Goal: Information Seeking & Learning: Learn about a topic

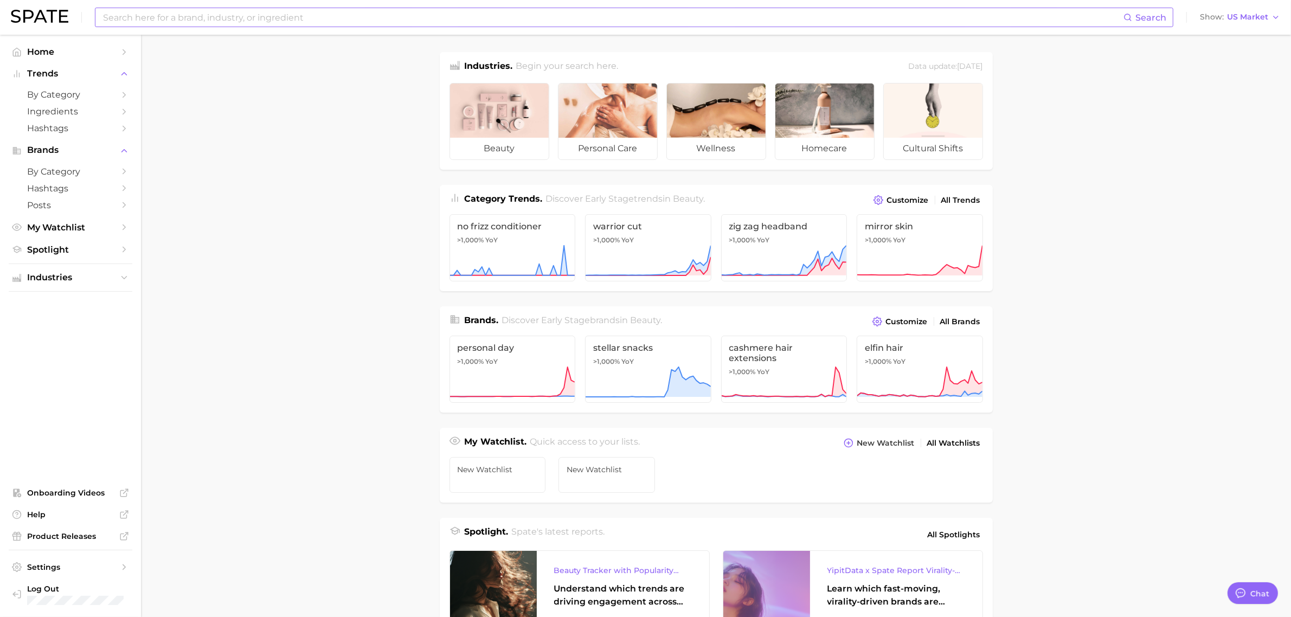
click at [180, 20] on input at bounding box center [612, 17] width 1021 height 18
type input "a"
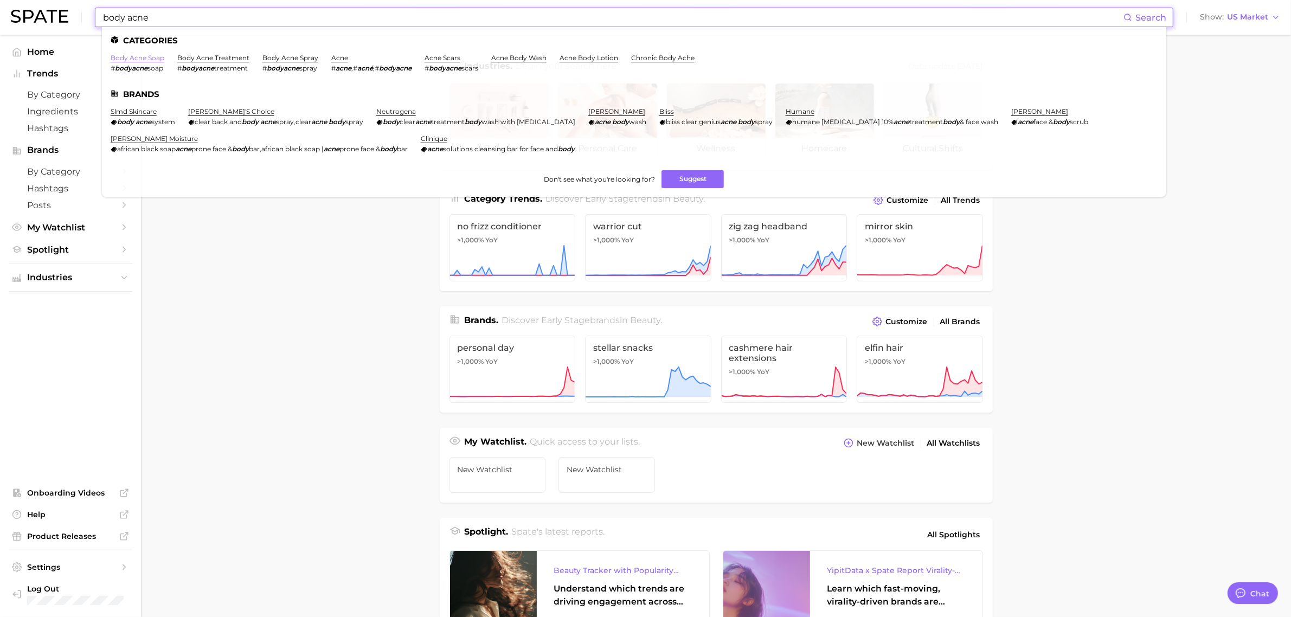
type input "body acne"
click at [145, 58] on link "body acne soap" at bounding box center [138, 58] width 54 height 8
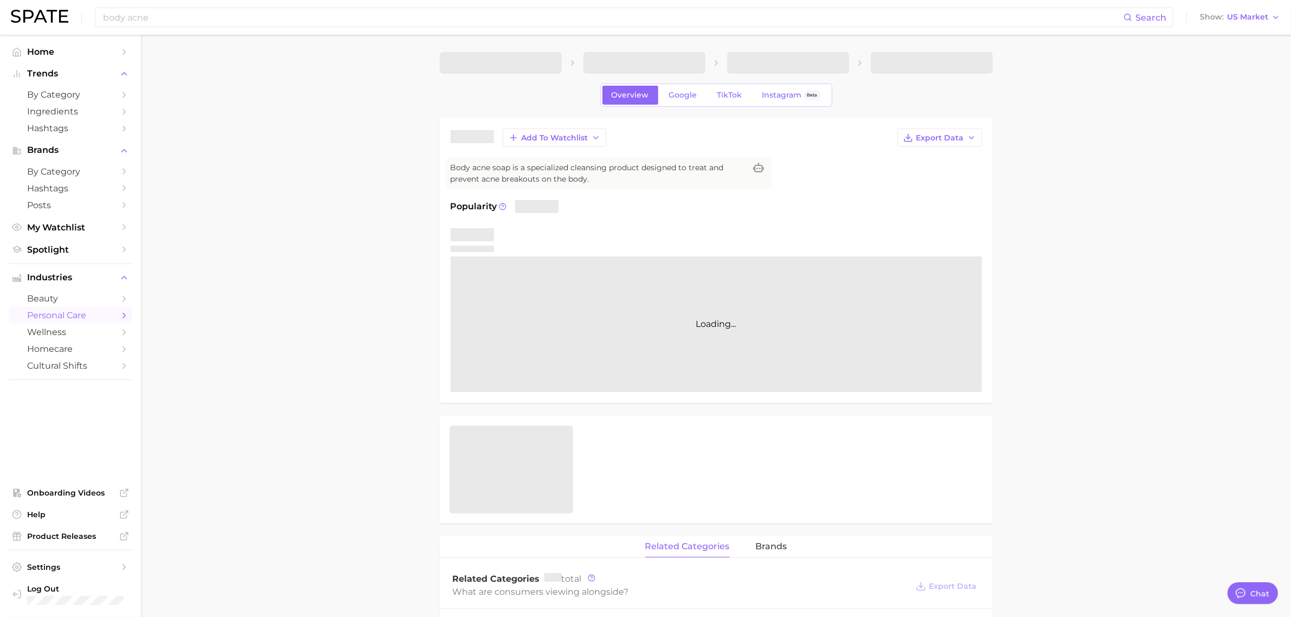
type textarea "x"
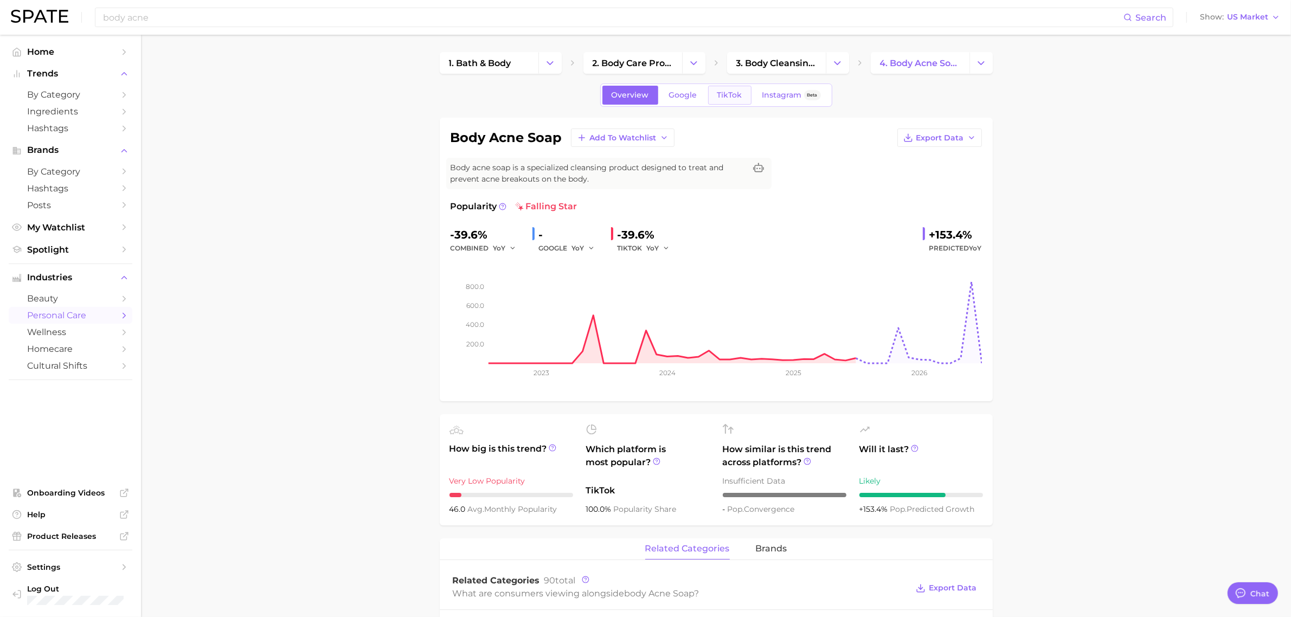
click at [719, 93] on span "TikTok" at bounding box center [729, 95] width 25 height 9
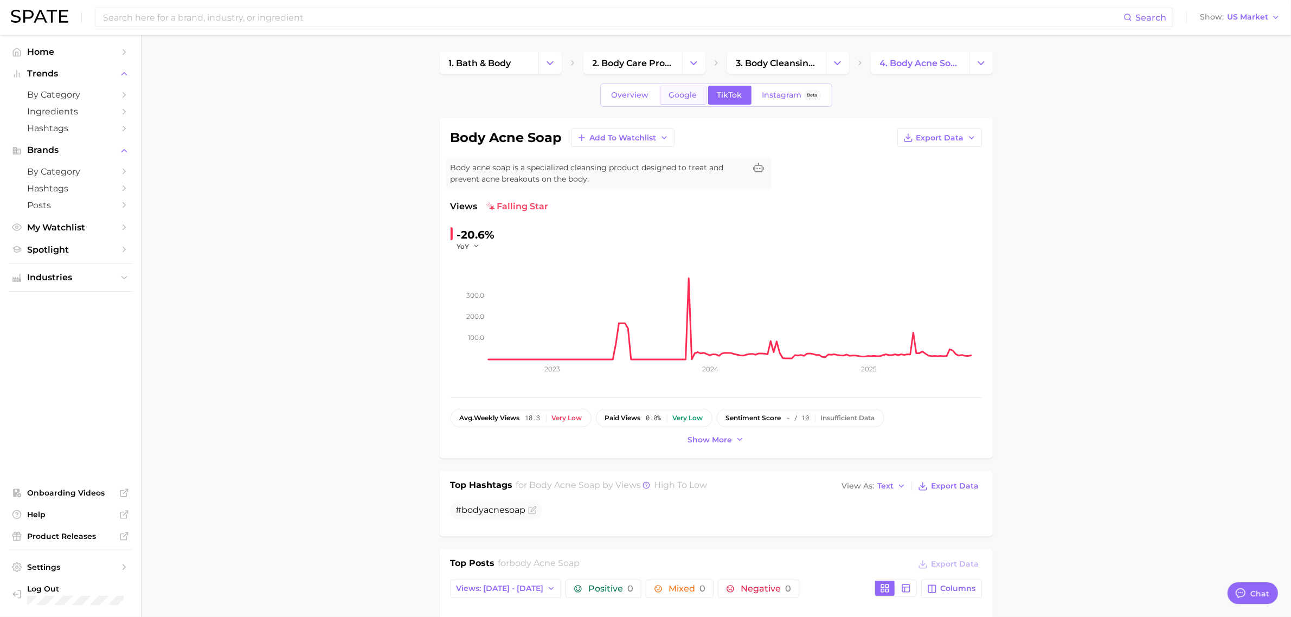
click at [688, 91] on span "Google" at bounding box center [683, 95] width 28 height 9
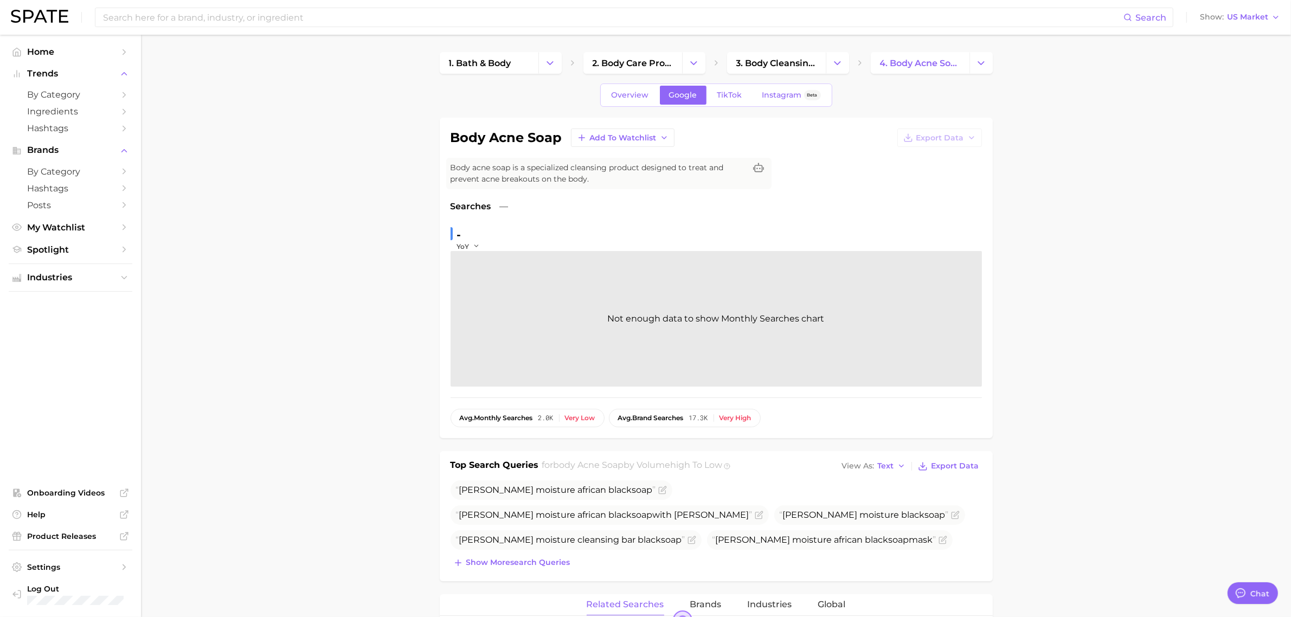
click at [634, 106] on div "Overview Google TikTok Instagram Beta" at bounding box center [716, 94] width 232 height 23
click at [634, 95] on span "Overview" at bounding box center [630, 95] width 37 height 9
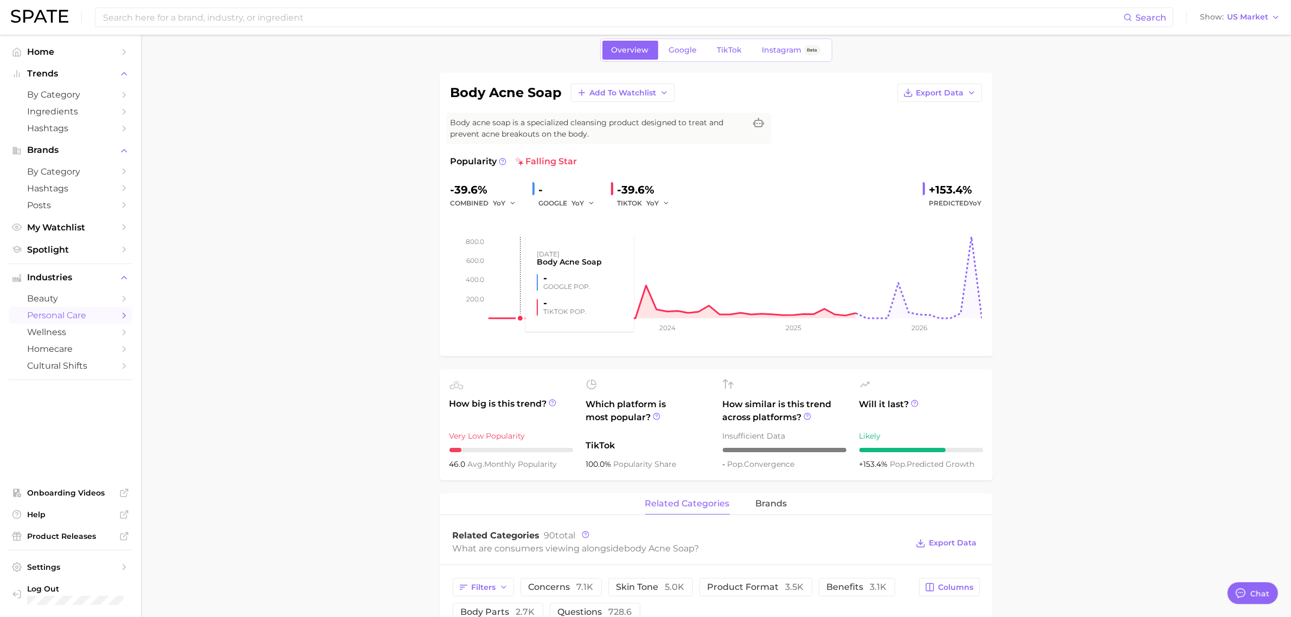
scroll to position [68, 0]
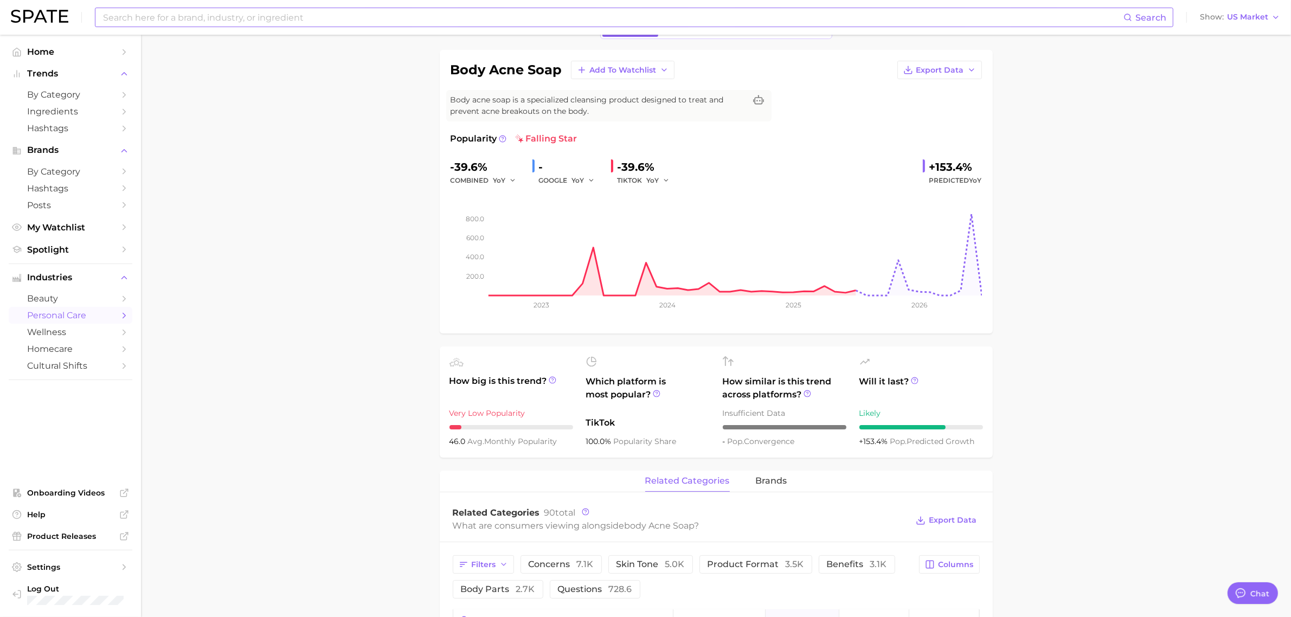
click at [314, 20] on input at bounding box center [612, 17] width 1021 height 18
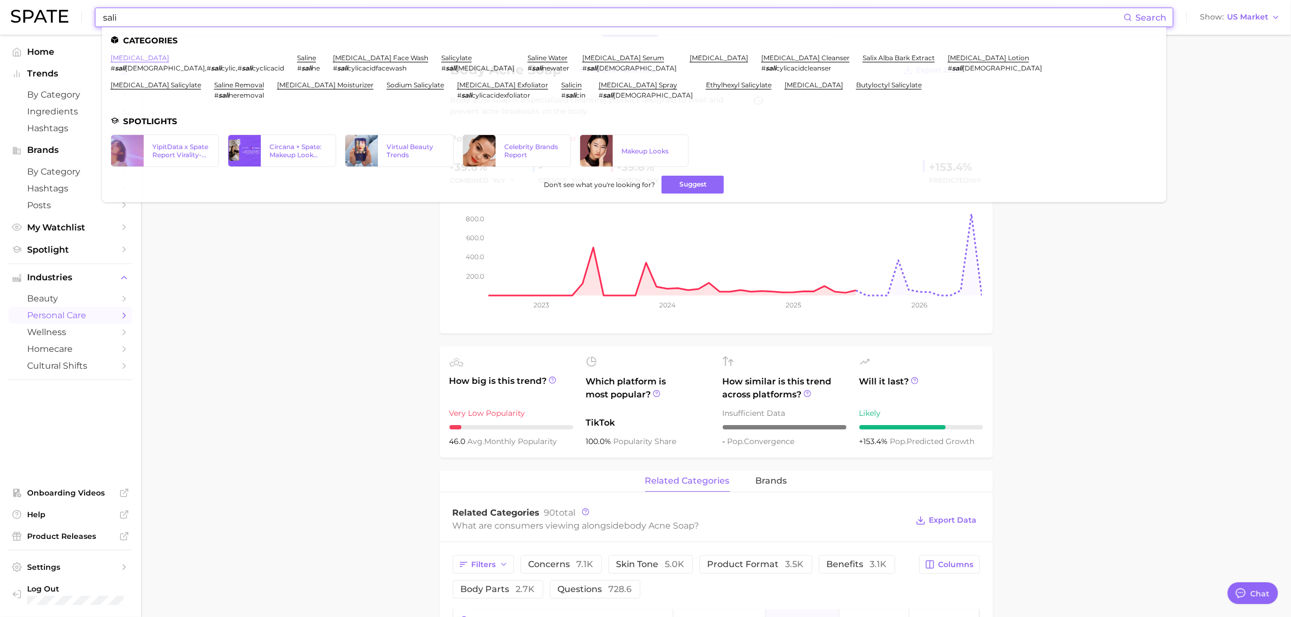
type input "sali"
click at [145, 57] on link "salicylic acid" at bounding box center [140, 58] width 59 height 8
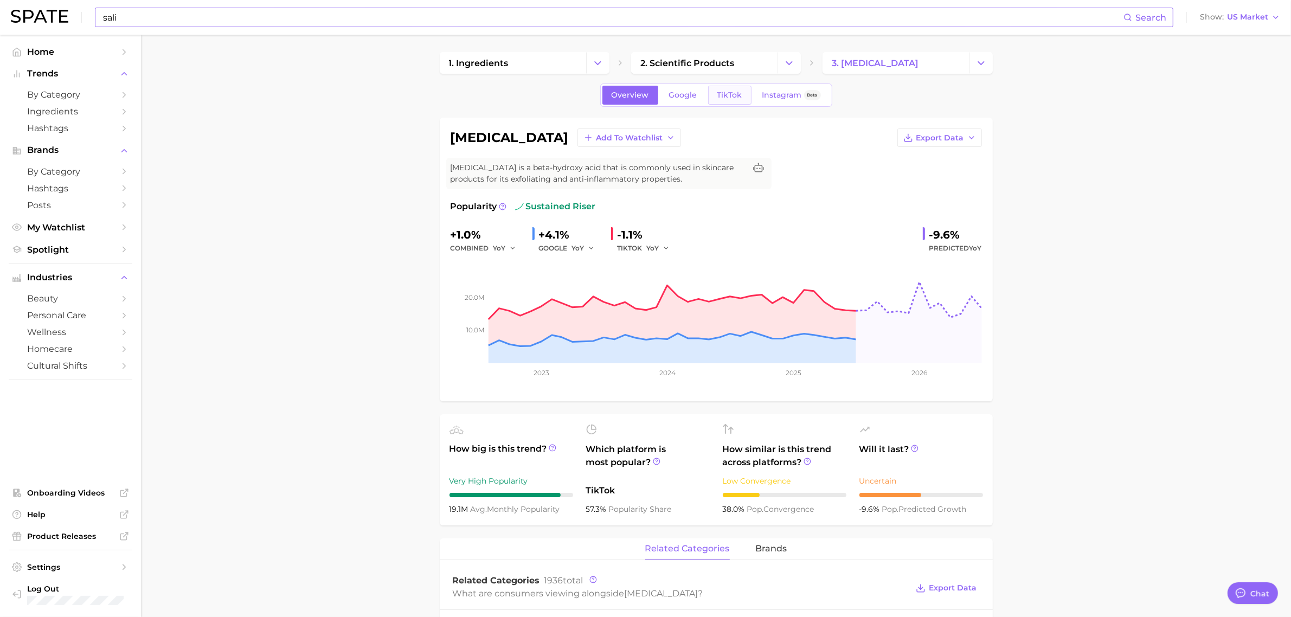
click at [717, 95] on span "TikTok" at bounding box center [729, 95] width 25 height 9
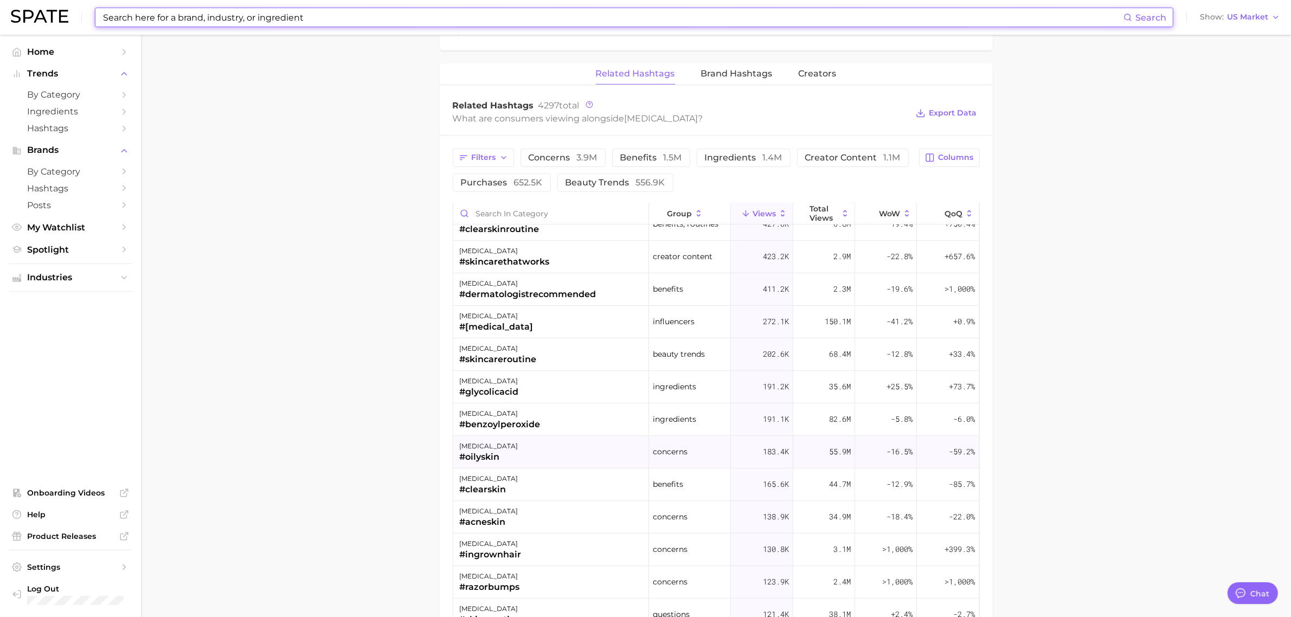
scroll to position [136, 0]
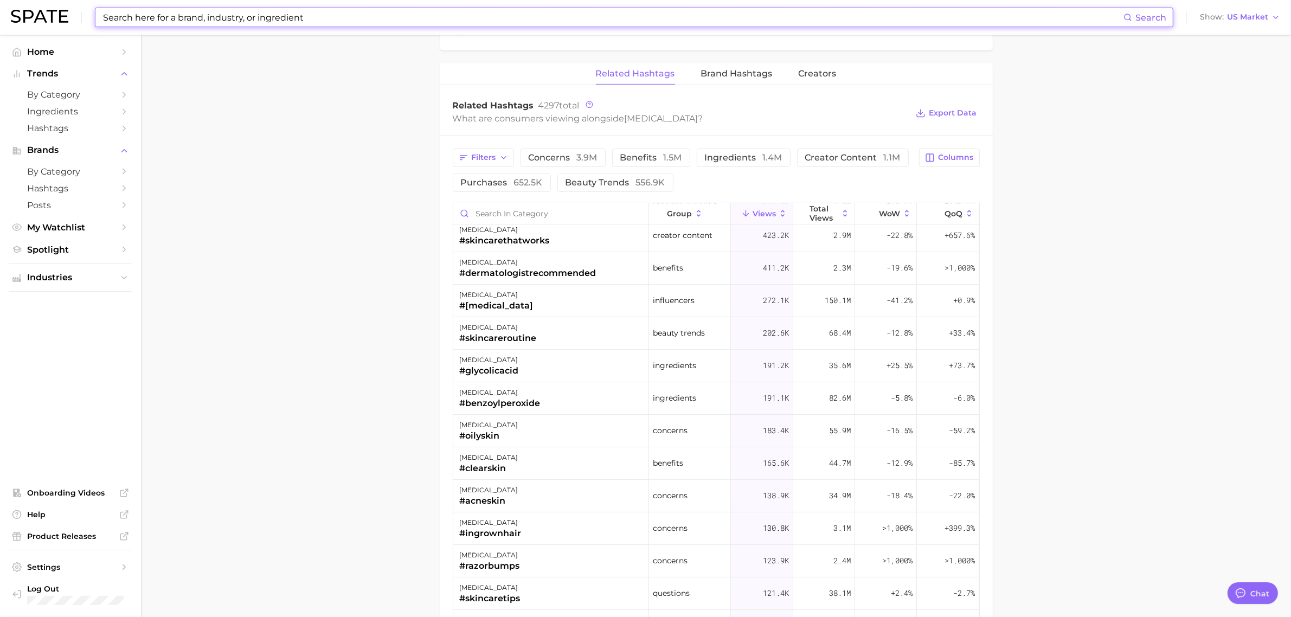
click at [282, 17] on input at bounding box center [612, 17] width 1021 height 18
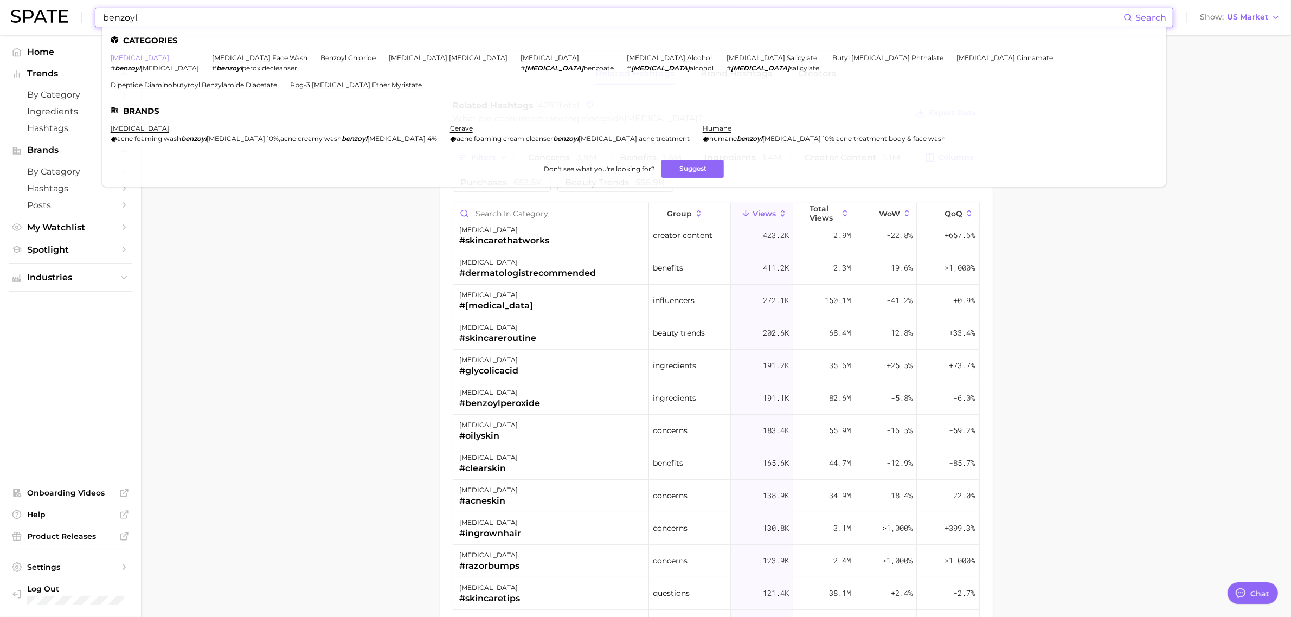
type input "benzoyl"
drag, startPoint x: 150, startPoint y: 55, endPoint x: 235, endPoint y: 68, distance: 86.1
click at [150, 55] on link "benzoyl peroxide" at bounding box center [140, 58] width 59 height 8
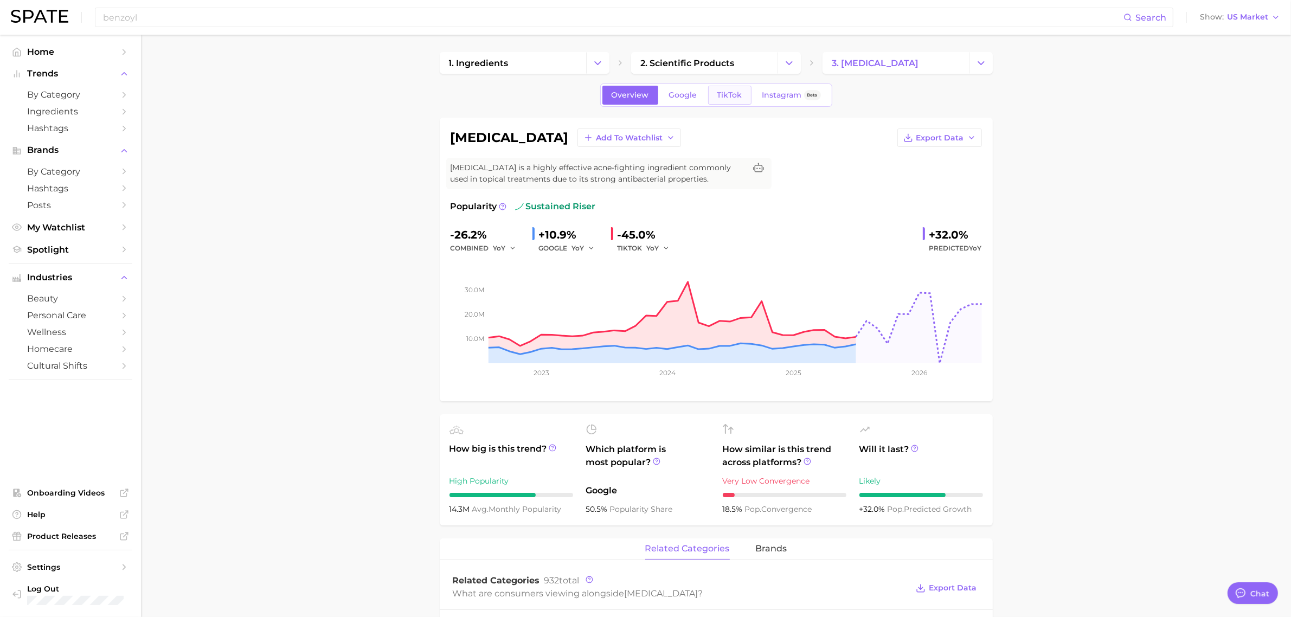
click at [712, 92] on link "TikTok" at bounding box center [729, 95] width 43 height 19
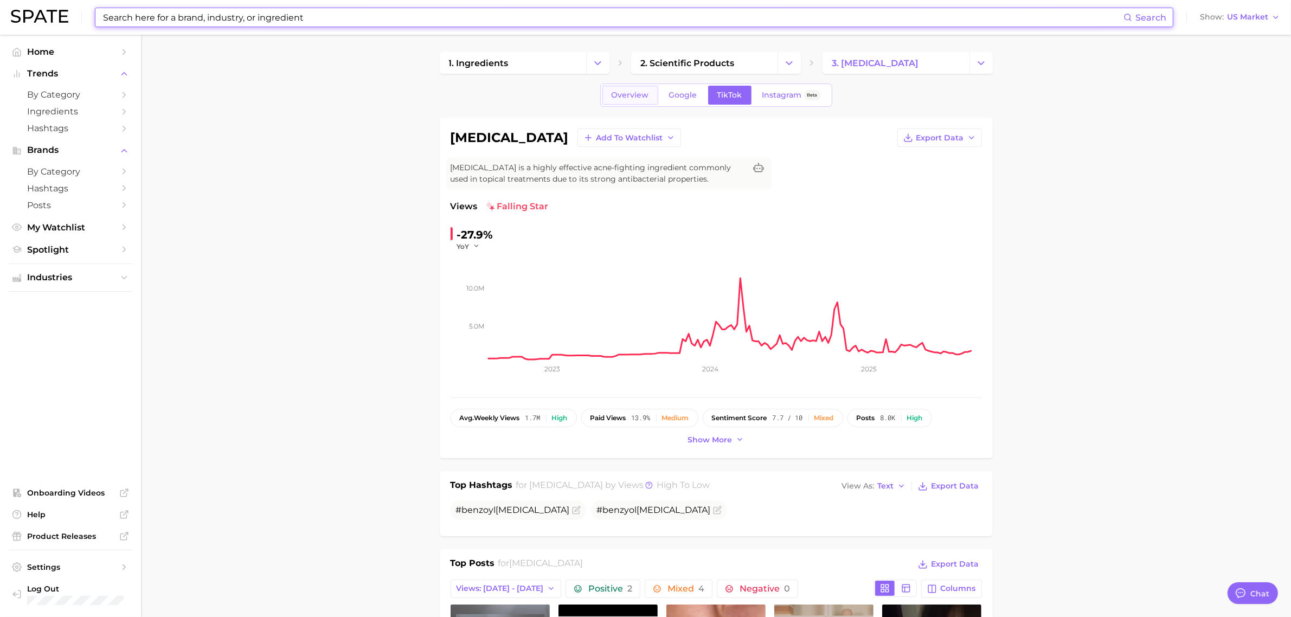
click at [625, 98] on span "Overview" at bounding box center [630, 95] width 37 height 9
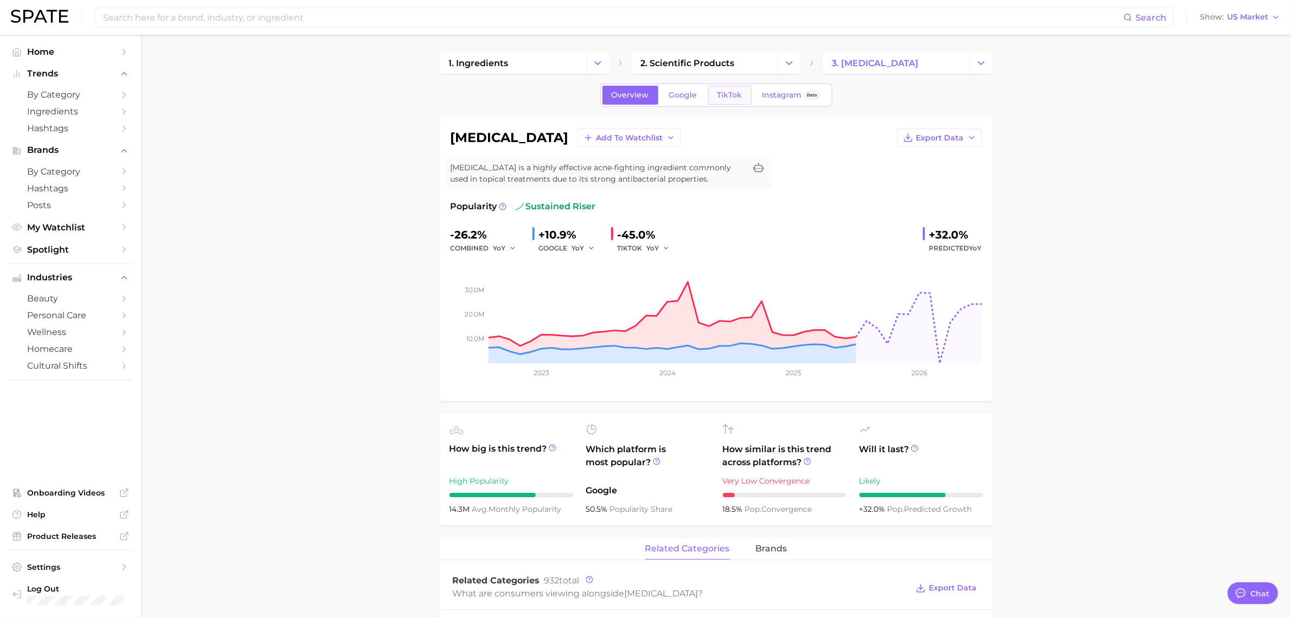
click at [724, 94] on span "TikTok" at bounding box center [729, 95] width 25 height 9
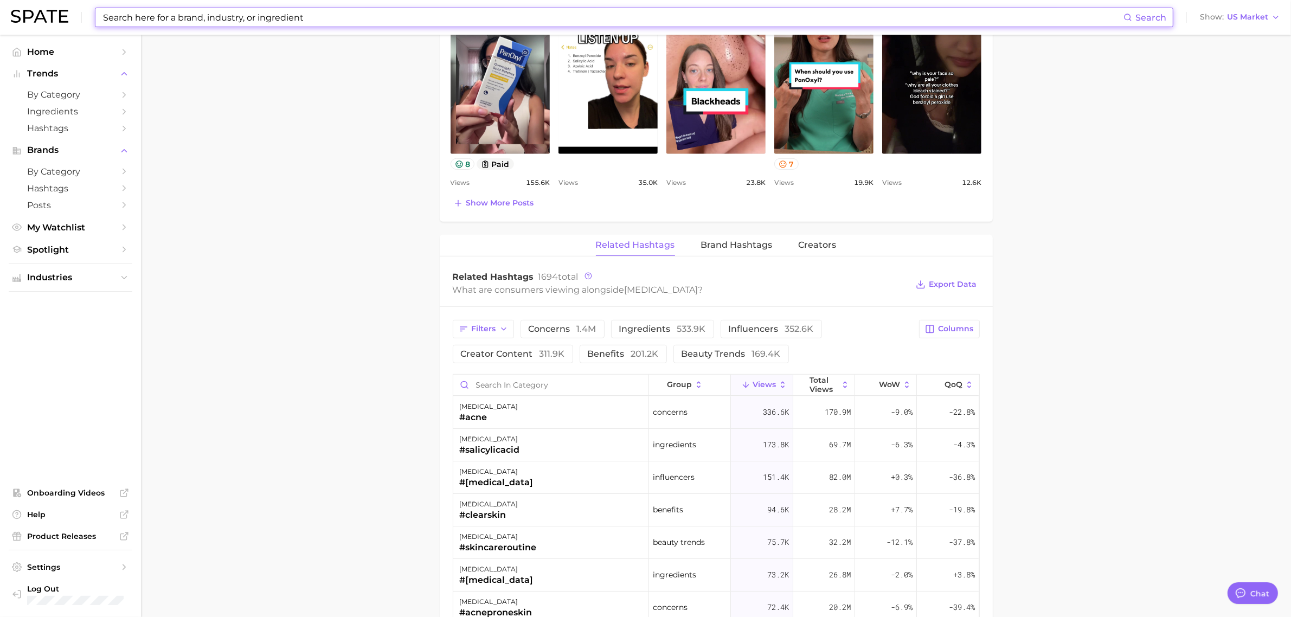
scroll to position [542, 0]
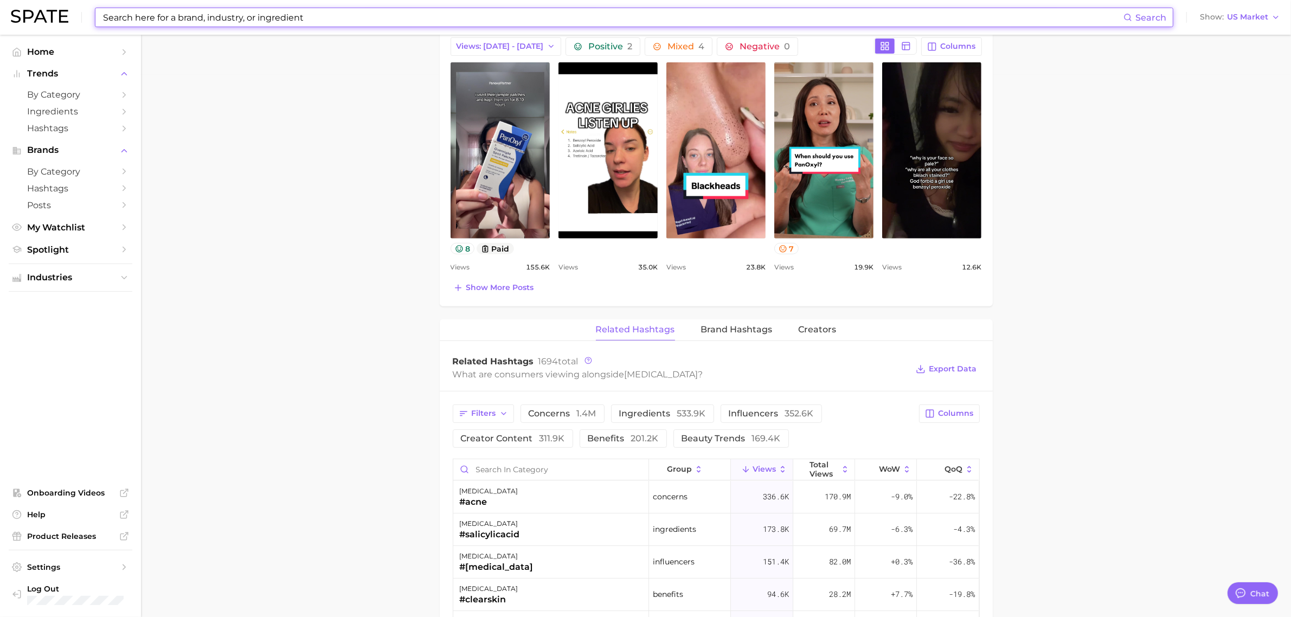
click at [297, 20] on input at bounding box center [612, 17] width 1021 height 18
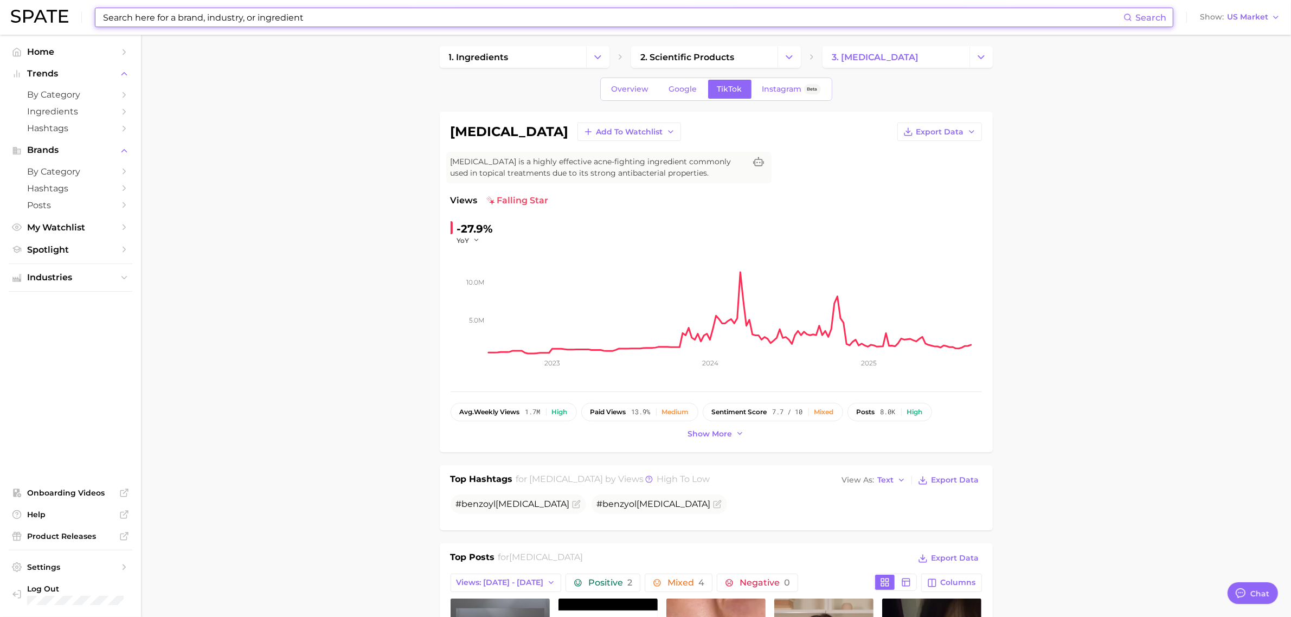
scroll to position [0, 0]
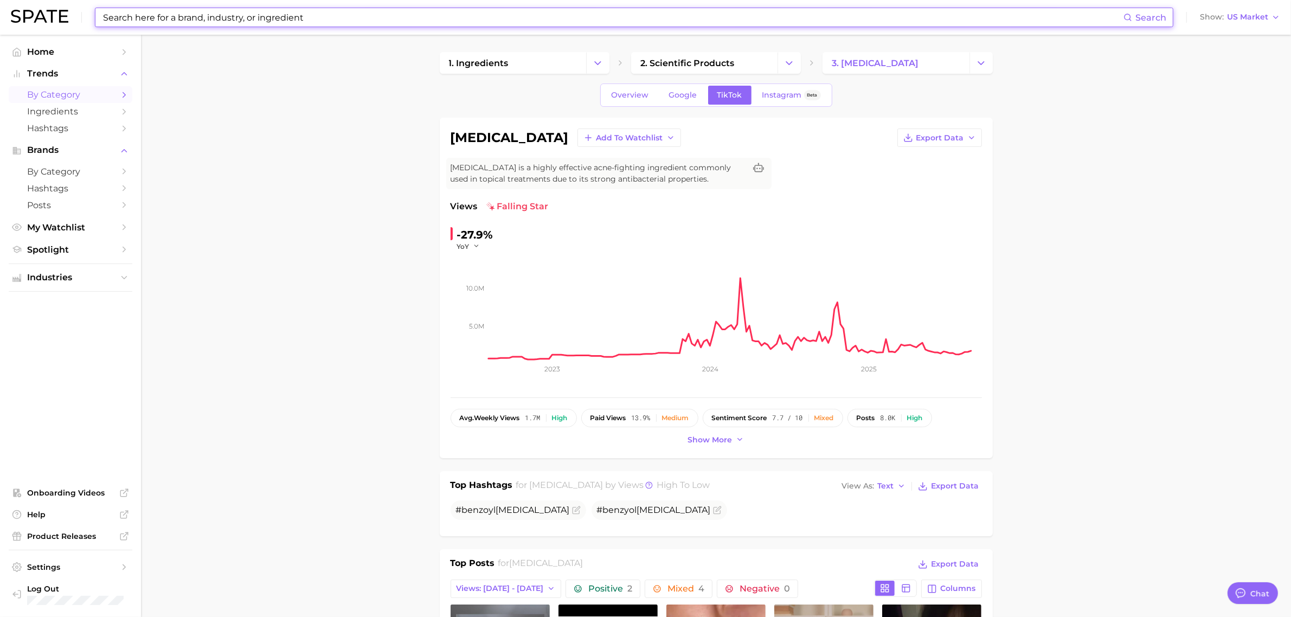
click at [56, 98] on span "by Category" at bounding box center [70, 94] width 87 height 10
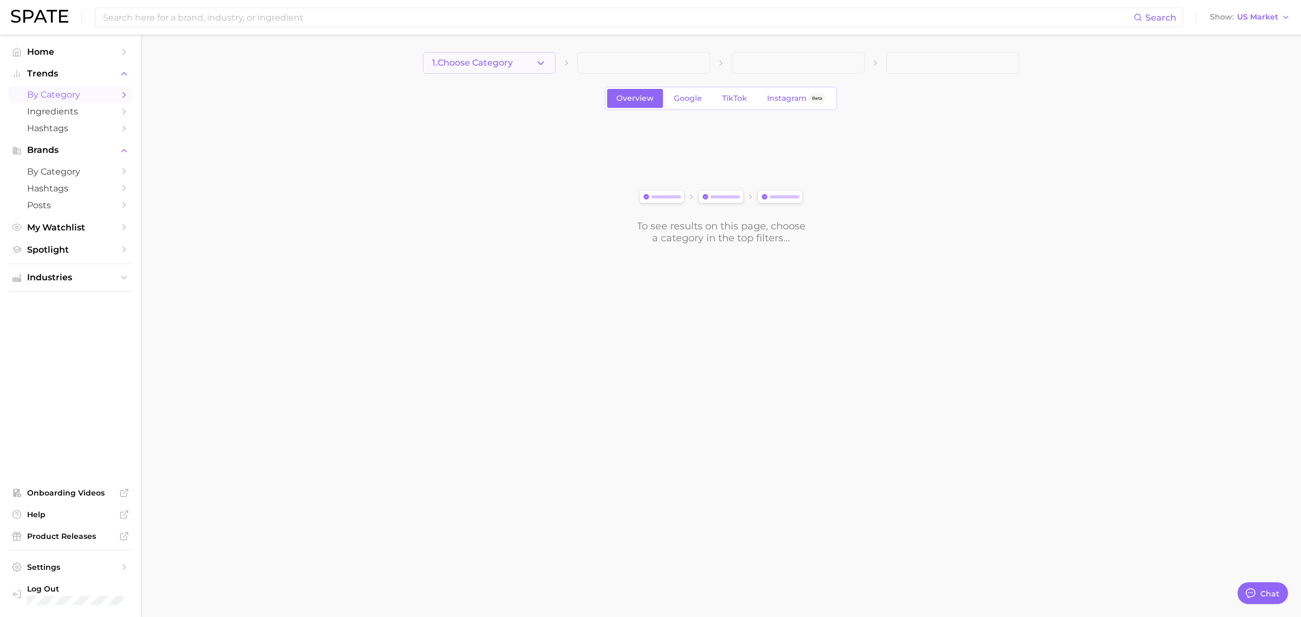
click at [529, 64] on button "1. Choose Category" at bounding box center [489, 63] width 133 height 22
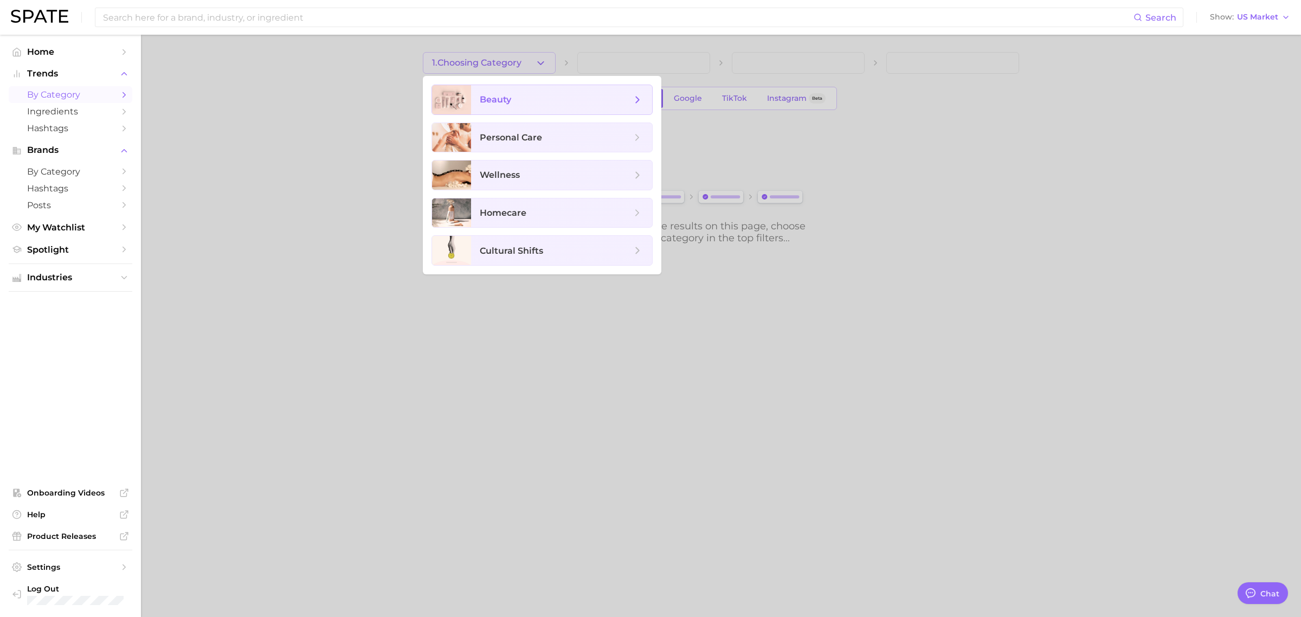
click at [515, 93] on span "beauty" at bounding box center [561, 99] width 181 height 29
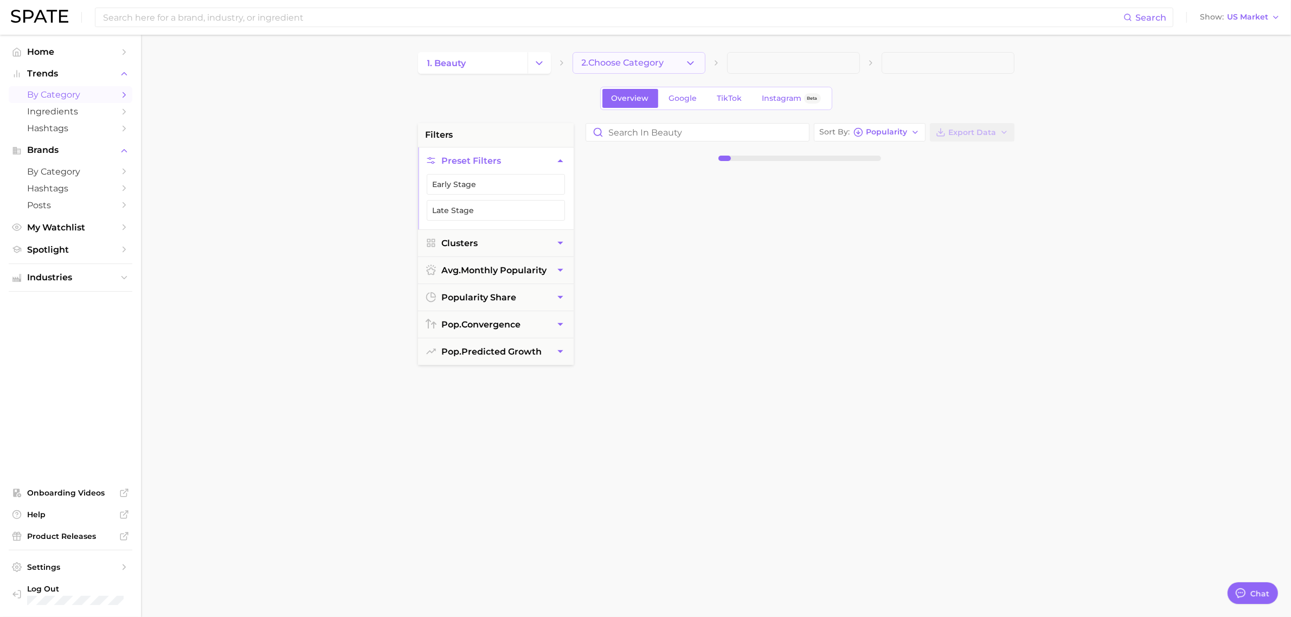
click at [638, 70] on button "2. Choose Category" at bounding box center [639, 63] width 133 height 22
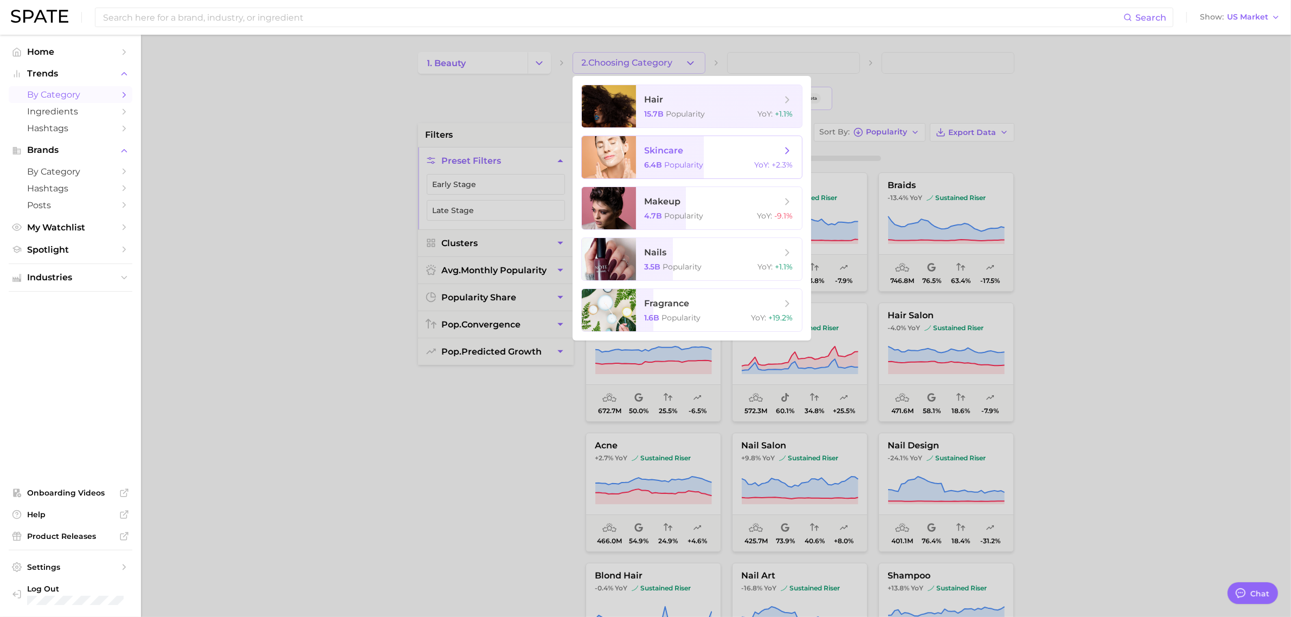
click at [667, 158] on span "skincare 6.4b Popularity YoY : +2.3%" at bounding box center [719, 157] width 166 height 42
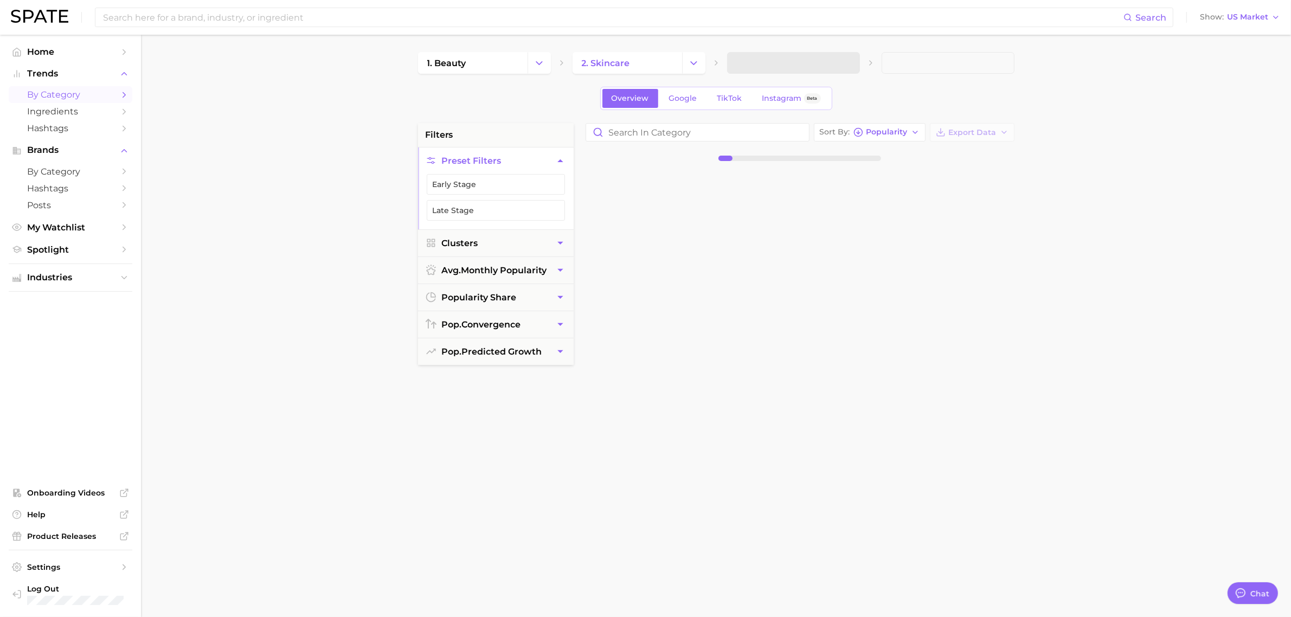
click at [773, 65] on span at bounding box center [793, 63] width 133 height 22
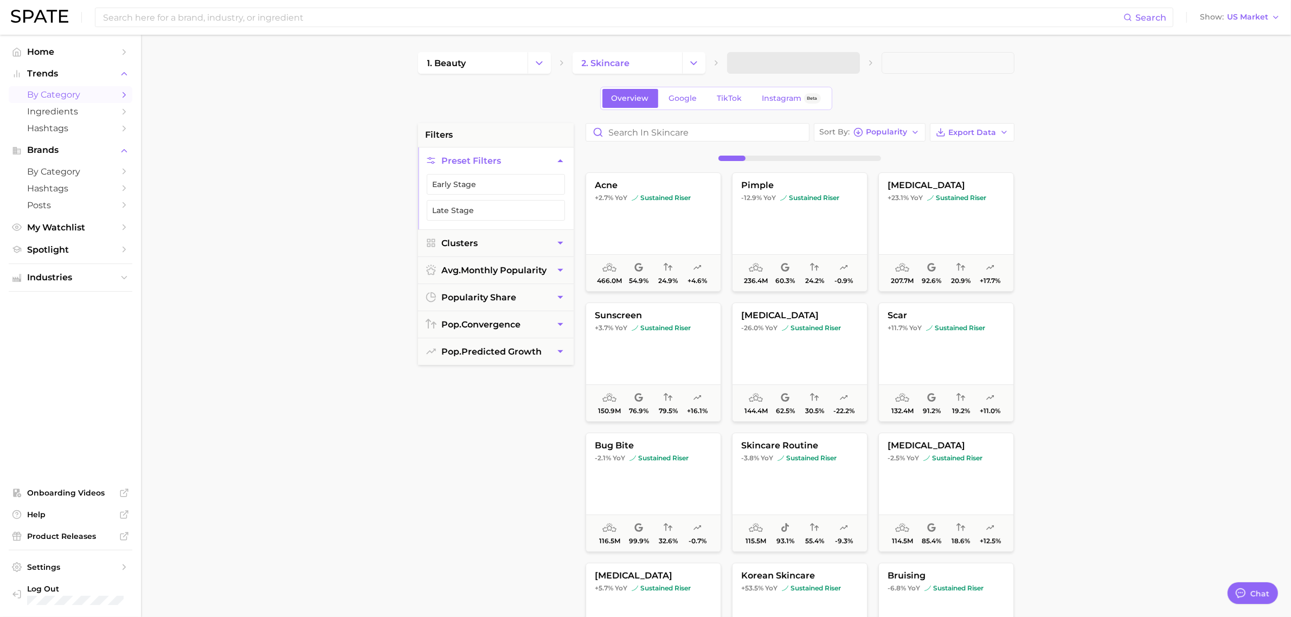
click at [801, 64] on span at bounding box center [793, 63] width 133 height 22
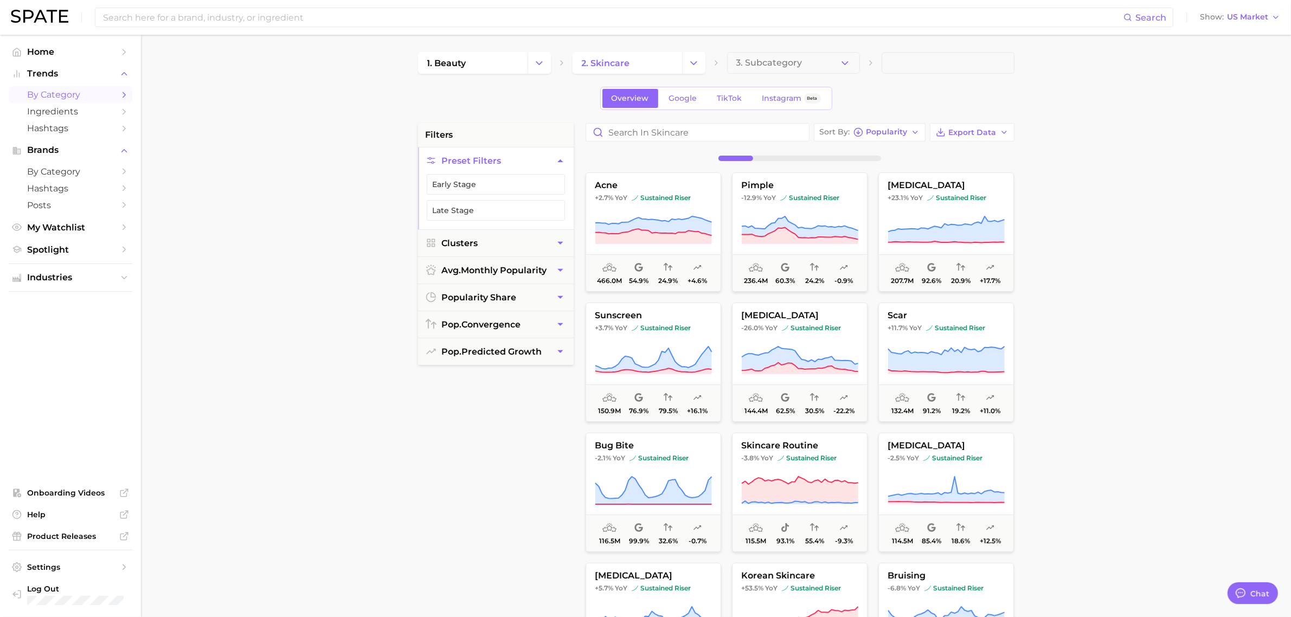
click at [813, 66] on button "3. Subcategory" at bounding box center [793, 63] width 133 height 22
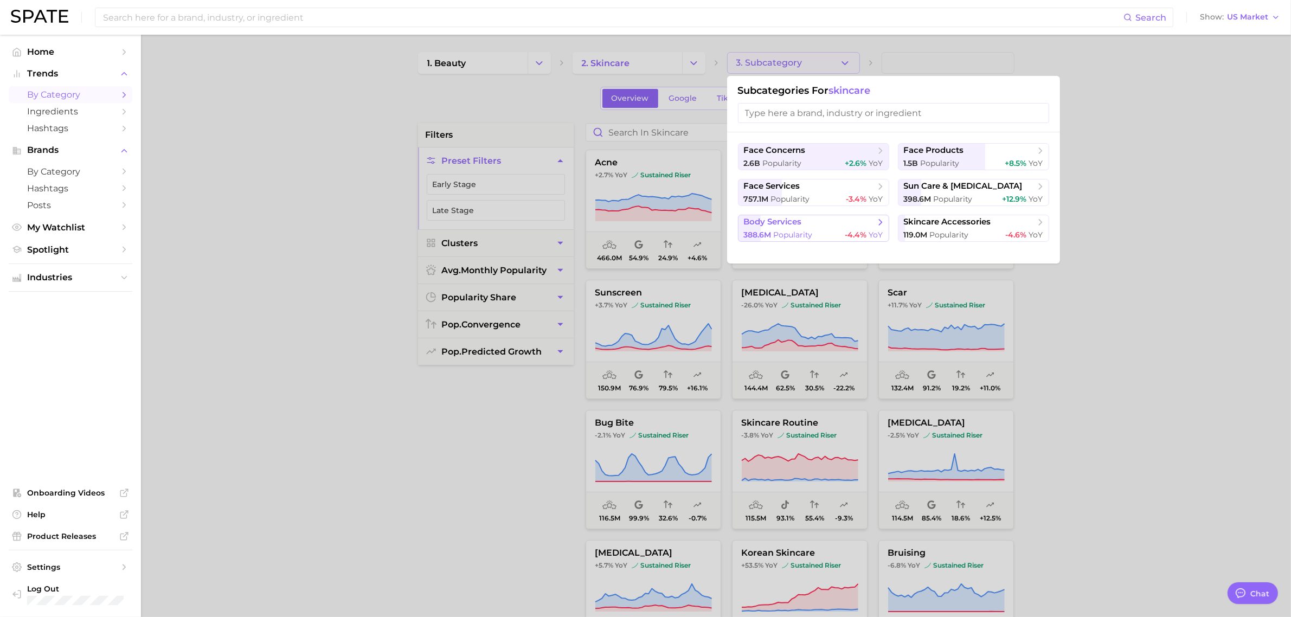
click at [813, 228] on span "body services" at bounding box center [810, 222] width 132 height 11
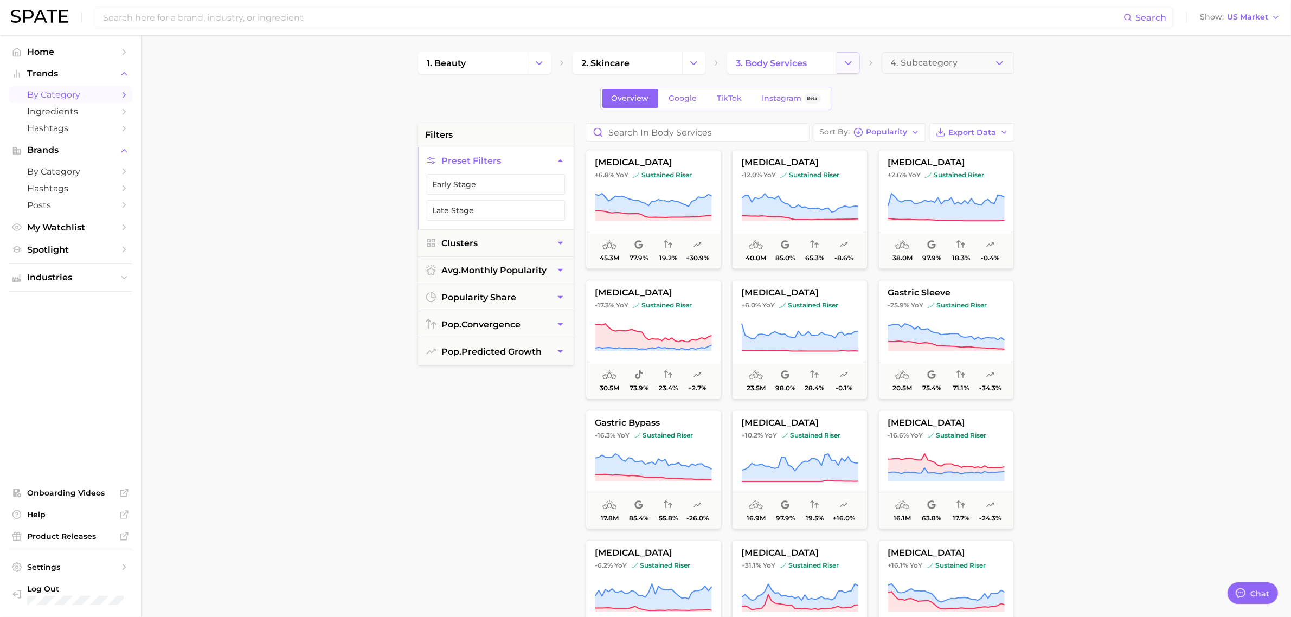
click at [844, 61] on icon "Change Category" at bounding box center [848, 62] width 11 height 11
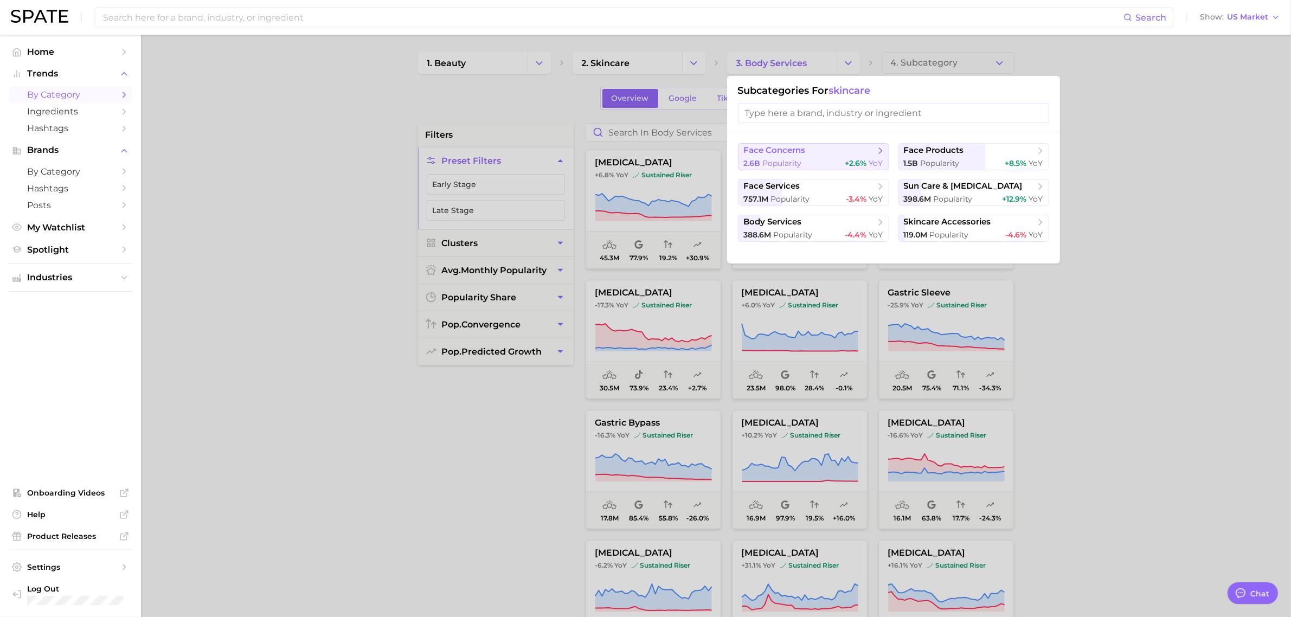
click at [793, 156] on button "face concerns 2.6b Popularity +2.6% YoY" at bounding box center [813, 156] width 151 height 27
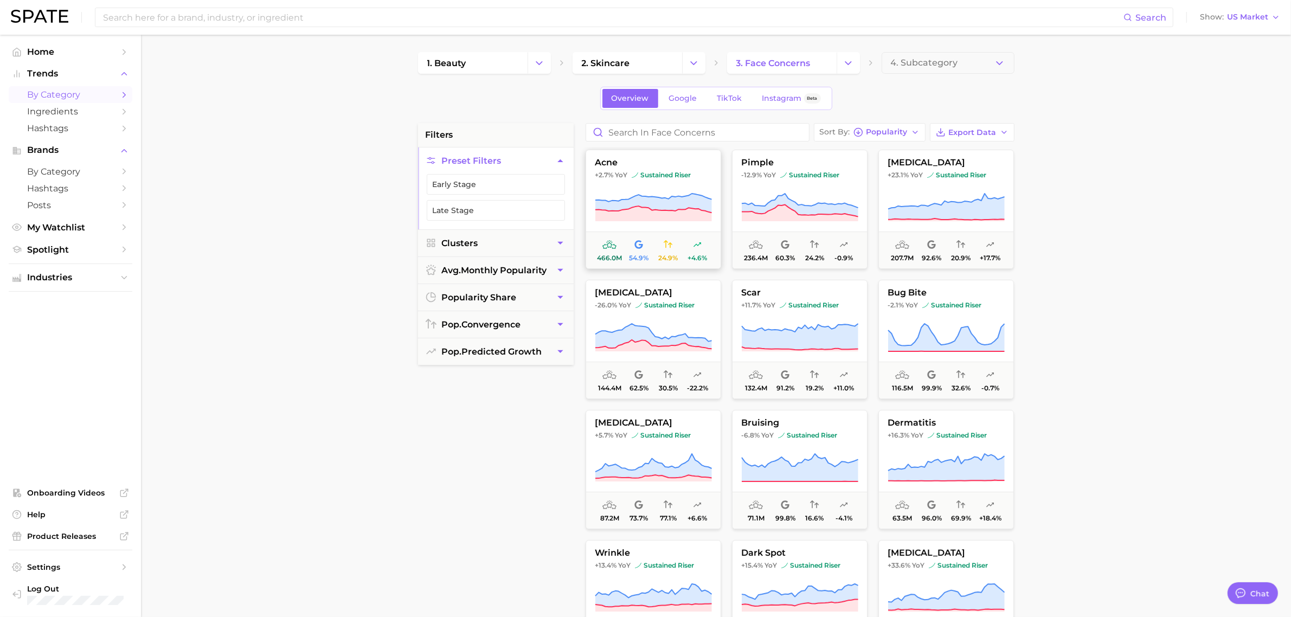
click at [645, 209] on icon at bounding box center [653, 213] width 117 height 15
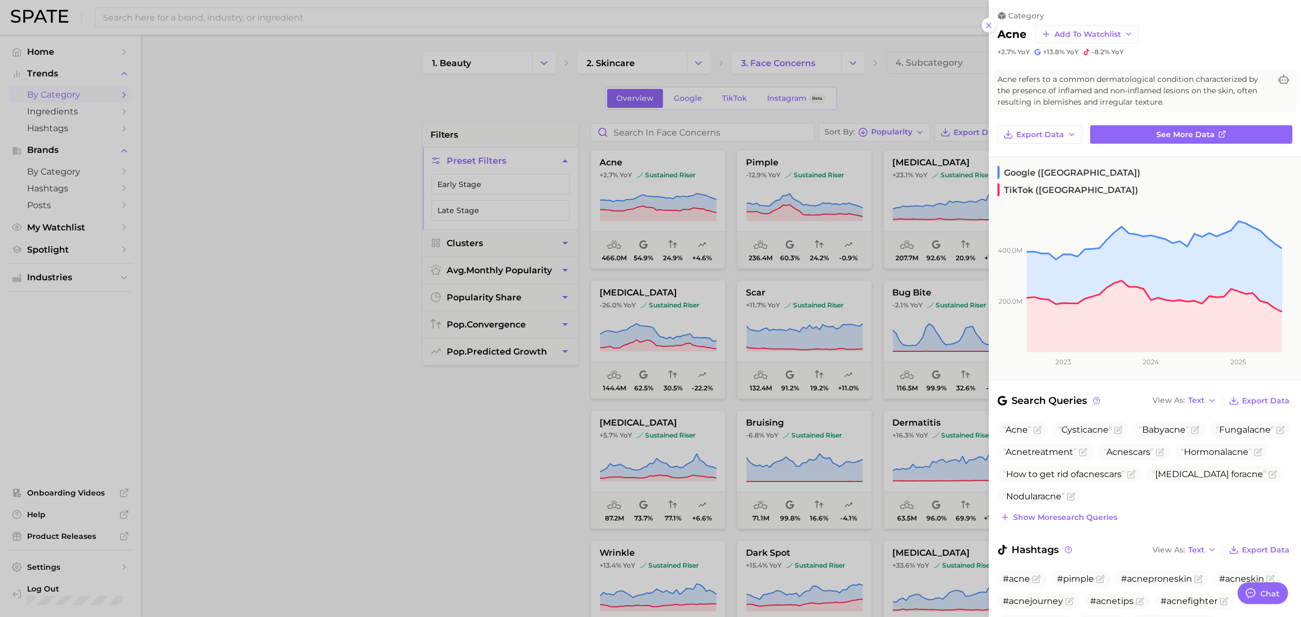
click at [640, 278] on div at bounding box center [650, 308] width 1301 height 617
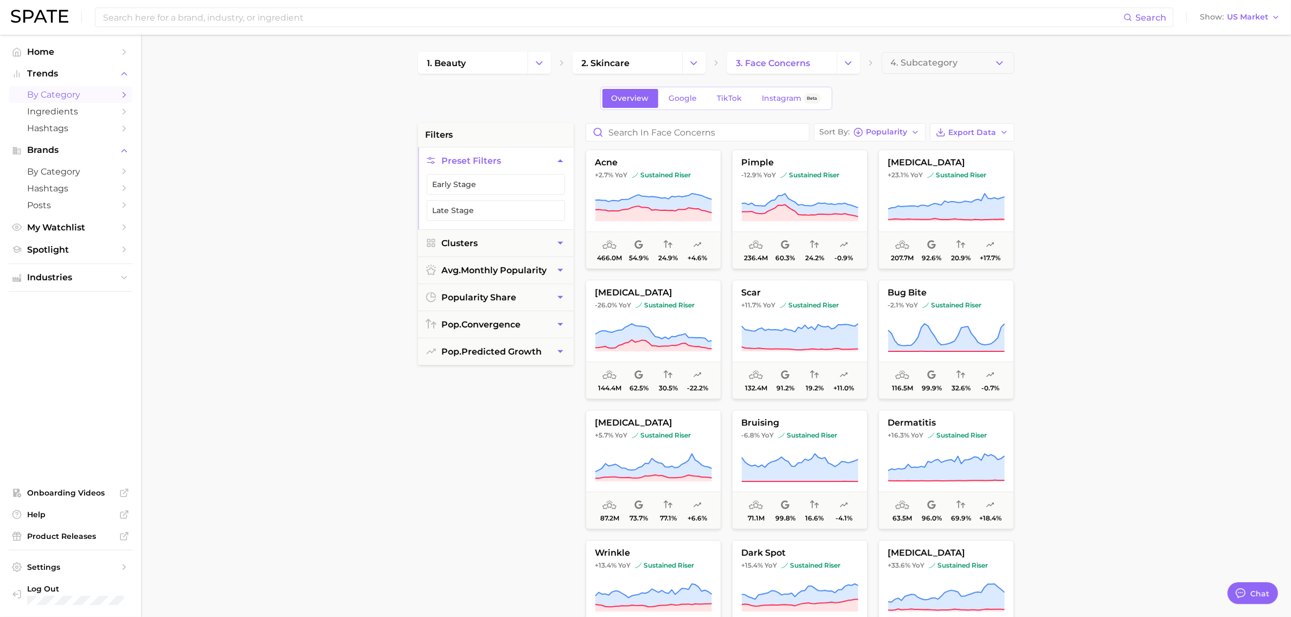
click at [762, 394] on span "132.4m 91.2% 19.2% +11.0%" at bounding box center [800, 380] width 134 height 37
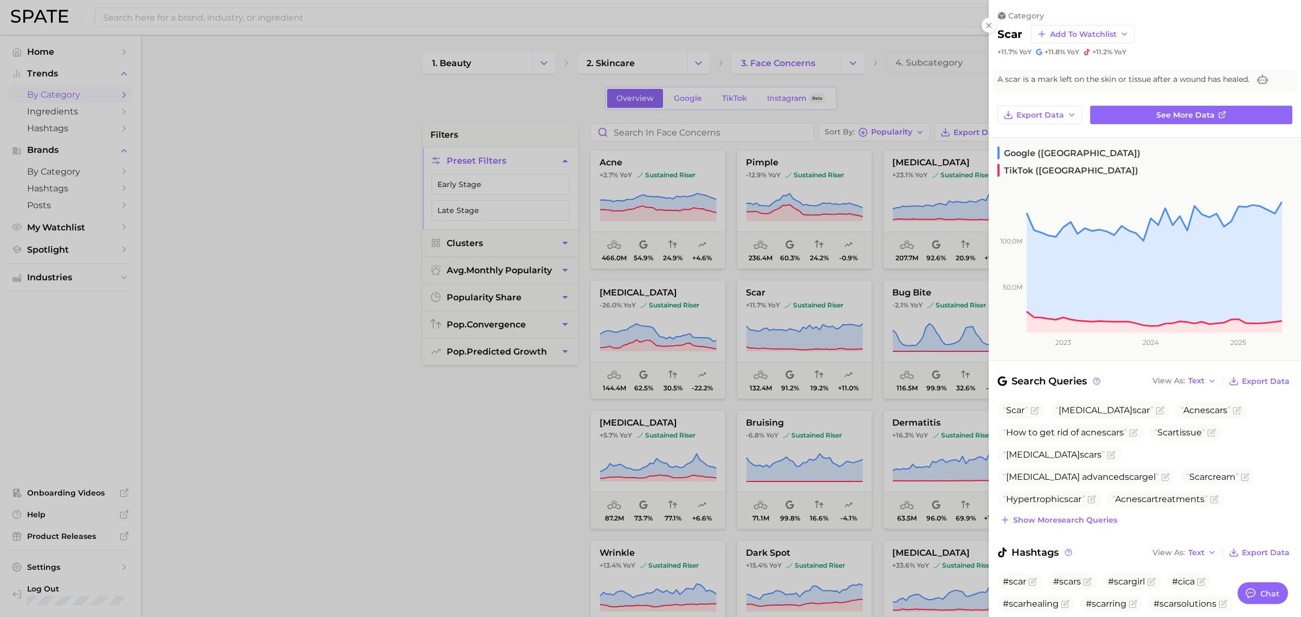
click at [480, 449] on div at bounding box center [650, 308] width 1301 height 617
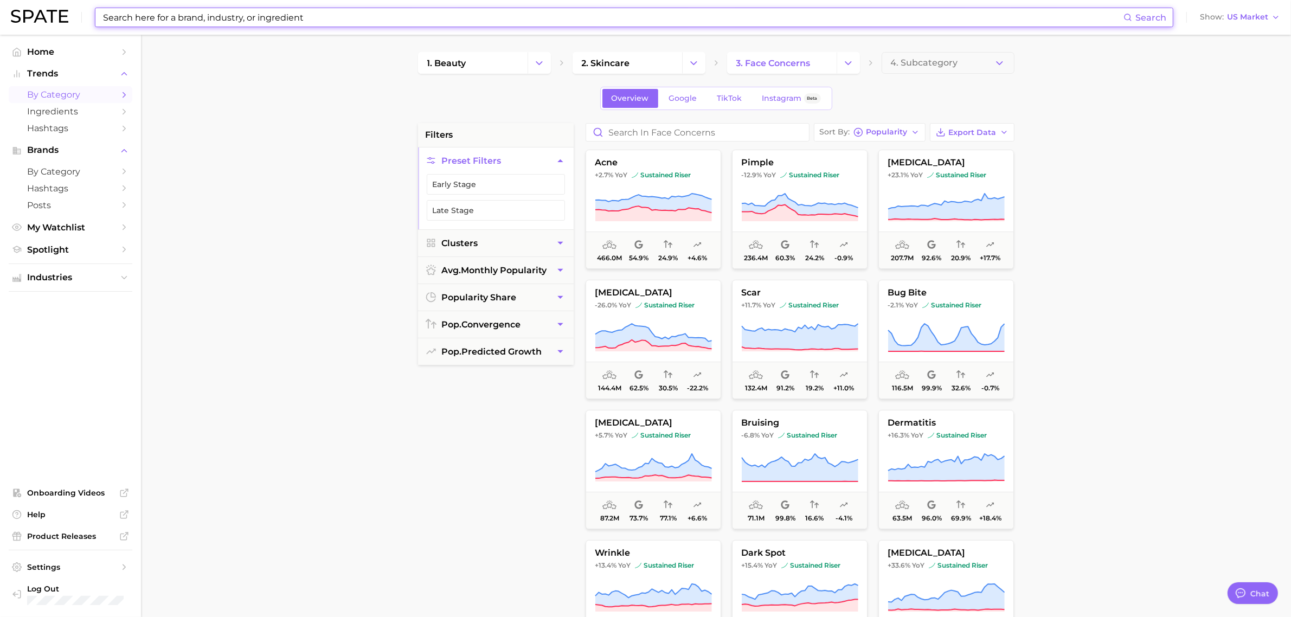
click at [494, 19] on input at bounding box center [612, 17] width 1021 height 18
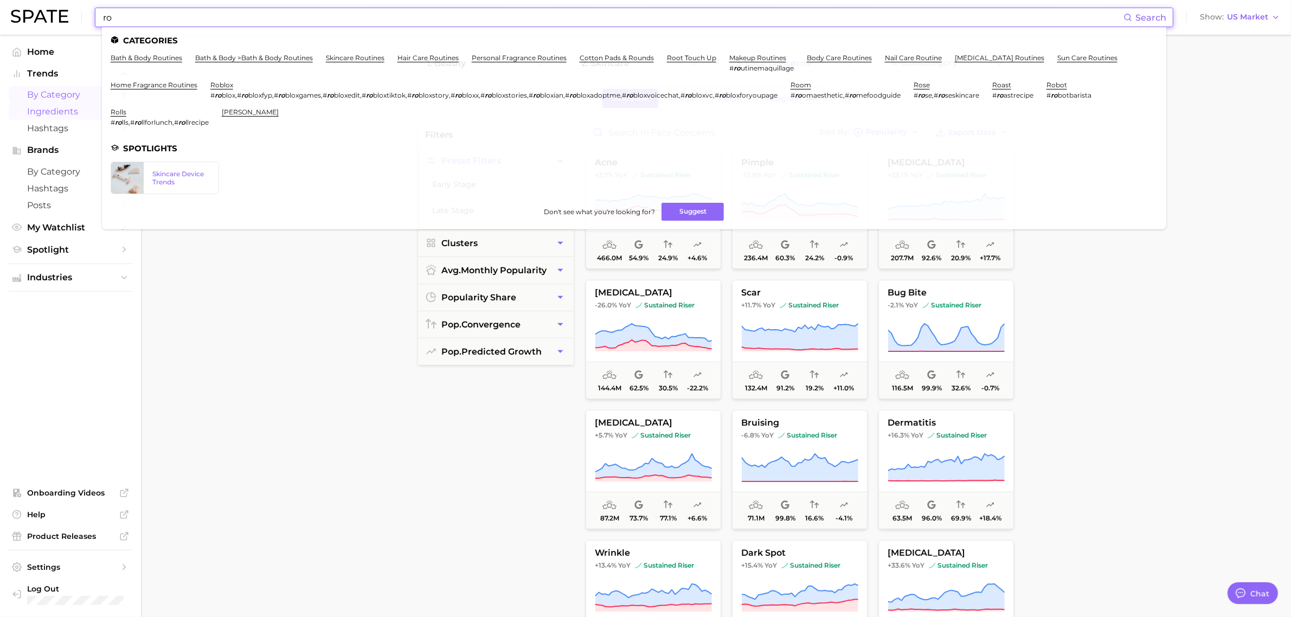
type input "ro"
click at [59, 107] on span "Ingredients" at bounding box center [70, 111] width 87 height 10
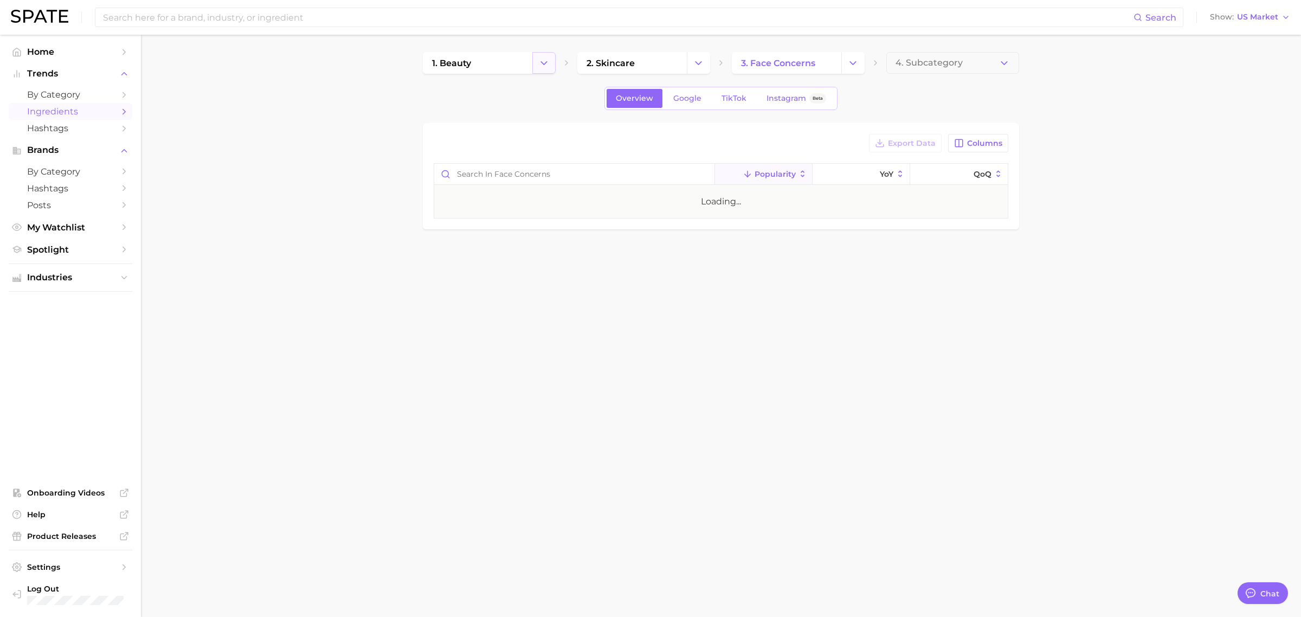
click at [533, 65] on button "Change Category" at bounding box center [543, 63] width 23 height 22
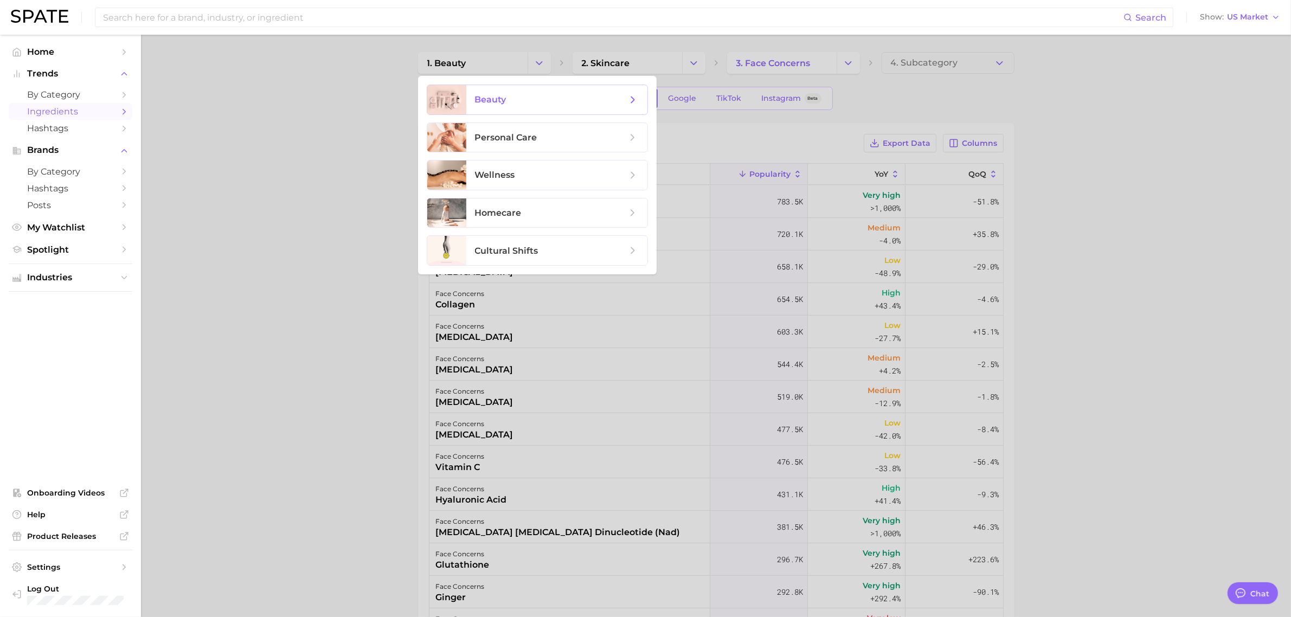
click at [508, 109] on span "beauty" at bounding box center [556, 99] width 181 height 29
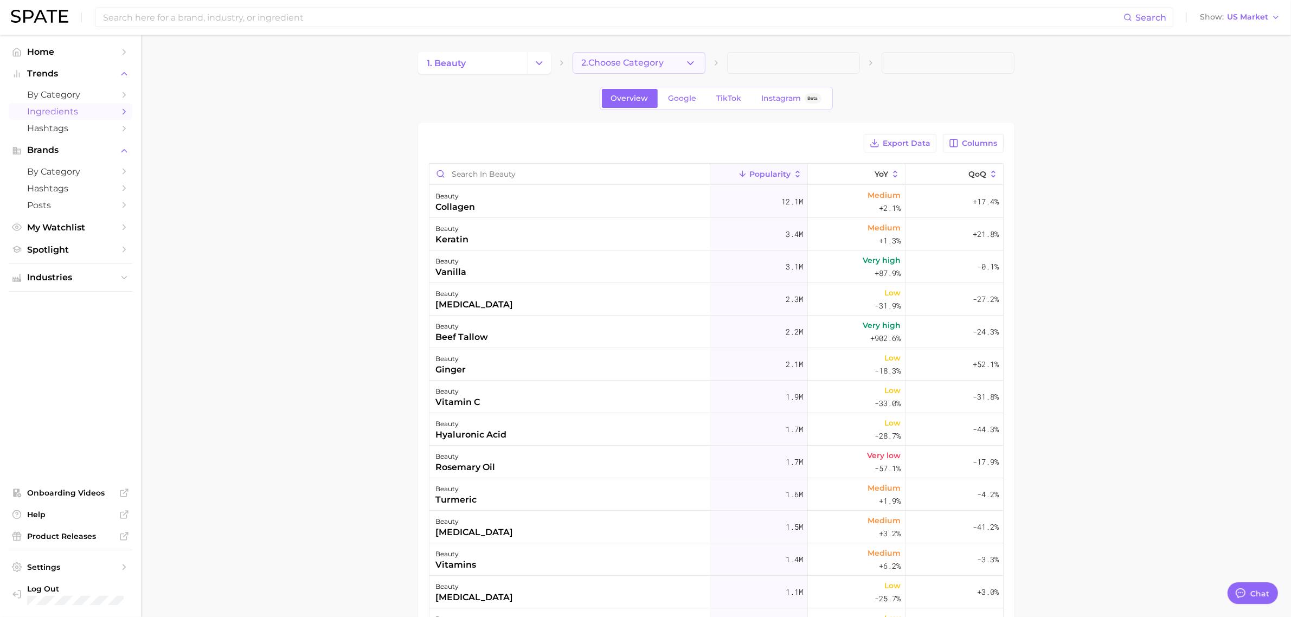
click at [646, 66] on span "2. Choose Category" at bounding box center [623, 63] width 82 height 10
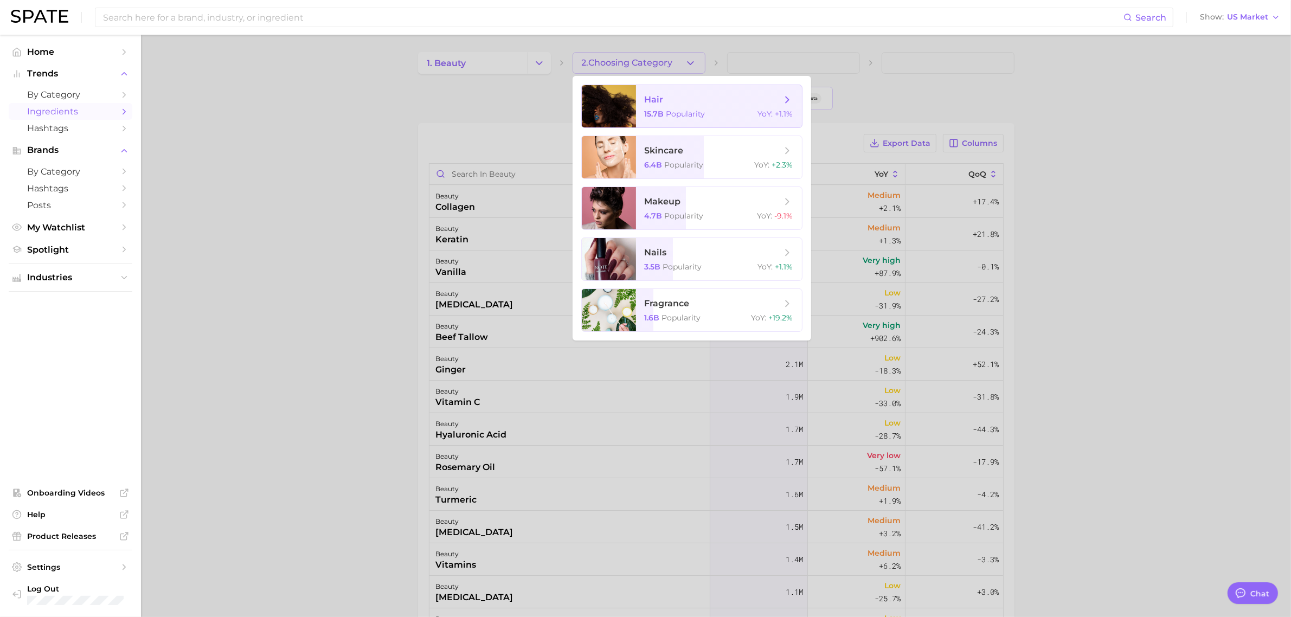
click at [664, 103] on span "hair" at bounding box center [713, 100] width 137 height 12
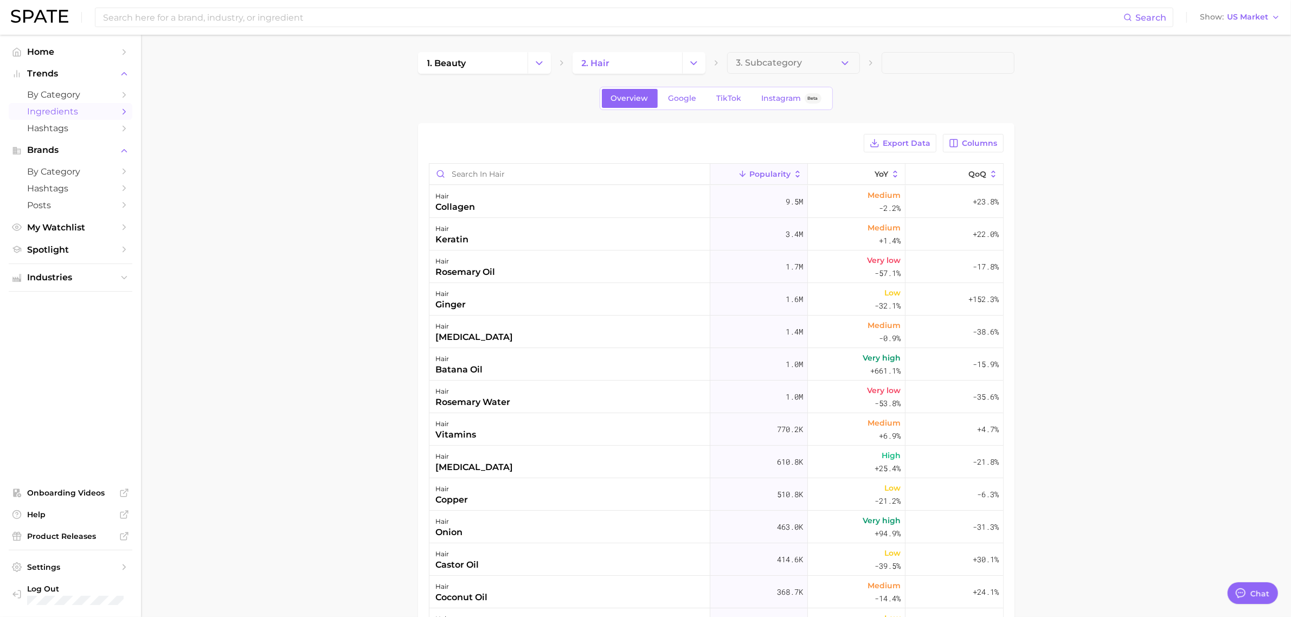
click at [814, 57] on button "3. Subcategory" at bounding box center [793, 63] width 133 height 22
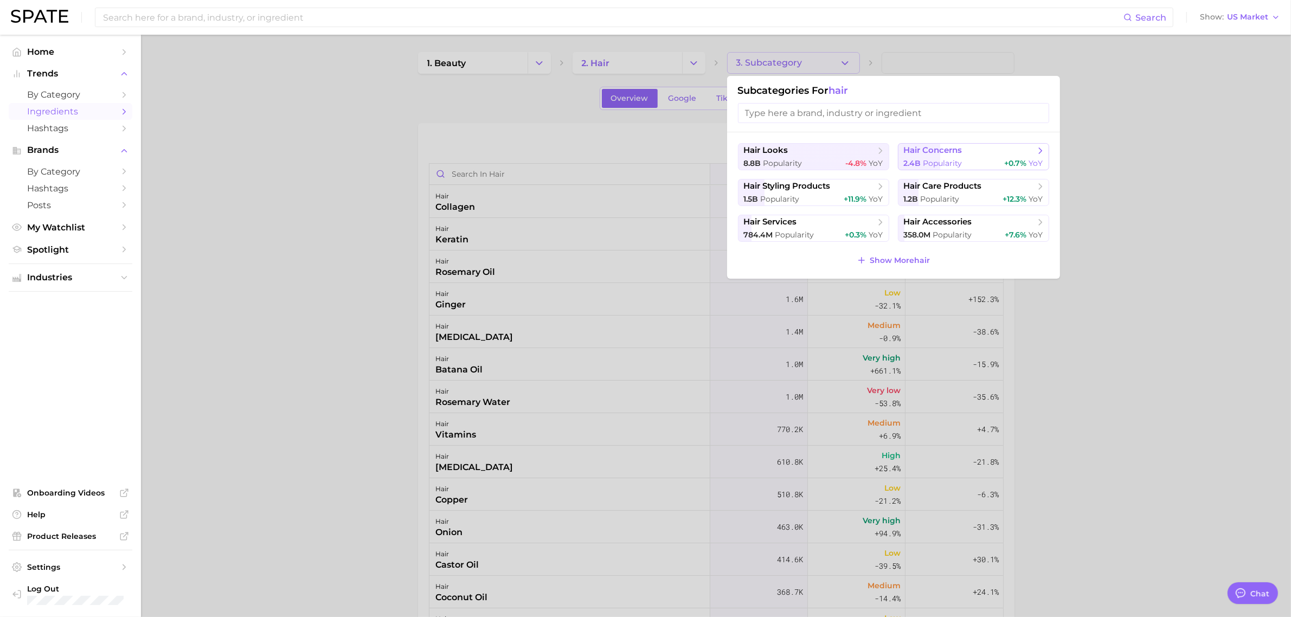
click at [967, 152] on span "hair concerns" at bounding box center [970, 150] width 132 height 11
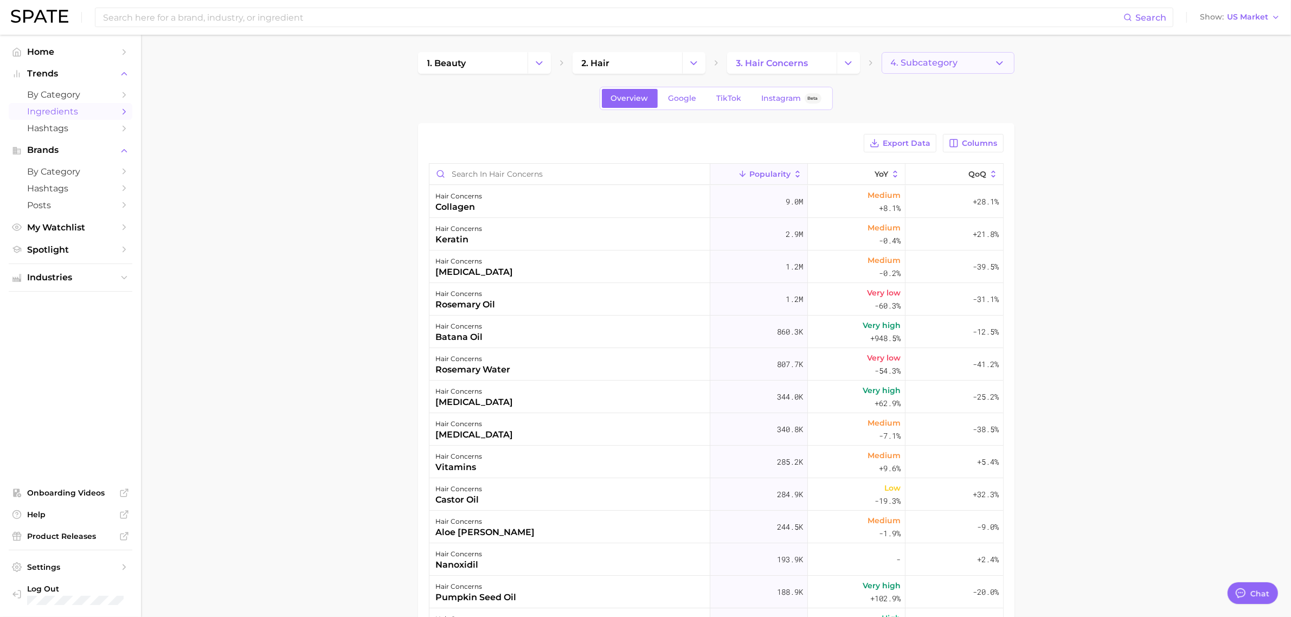
click at [949, 60] on span "4. Subcategory" at bounding box center [924, 63] width 67 height 10
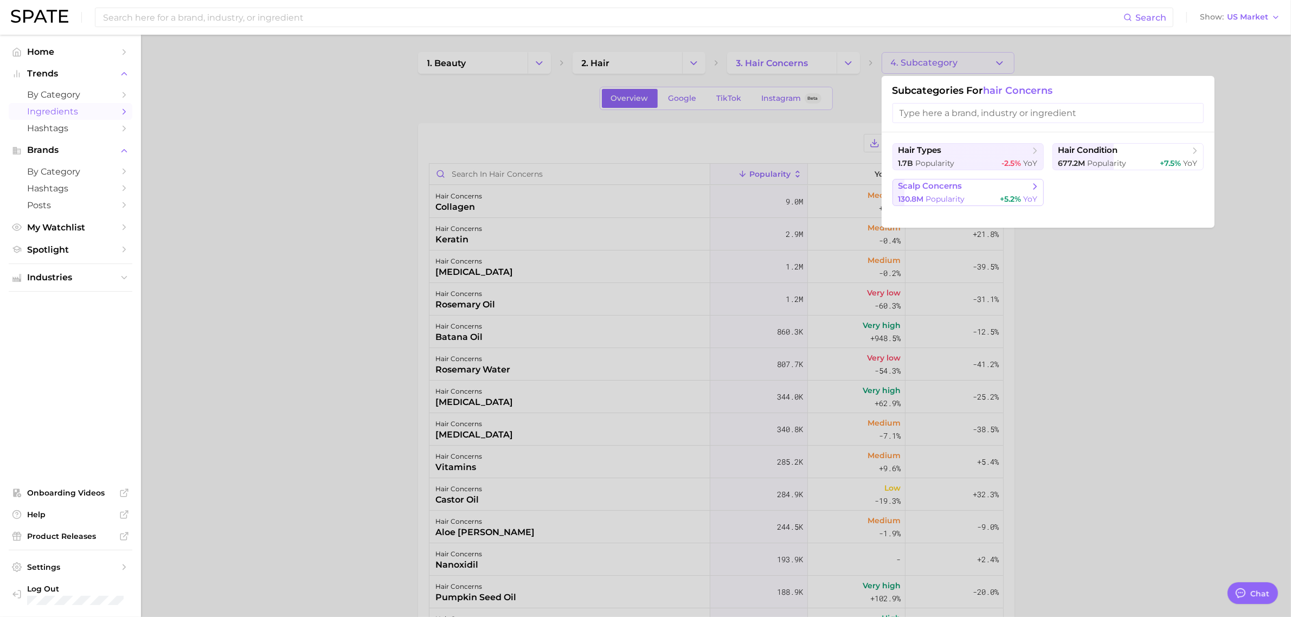
click at [997, 187] on span "scalp concerns" at bounding box center [964, 186] width 132 height 11
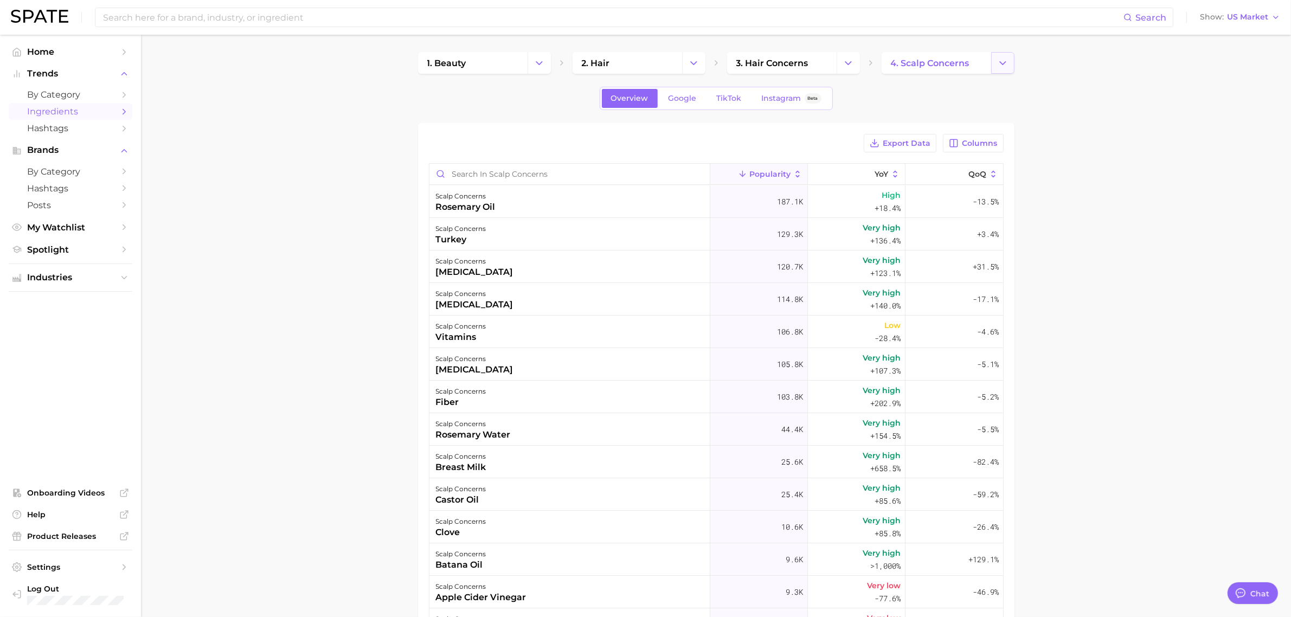
click at [1003, 64] on icon "Change Category" at bounding box center [1002, 62] width 11 height 11
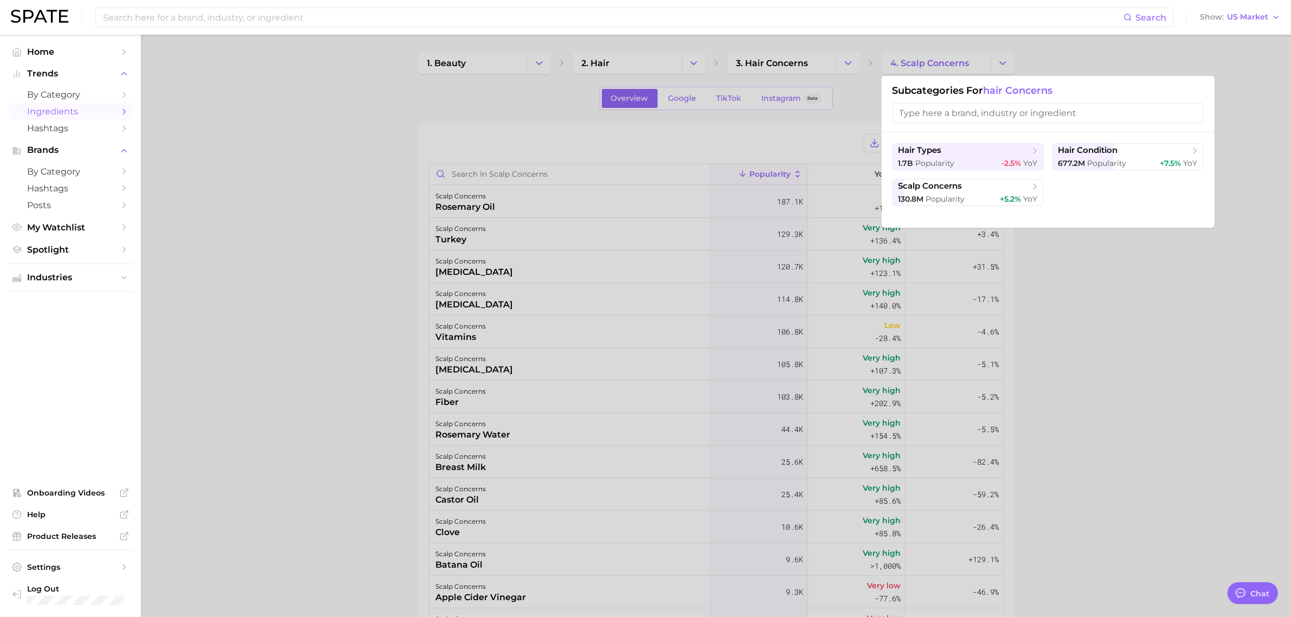
click at [995, 71] on div at bounding box center [645, 308] width 1291 height 617
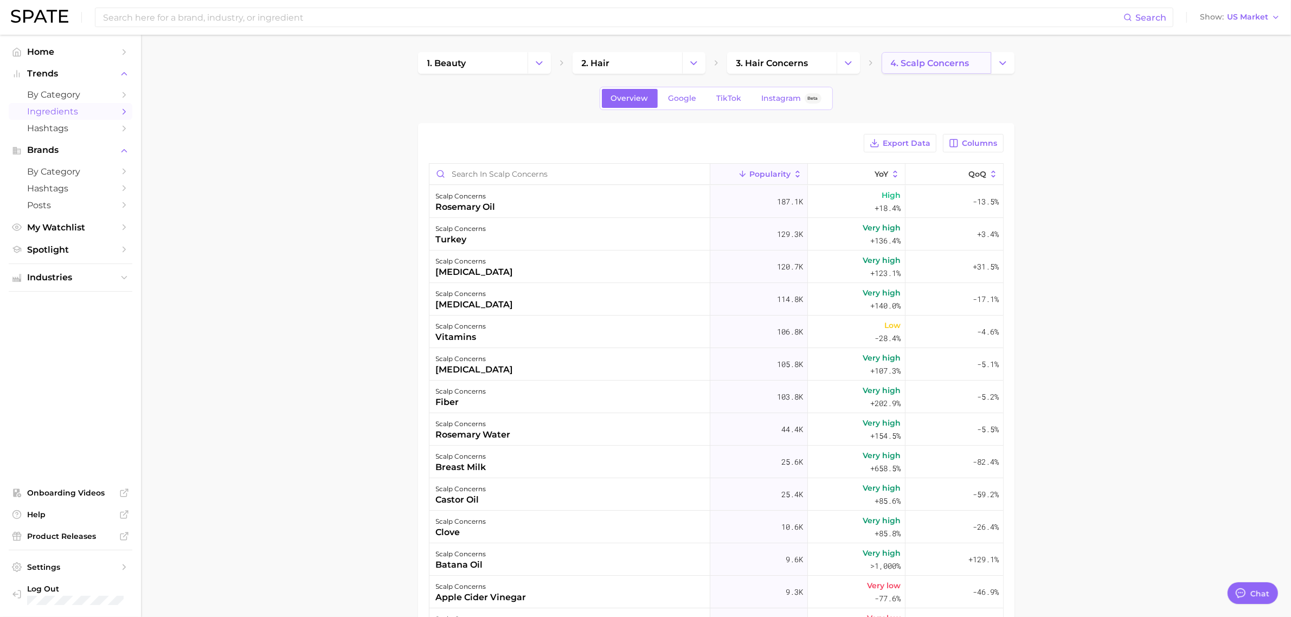
click at [949, 66] on span "4. scalp concerns" at bounding box center [930, 63] width 79 height 10
click at [998, 56] on button "Change Category" at bounding box center [1002, 63] width 23 height 22
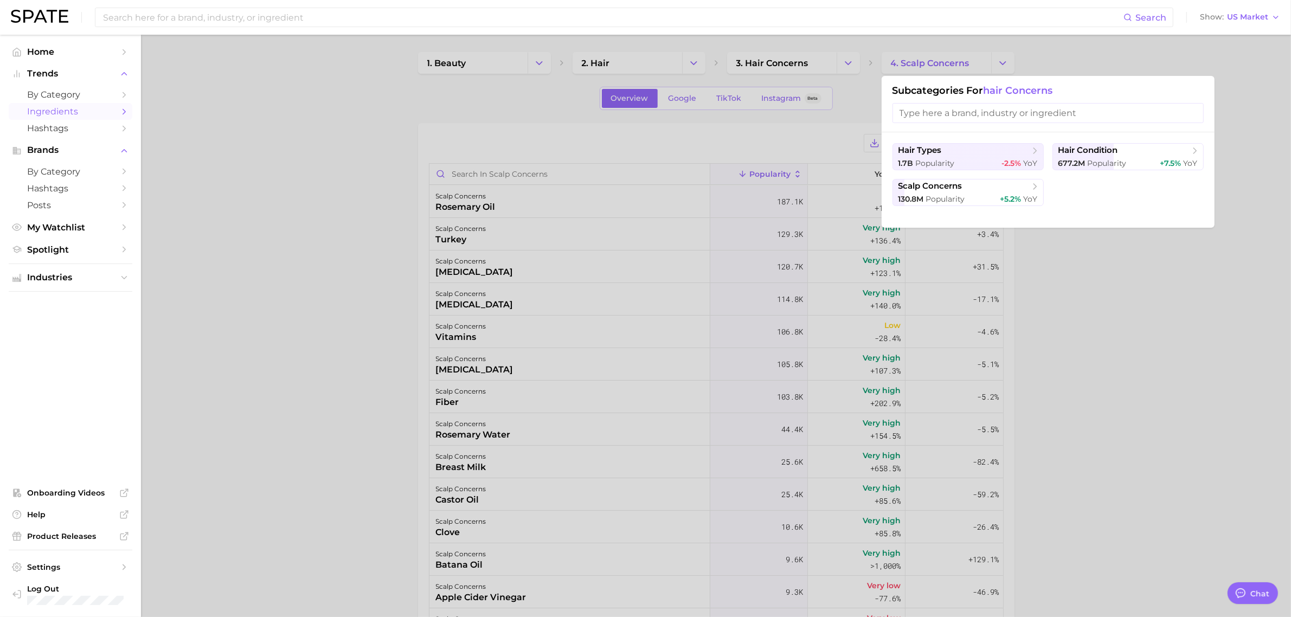
click at [1080, 318] on div at bounding box center [645, 308] width 1291 height 617
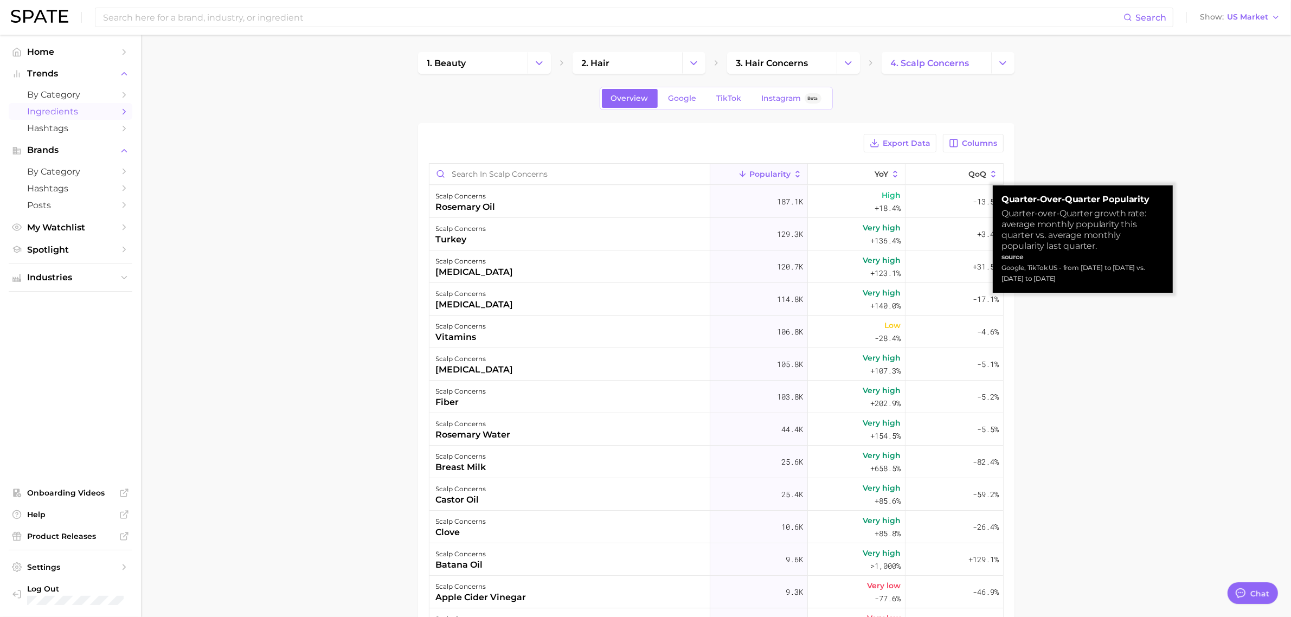
click at [1064, 342] on main "1. beauty 2. hair 3. hair concerns 4. scalp concerns Overview Google TikTok Ins…" at bounding box center [716, 440] width 1150 height 811
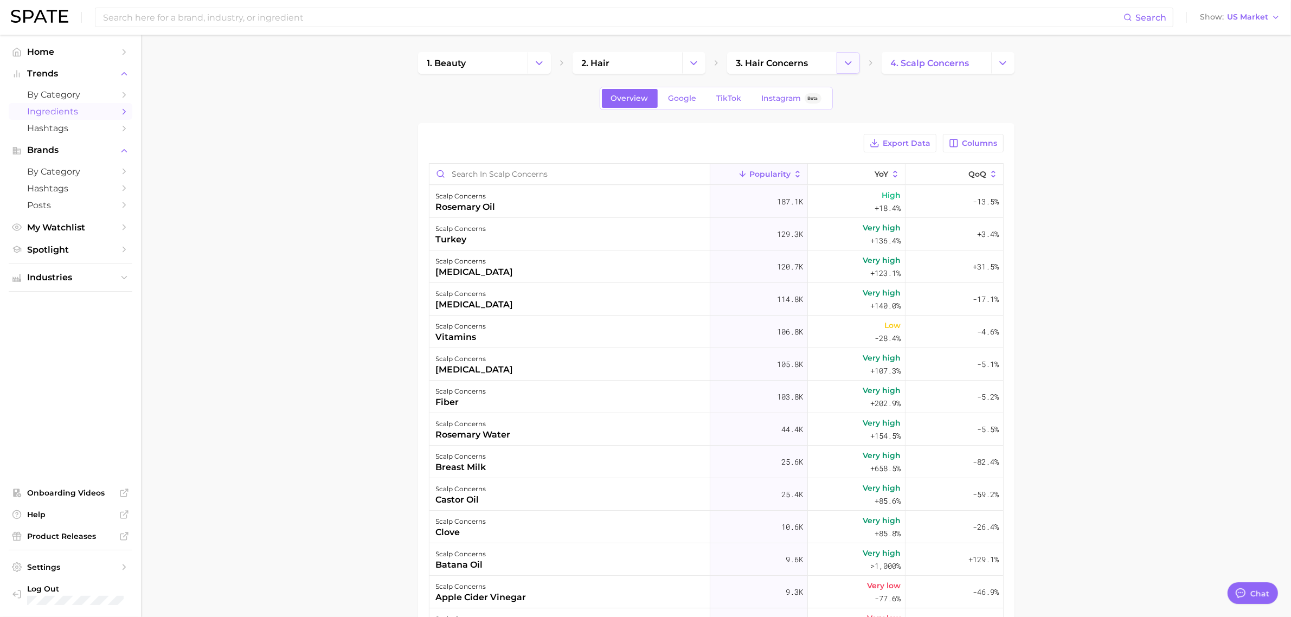
click at [838, 68] on button "Change Category" at bounding box center [848, 63] width 23 height 22
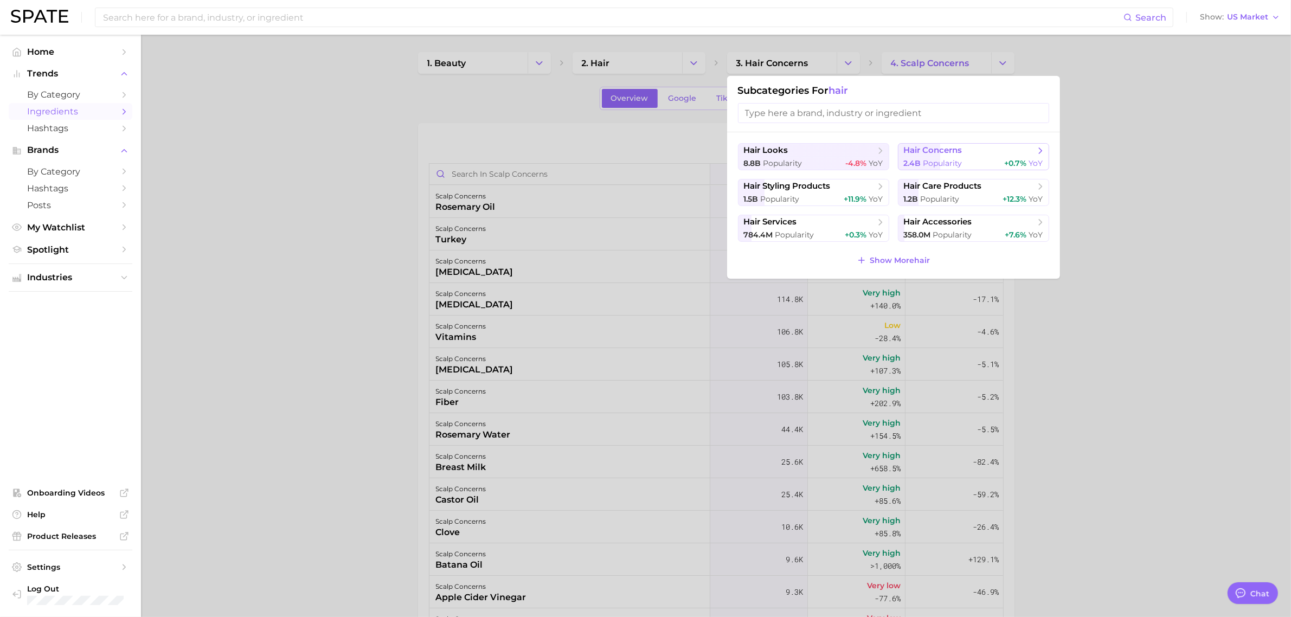
click at [945, 156] on span "hair concerns" at bounding box center [970, 150] width 132 height 11
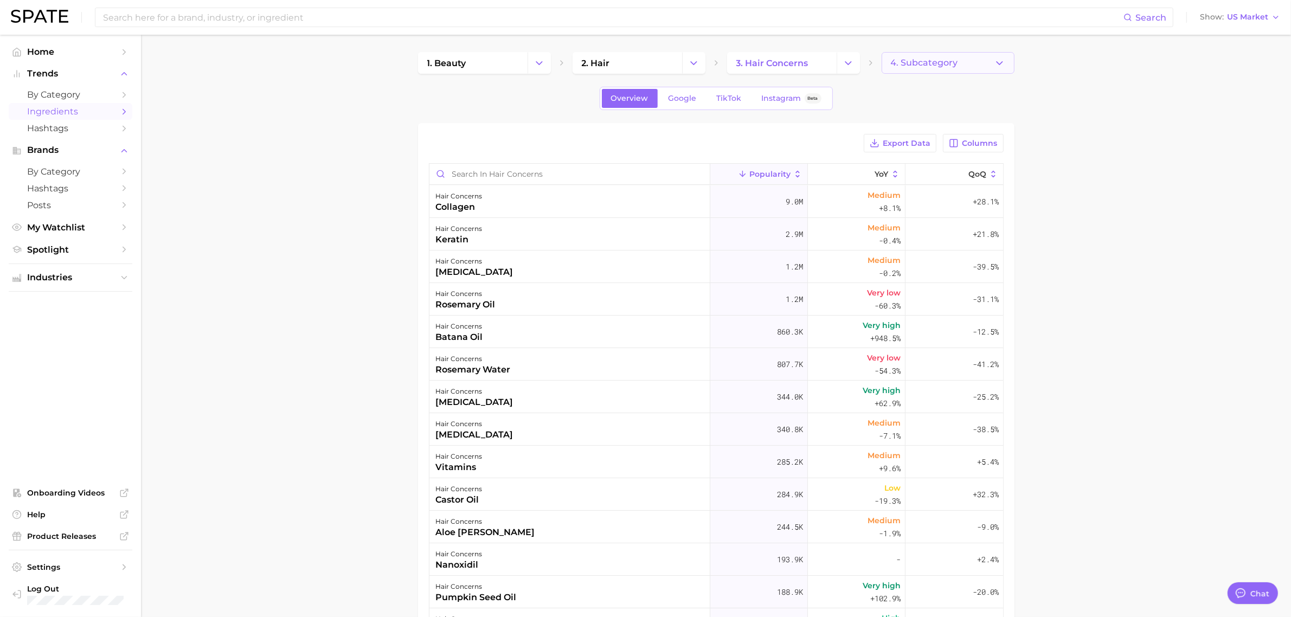
click at [949, 61] on span "4. Subcategory" at bounding box center [924, 63] width 67 height 10
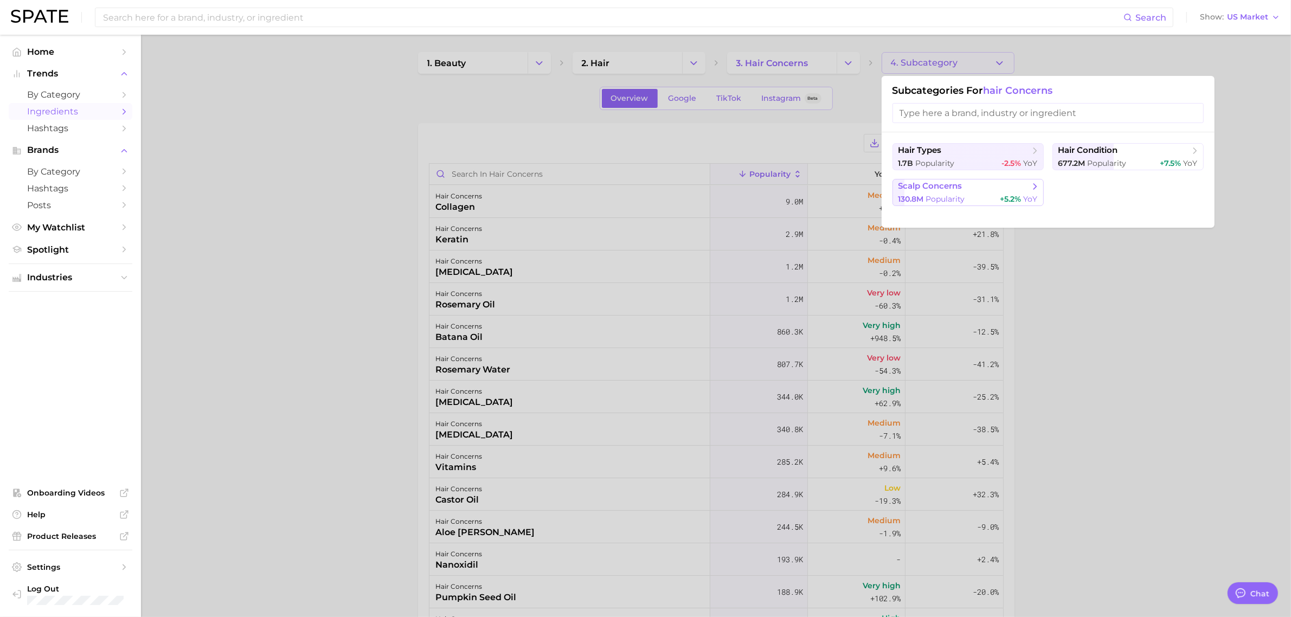
click at [979, 198] on div "130.8m Popularity +5.2% YoY" at bounding box center [967, 199] width 139 height 10
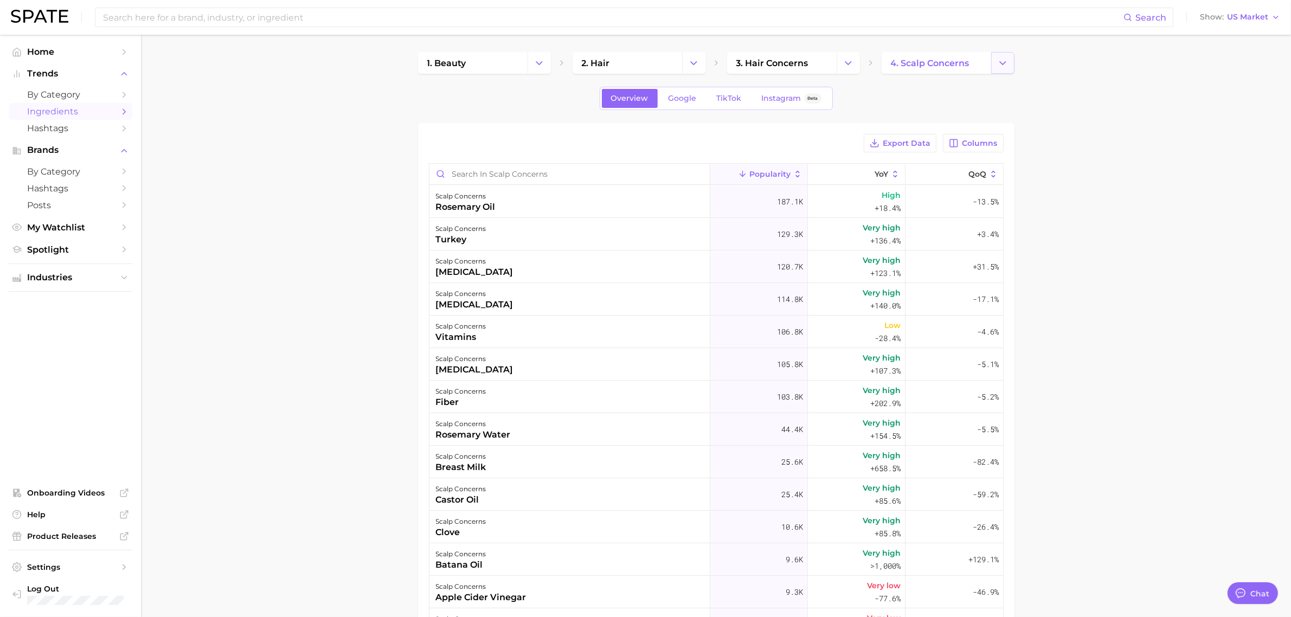
click at [1003, 63] on icon "Change Category" at bounding box center [1002, 62] width 11 height 11
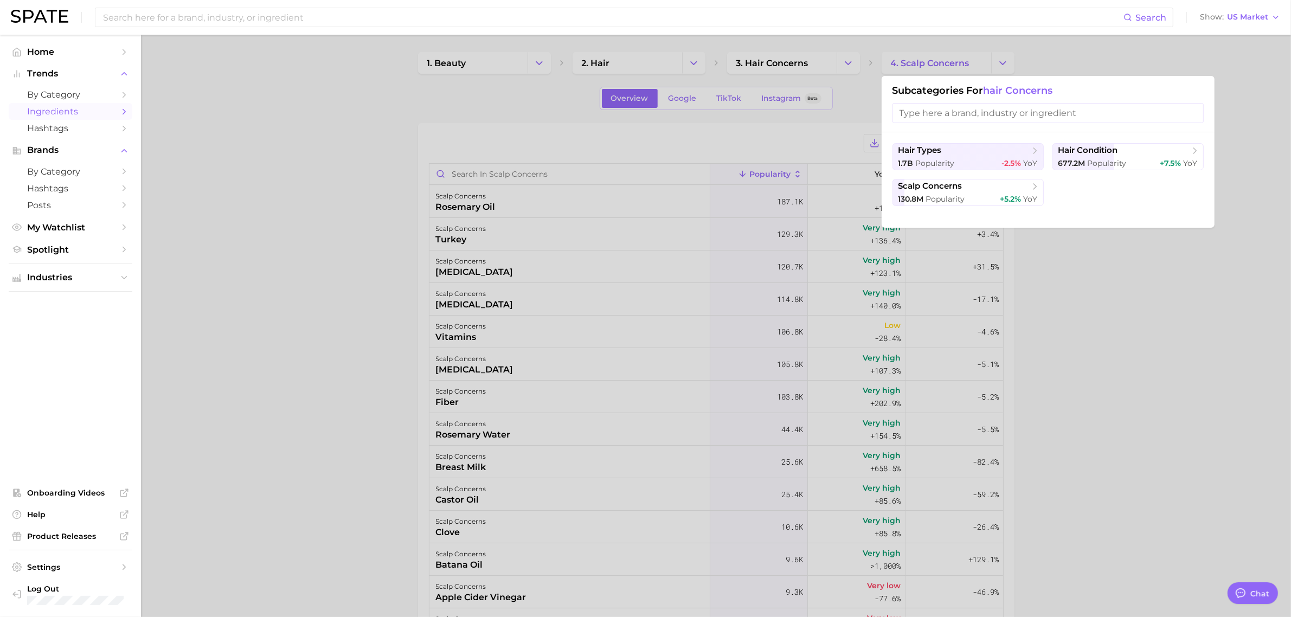
click at [1031, 250] on div at bounding box center [645, 308] width 1291 height 617
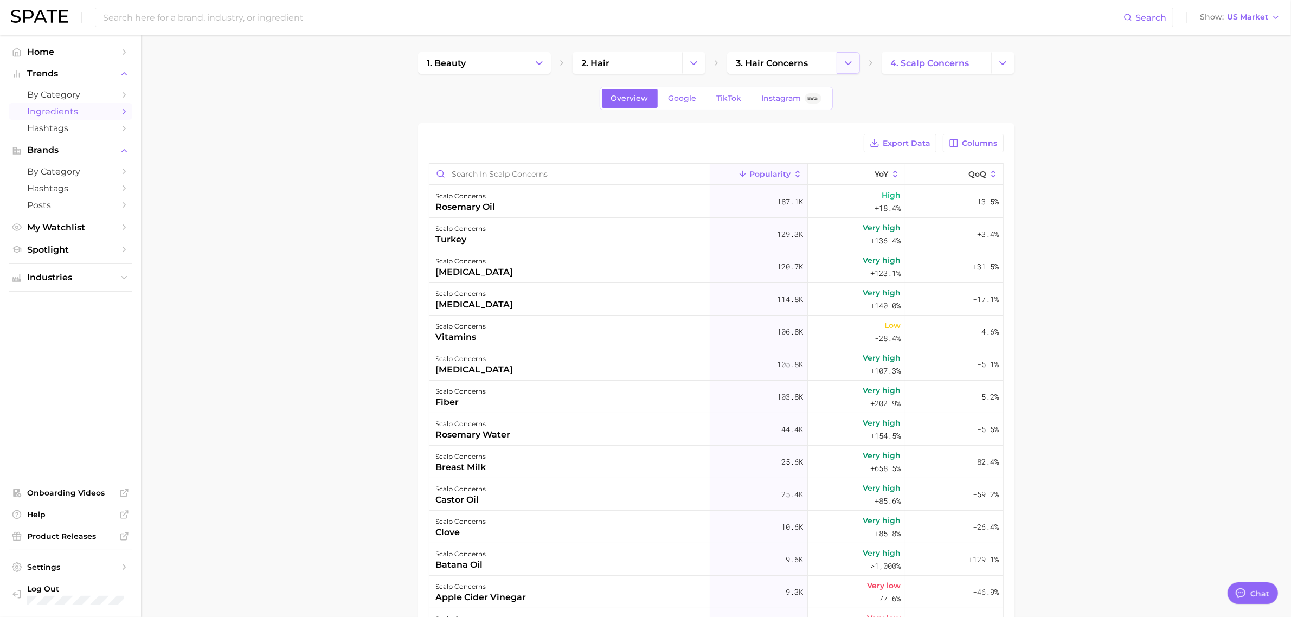
click at [849, 60] on icon "Change Category" at bounding box center [848, 62] width 11 height 11
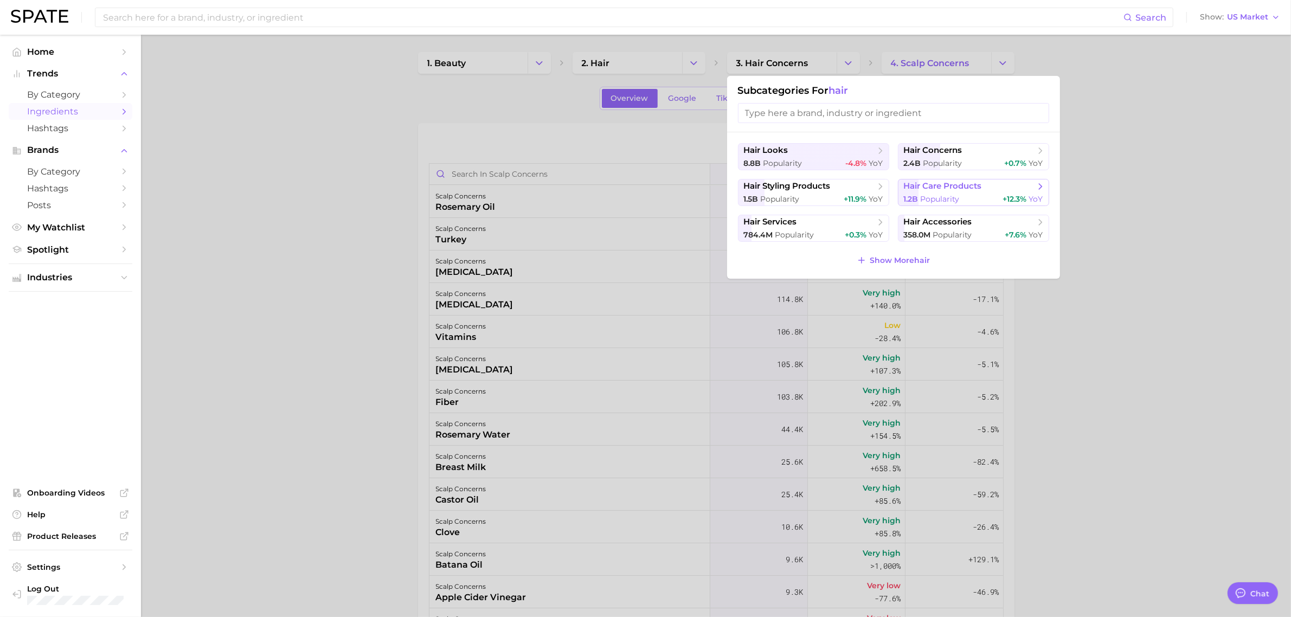
click at [952, 185] on span "hair care products" at bounding box center [943, 186] width 78 height 10
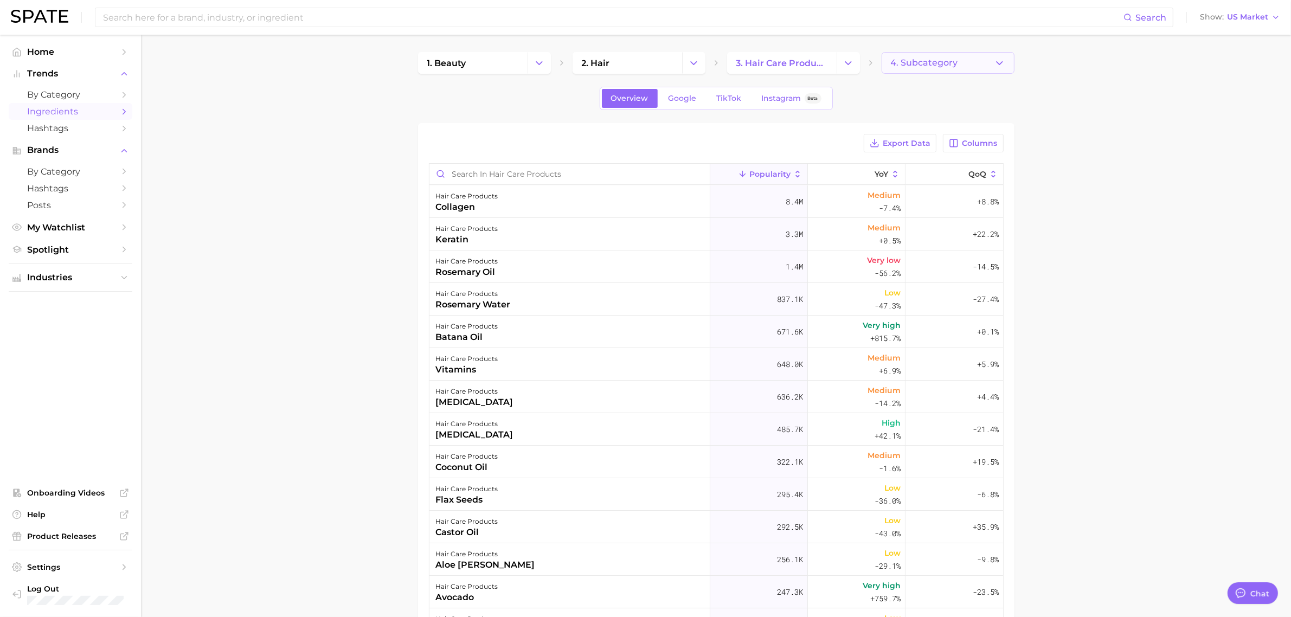
click at [935, 65] on span "4. Subcategory" at bounding box center [924, 63] width 67 height 10
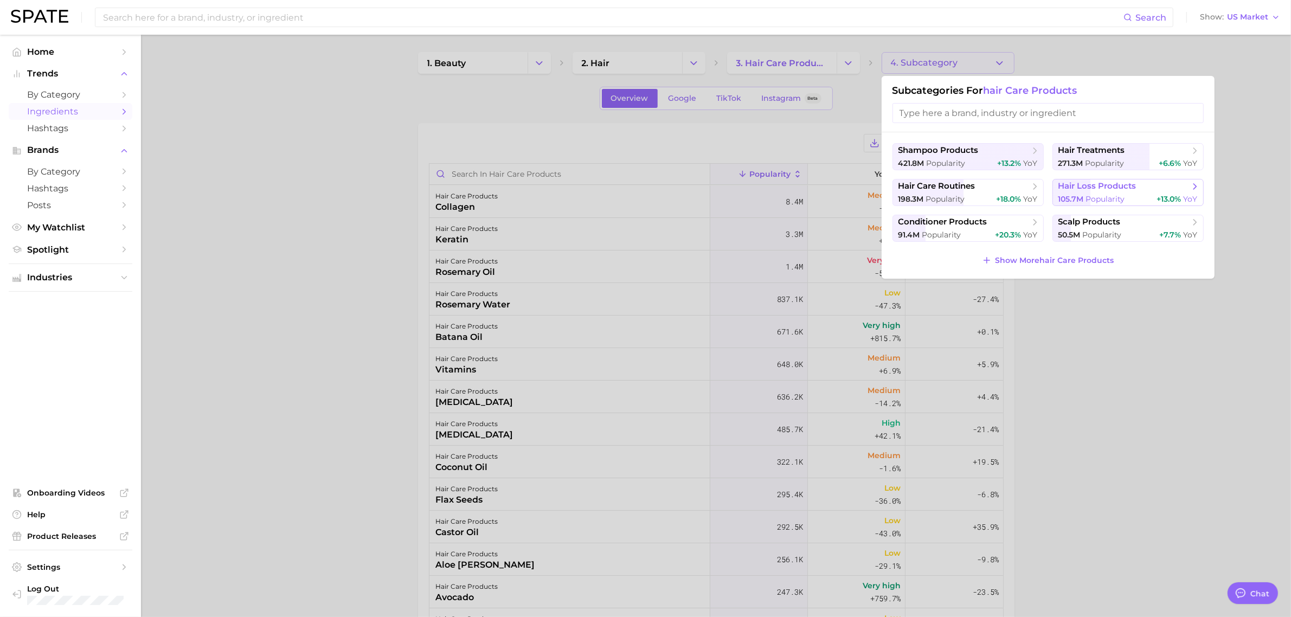
click at [1107, 191] on span "hair loss products" at bounding box center [1097, 186] width 78 height 10
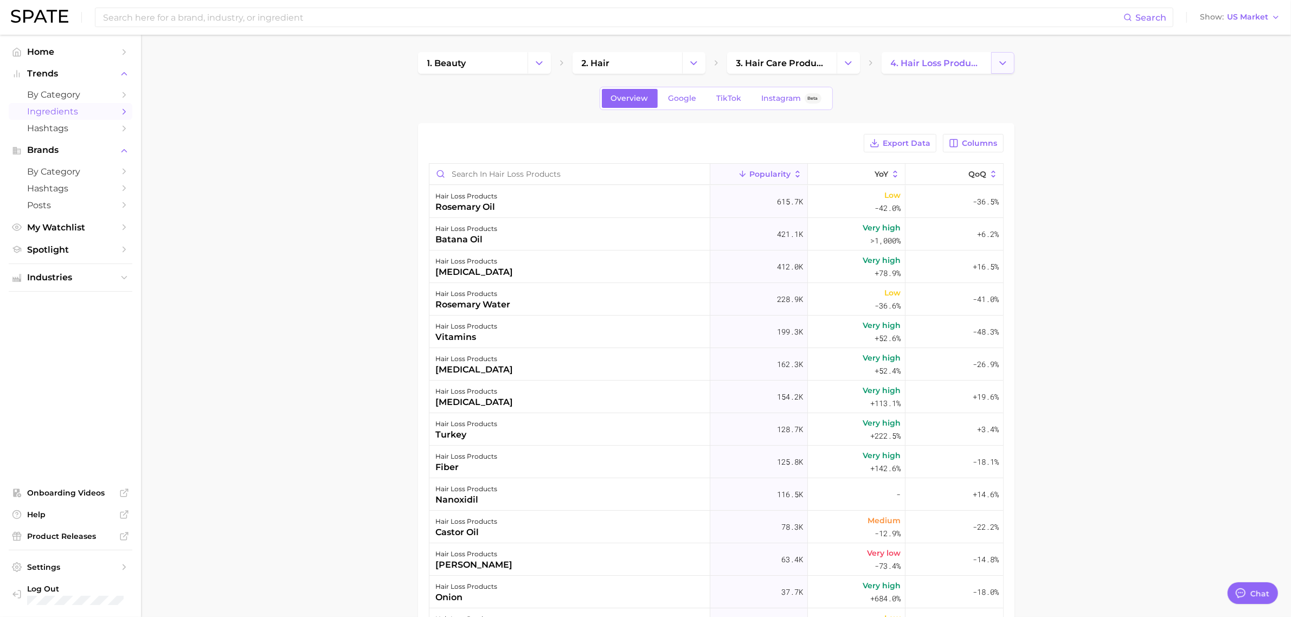
click at [998, 59] on icon "Change Category" at bounding box center [1002, 62] width 11 height 11
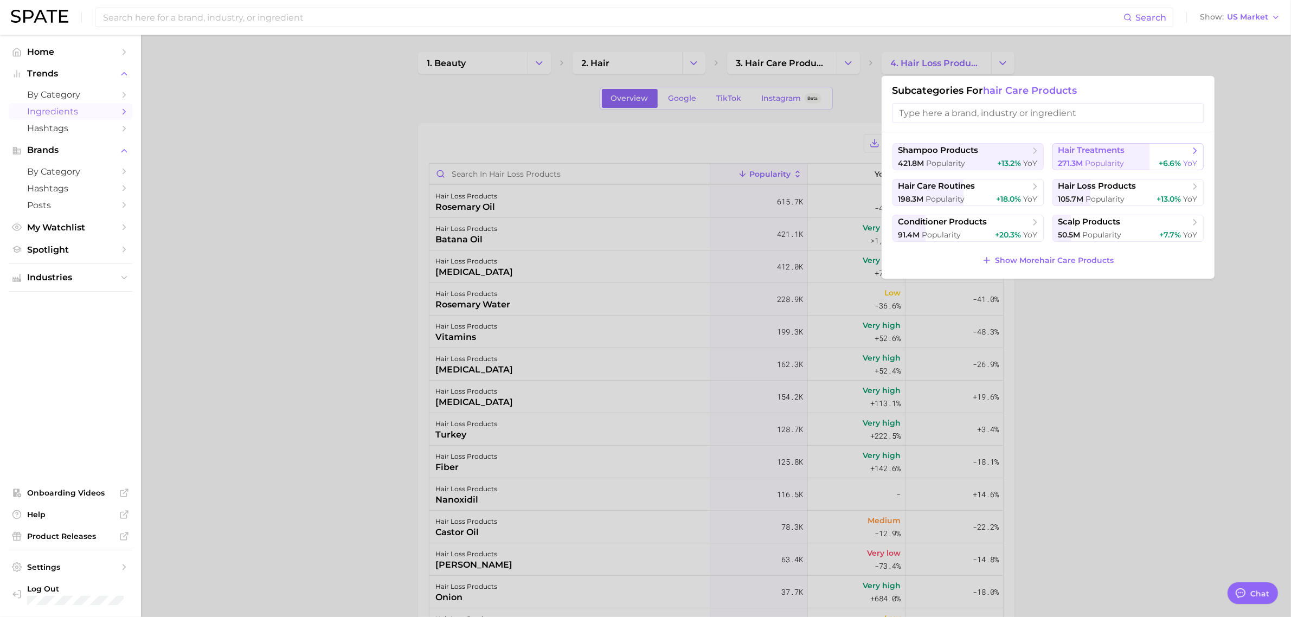
click at [1098, 153] on span "hair treatments" at bounding box center [1091, 150] width 67 height 10
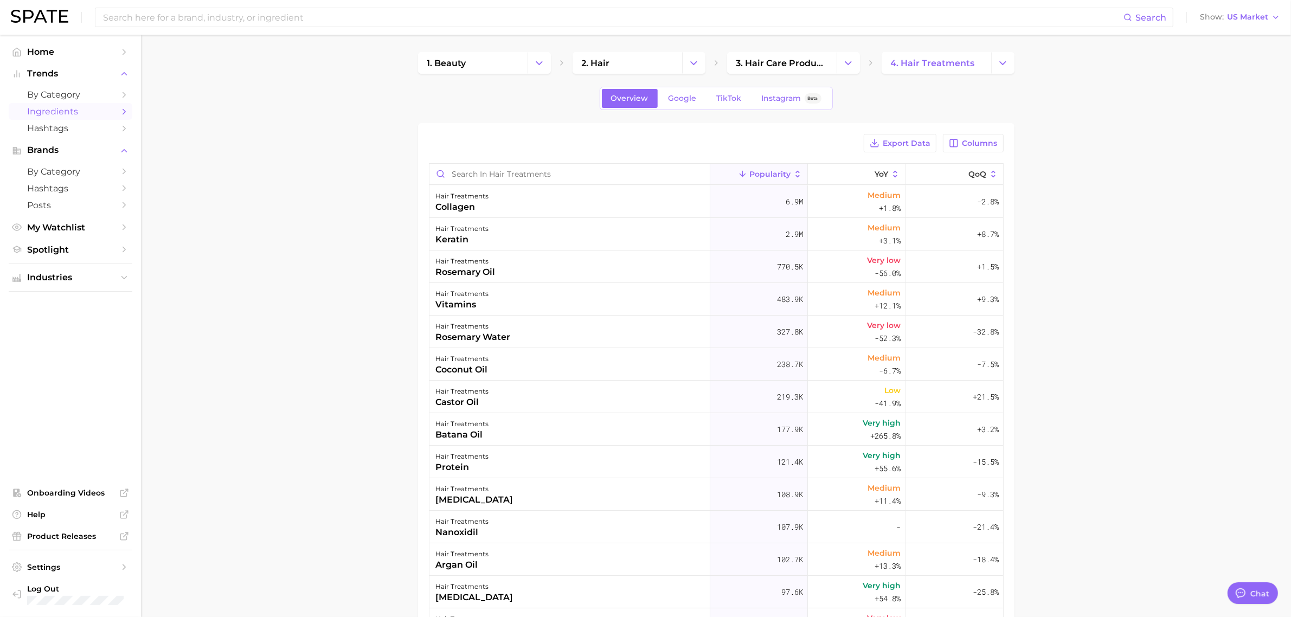
click at [228, 7] on div "Search Show US Market" at bounding box center [645, 17] width 1269 height 35
click at [232, 18] on input at bounding box center [612, 17] width 1021 height 18
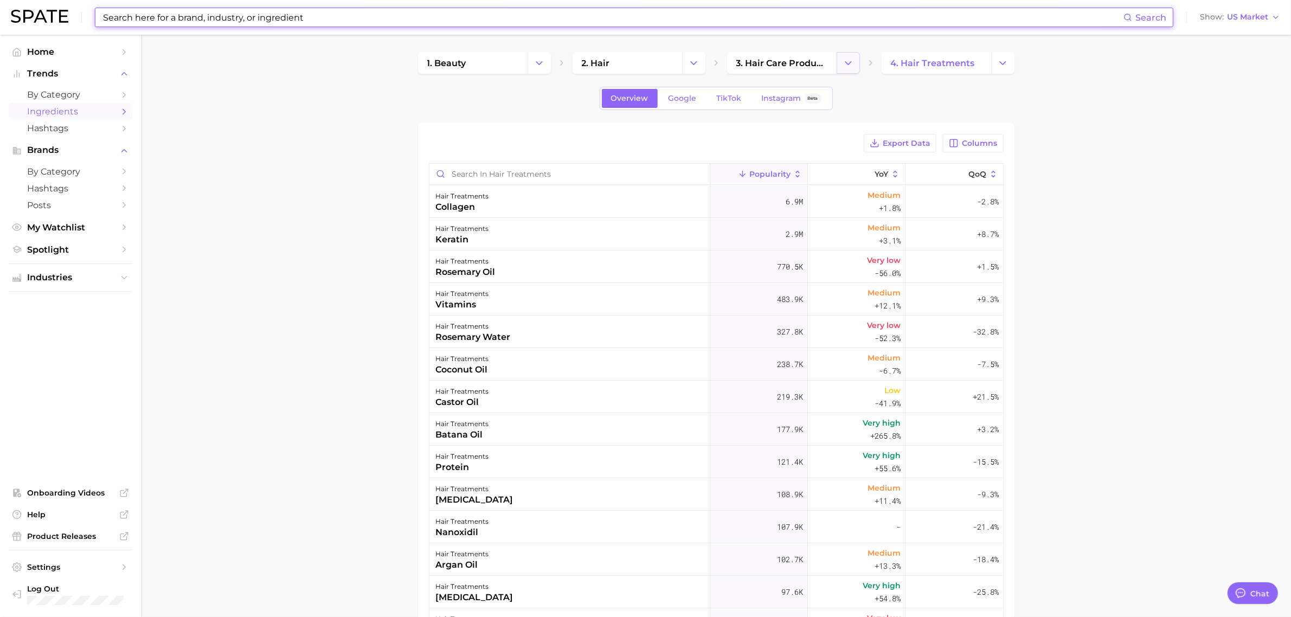
click at [840, 65] on button "Change Category" at bounding box center [848, 63] width 23 height 22
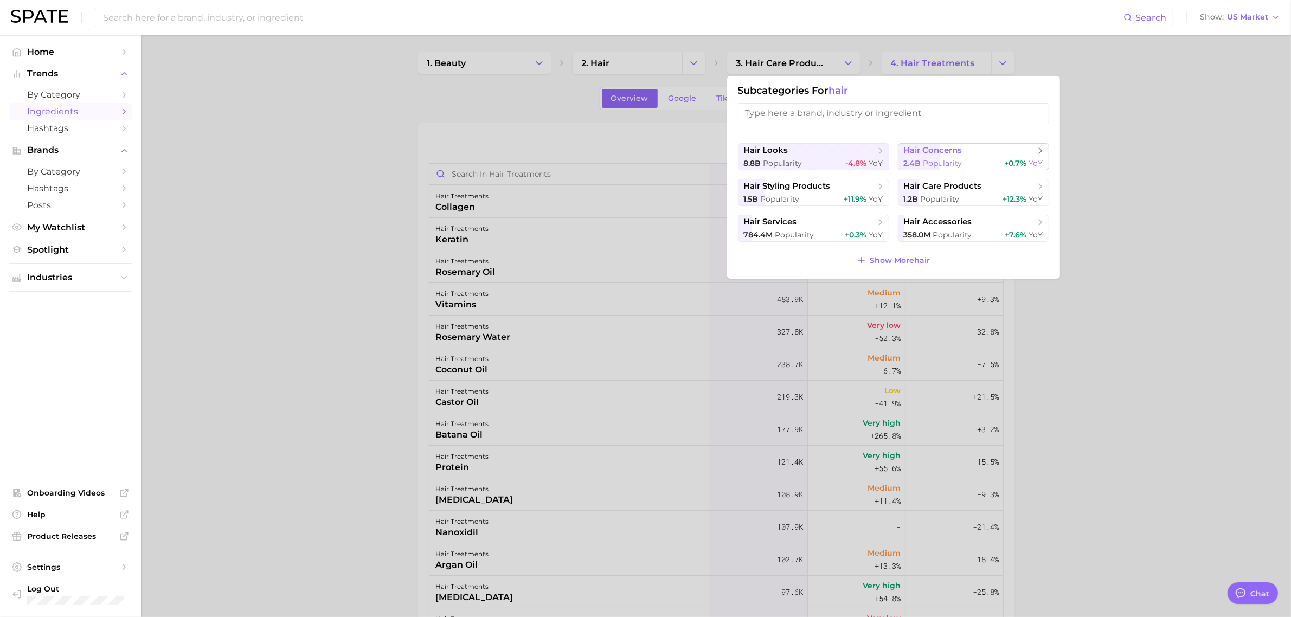
click at [964, 165] on div "2.4b Popularity +0.7% YoY" at bounding box center [973, 163] width 139 height 10
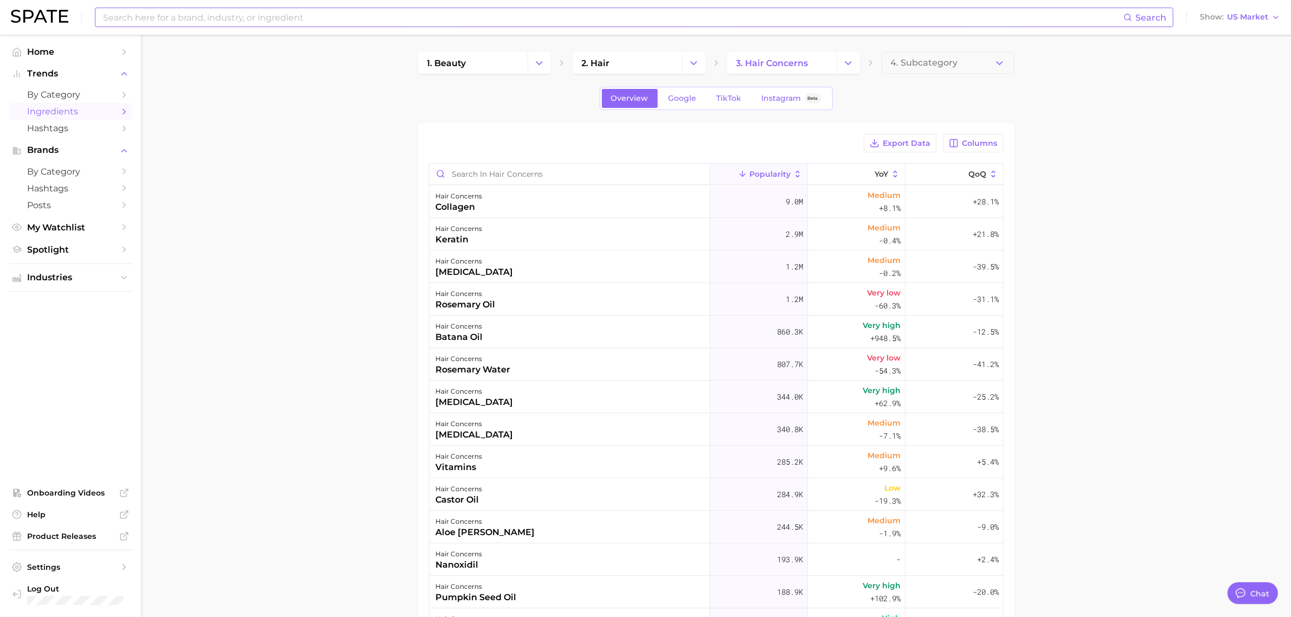
click at [202, 15] on input at bounding box center [612, 17] width 1021 height 18
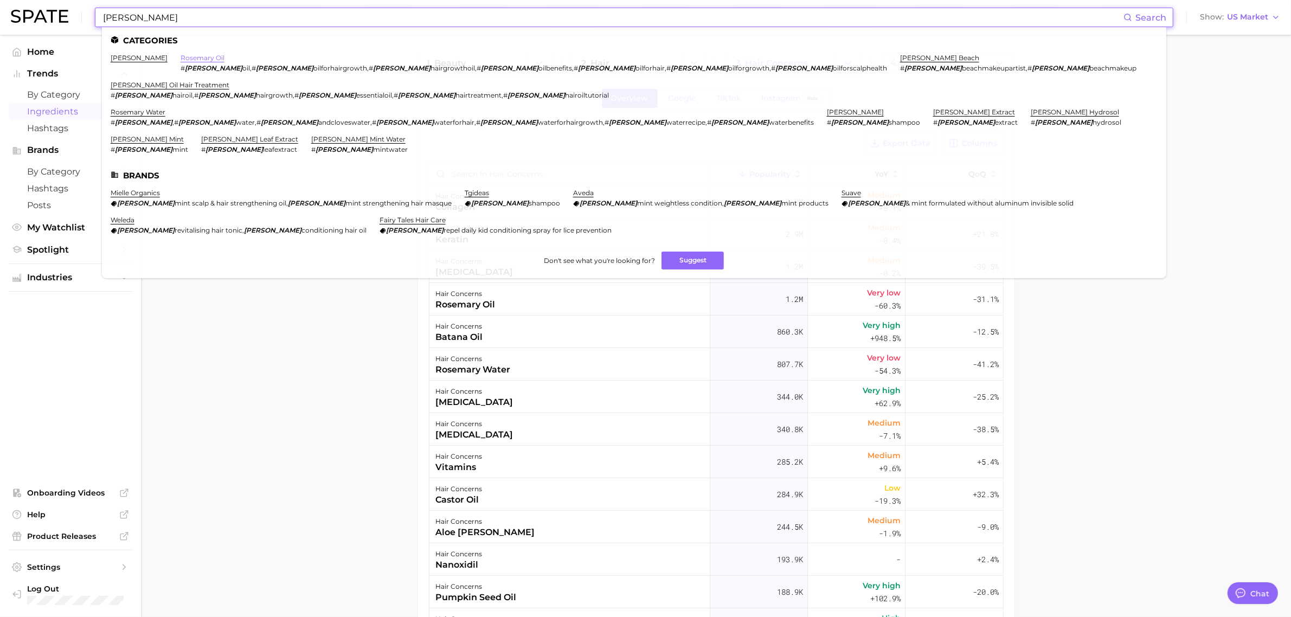
type input "rosemary"
click at [181, 54] on link "rosemary oil" at bounding box center [203, 58] width 44 height 8
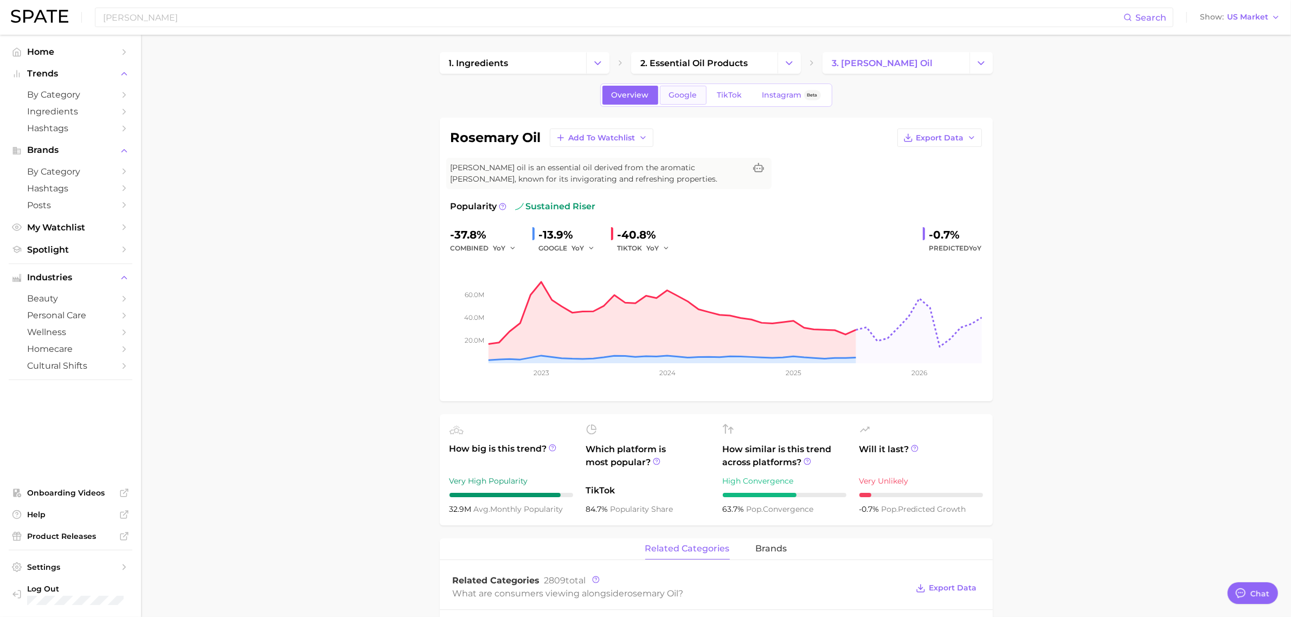
click at [682, 102] on link "Google" at bounding box center [683, 95] width 47 height 19
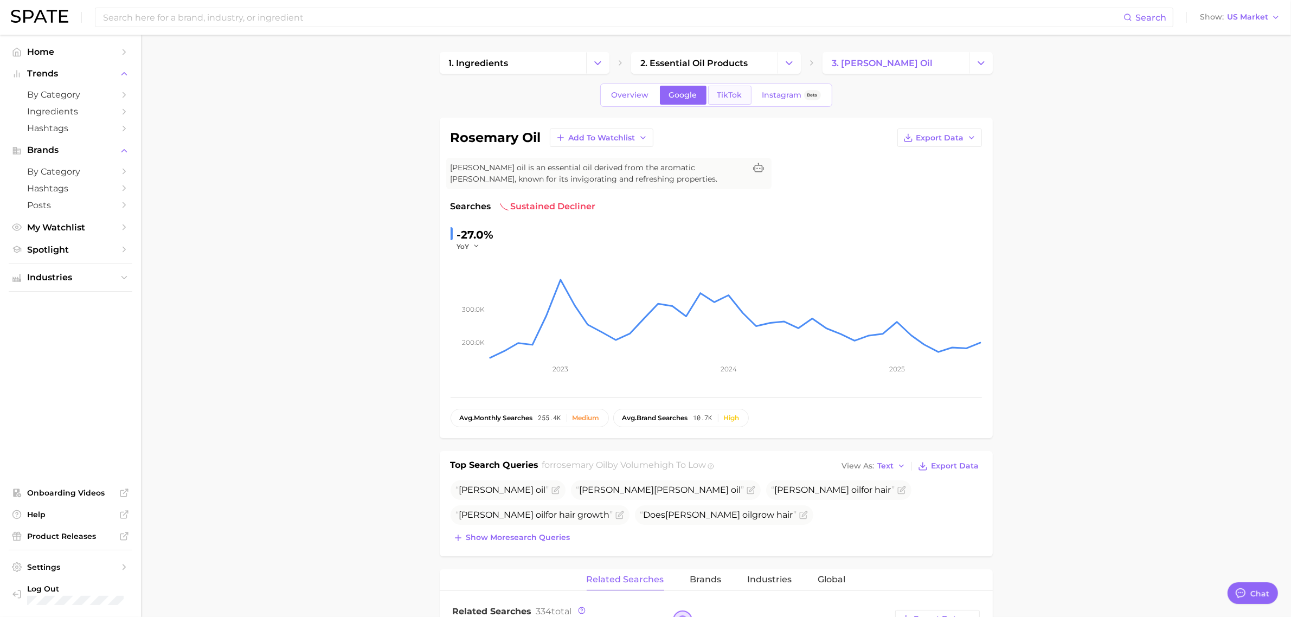
click at [725, 98] on span "TikTok" at bounding box center [729, 95] width 25 height 9
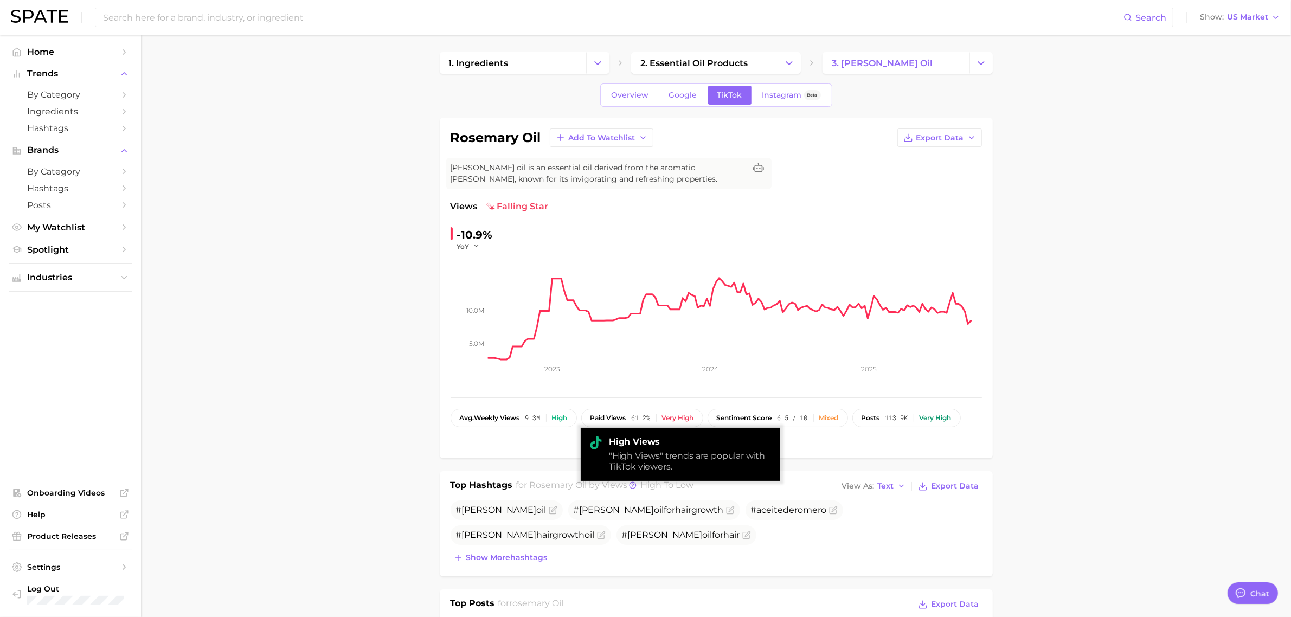
drag, startPoint x: 540, startPoint y: 420, endPoint x: 505, endPoint y: 438, distance: 39.5
click at [497, 438] on div "Show more" at bounding box center [716, 440] width 531 height 15
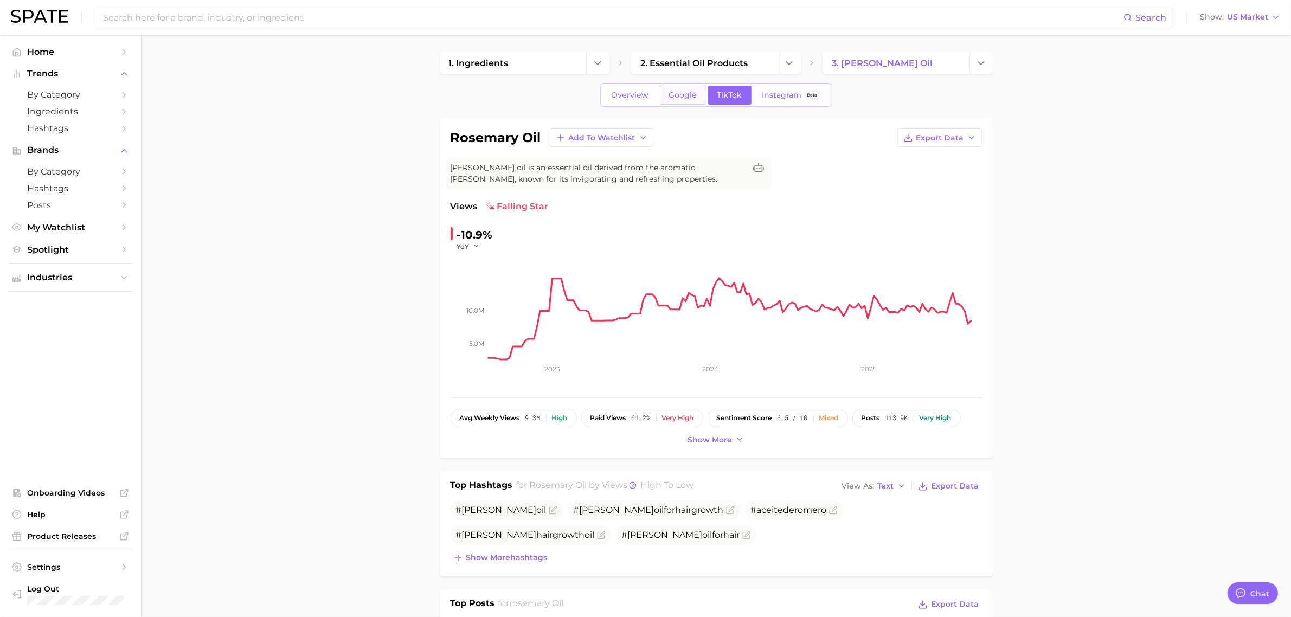
click at [695, 92] on span "Google" at bounding box center [683, 95] width 28 height 9
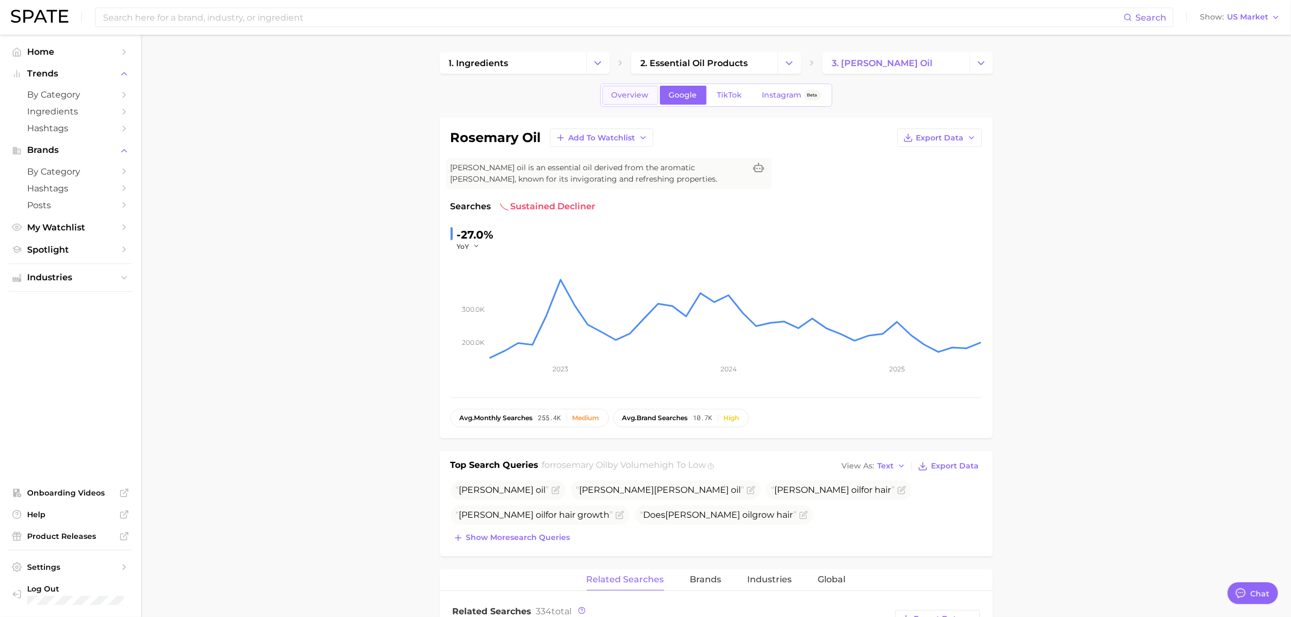
click at [635, 93] on span "Overview" at bounding box center [630, 95] width 37 height 9
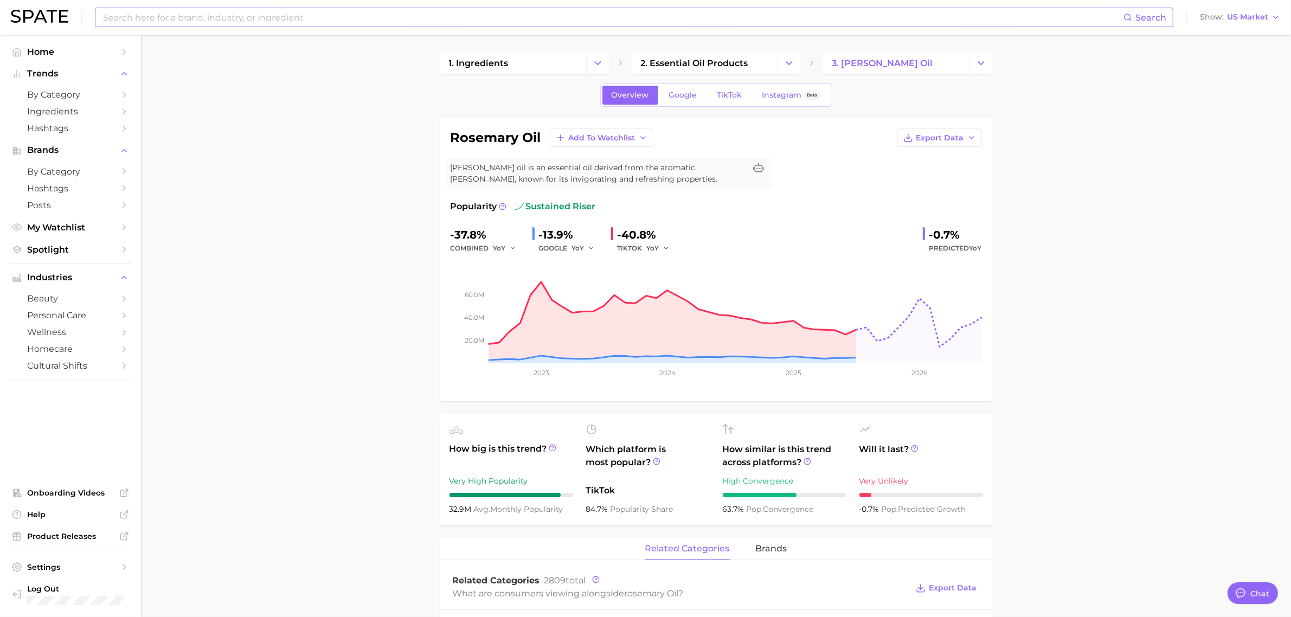
click at [429, 22] on input at bounding box center [612, 17] width 1021 height 18
click at [273, 22] on input at bounding box center [612, 17] width 1021 height 18
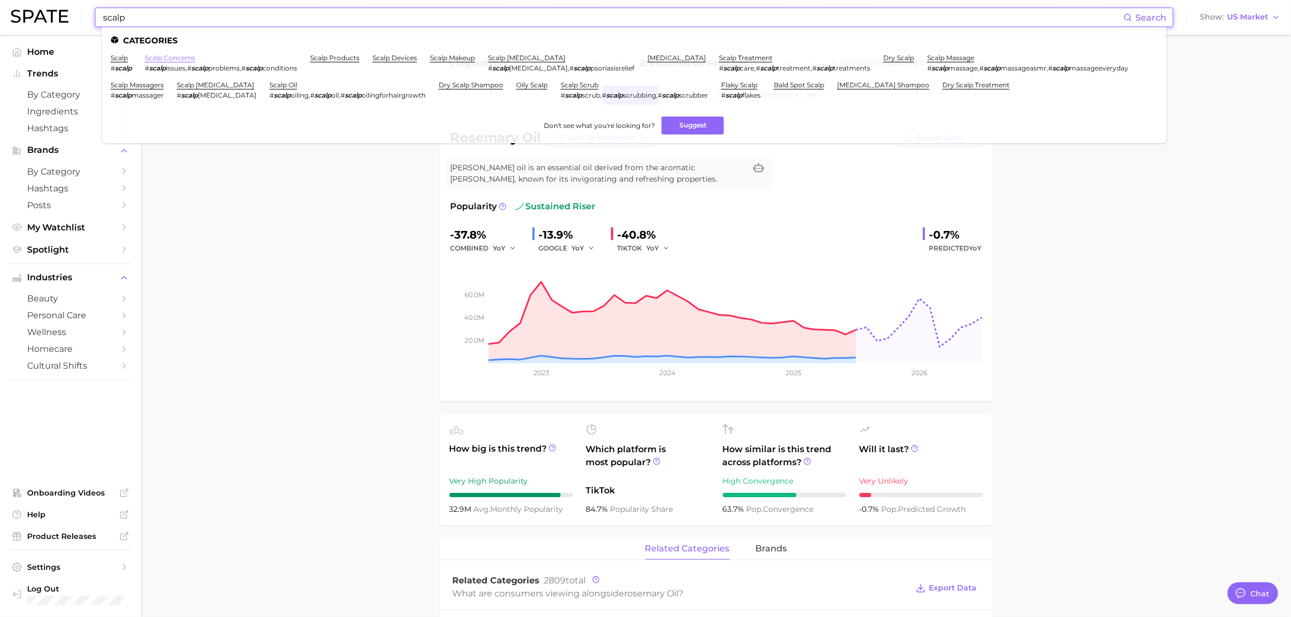
type input "scalp"
click at [172, 58] on link "scalp concerns" at bounding box center [170, 58] width 50 height 8
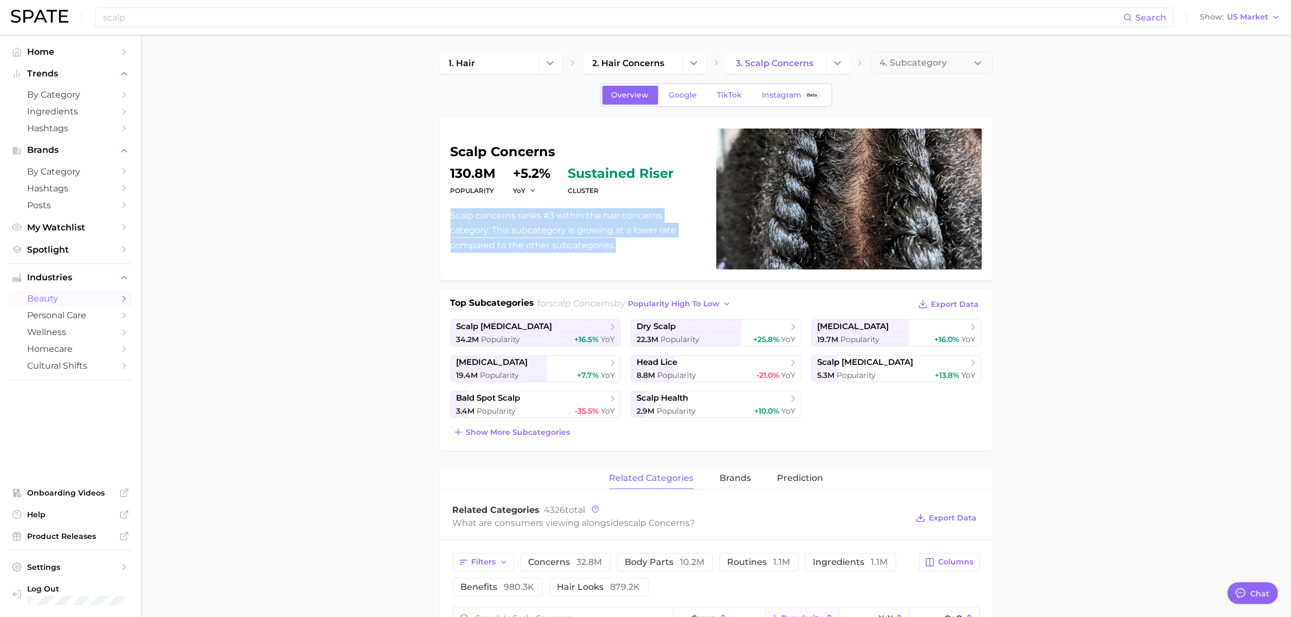
drag, startPoint x: 614, startPoint y: 254, endPoint x: 449, endPoint y: 210, distance: 171.0
click at [449, 210] on div "scalp concerns Popularity 130.8m YoY +5.2% cluster sustained riser Scalp concer…" at bounding box center [716, 199] width 553 height 163
copy p "Scalp concerns ranks #3 within the hair concerns category. This subcategory is …"
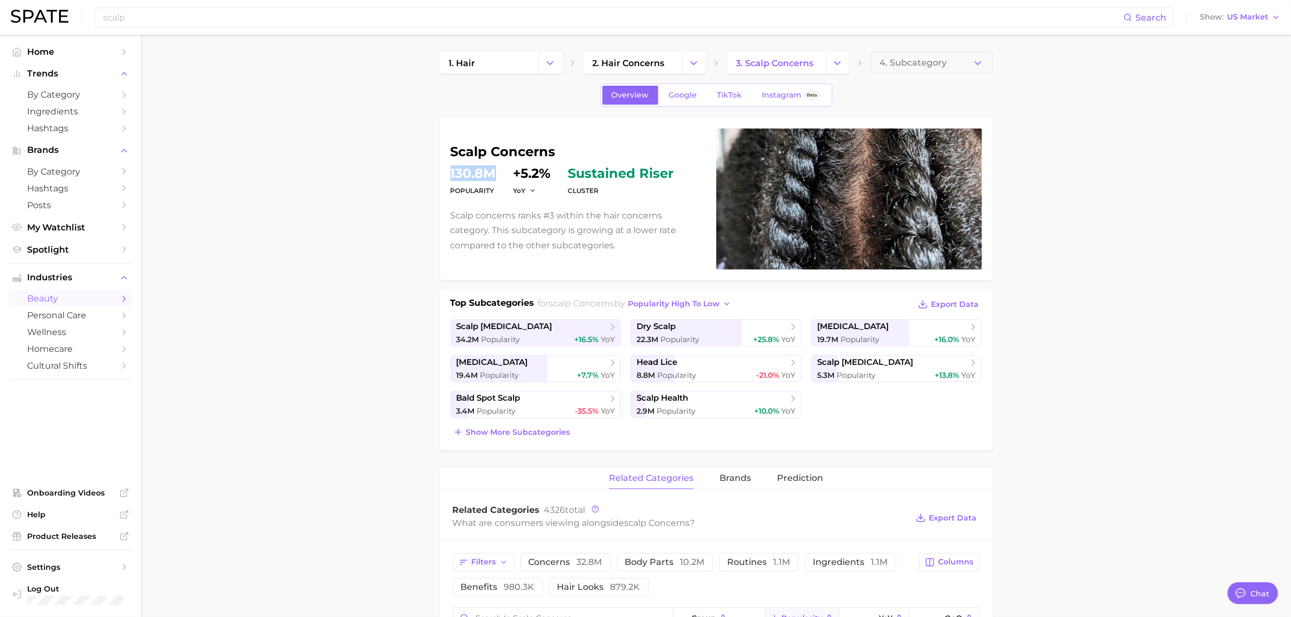
drag, startPoint x: 499, startPoint y: 178, endPoint x: 450, endPoint y: 179, distance: 49.4
click at [451, 179] on dl "Popularity 130.8m YoY +5.2% cluster sustained riser" at bounding box center [577, 182] width 253 height 30
click at [485, 195] on dt "Popularity" at bounding box center [474, 190] width 46 height 13
click at [718, 101] on link "TikTok" at bounding box center [729, 95] width 43 height 19
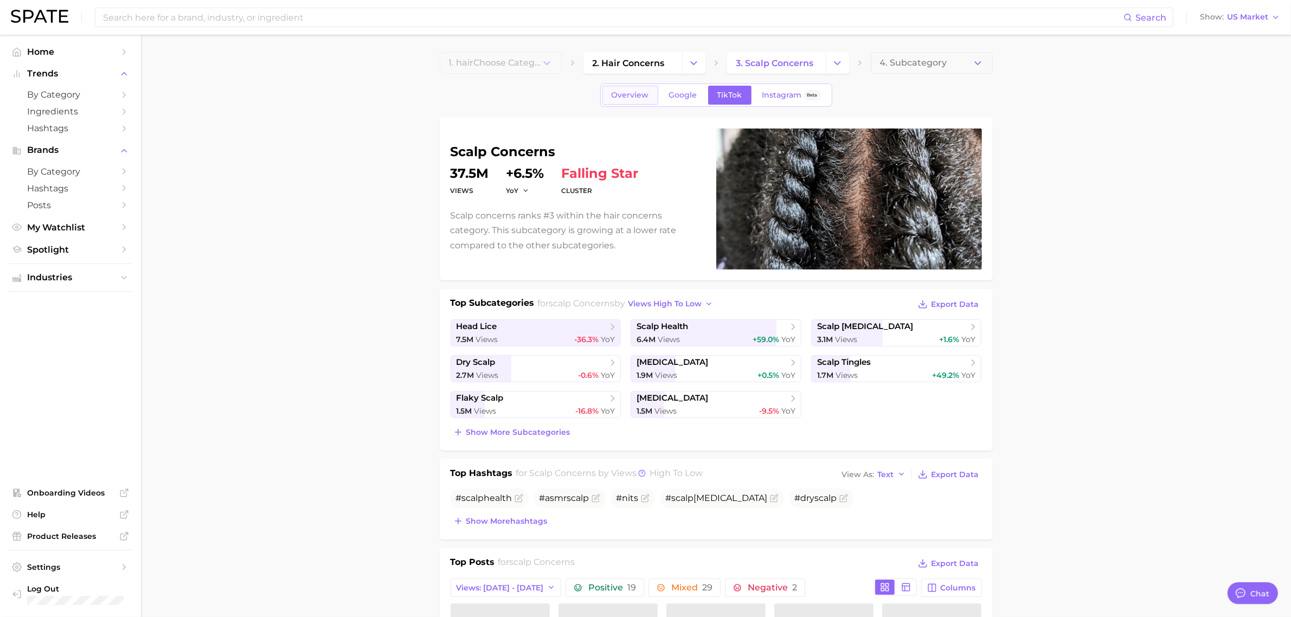
click at [616, 96] on span "Overview" at bounding box center [630, 95] width 37 height 9
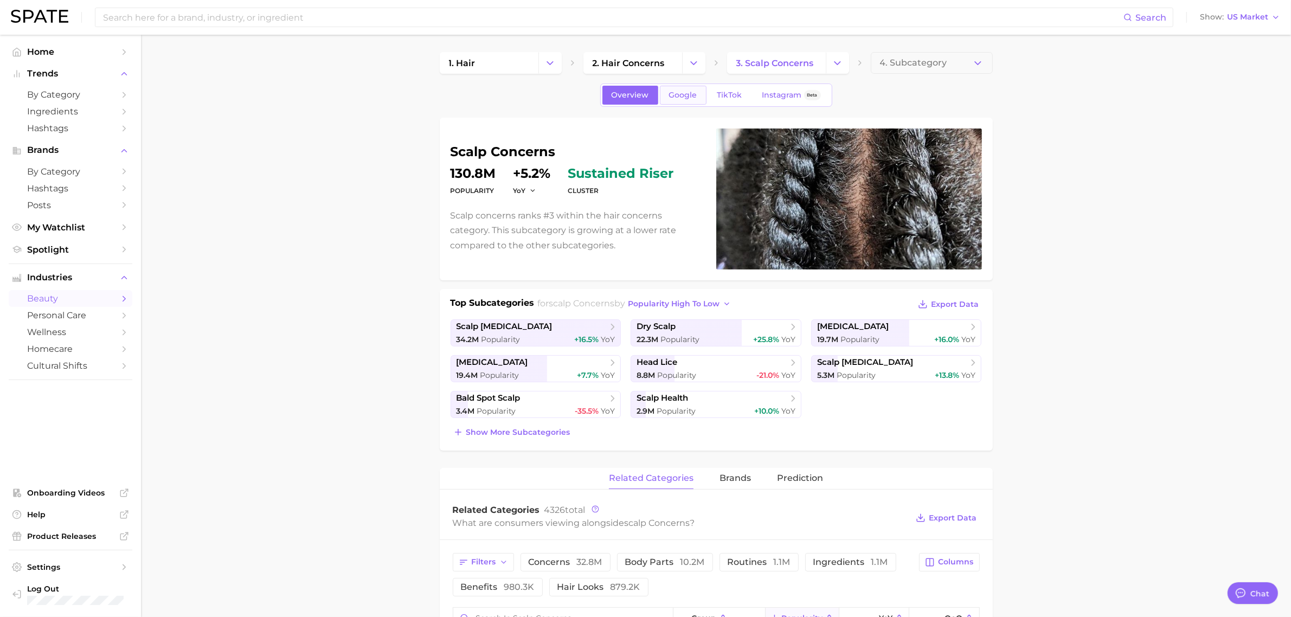
click at [671, 98] on span "Google" at bounding box center [683, 95] width 28 height 9
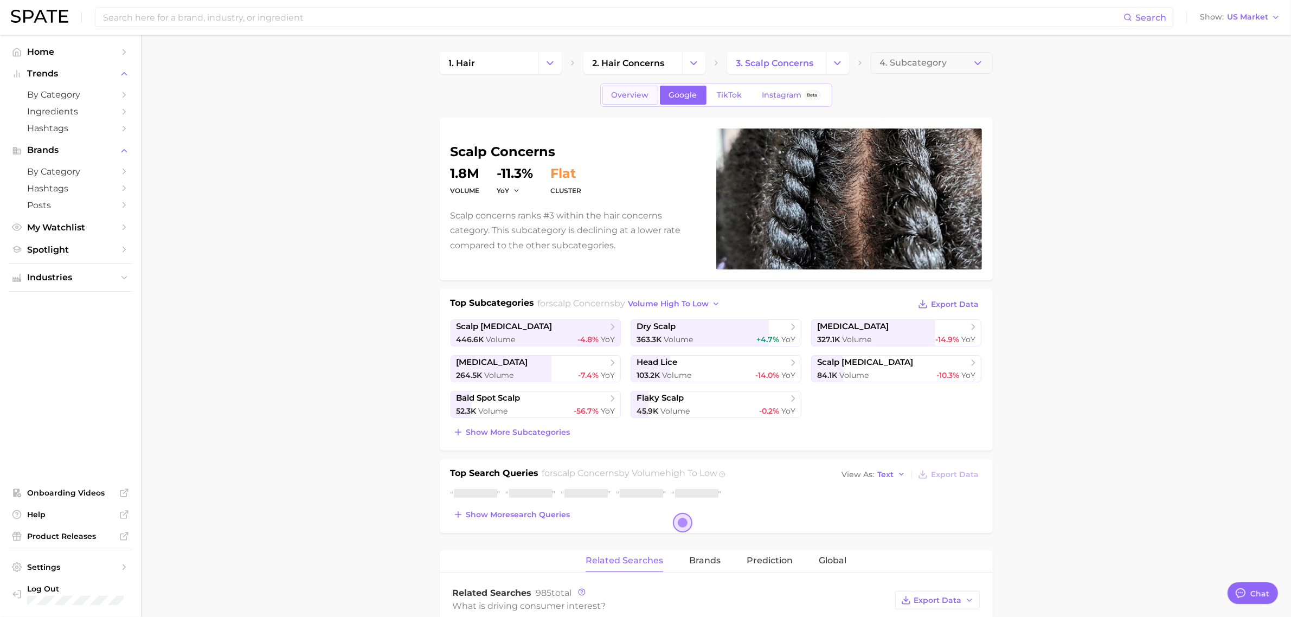
click at [639, 86] on link "Overview" at bounding box center [630, 95] width 56 height 19
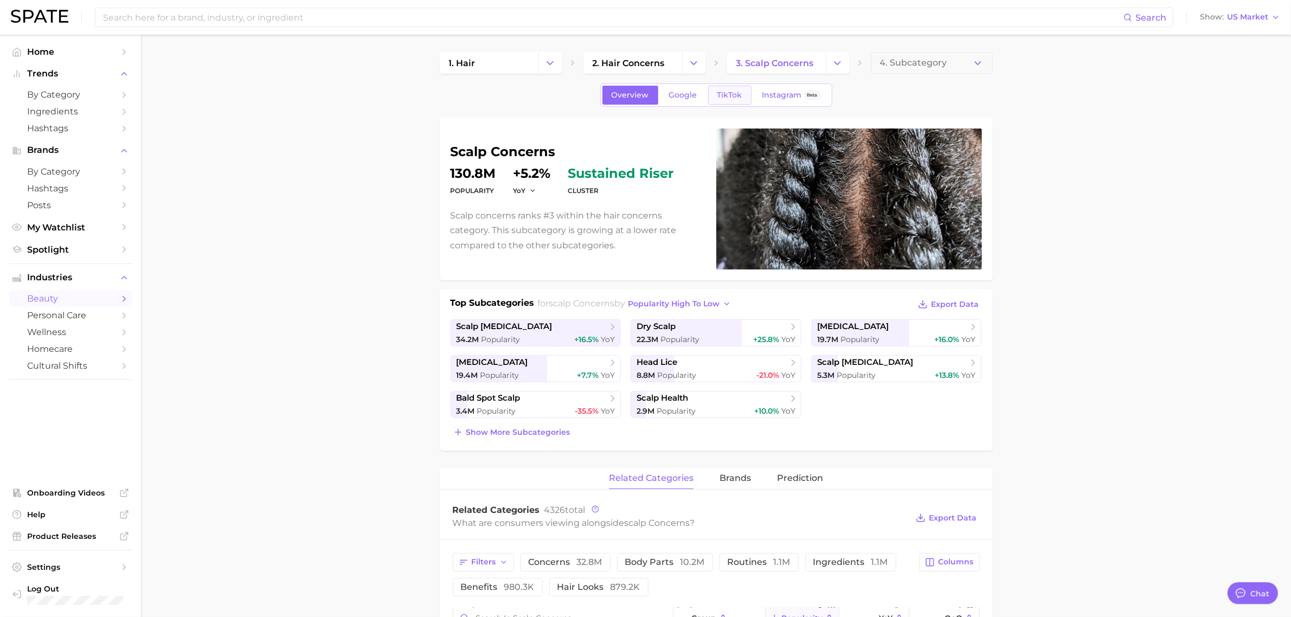
click at [731, 93] on span "TikTok" at bounding box center [729, 95] width 25 height 9
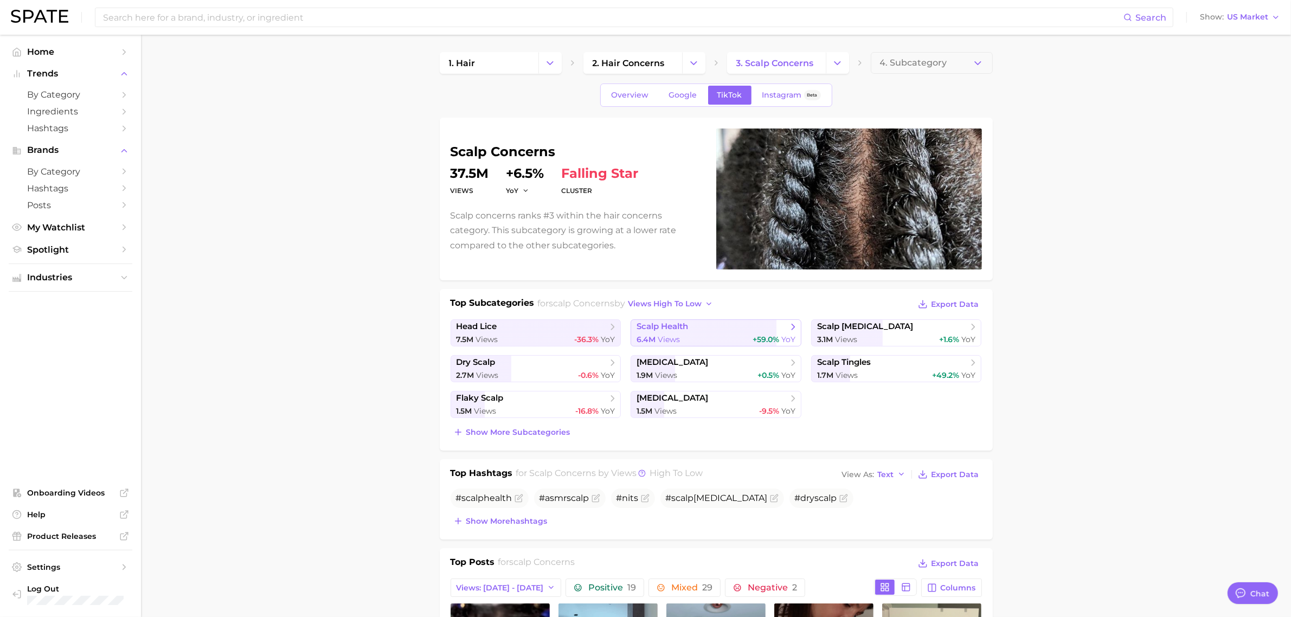
click at [735, 332] on link "scalp health 6.4m Views +59.0% YoY" at bounding box center [716, 332] width 171 height 27
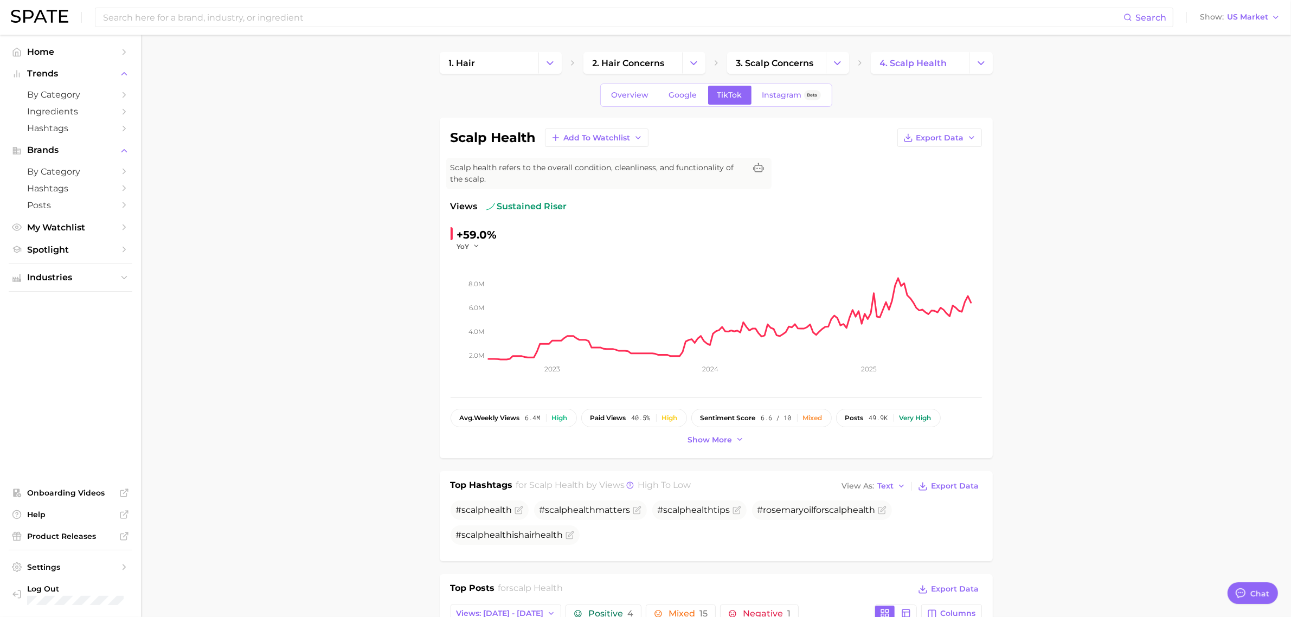
click at [466, 232] on div "+59.0%" at bounding box center [477, 234] width 40 height 17
click at [494, 232] on div "+59.0%" at bounding box center [477, 234] width 40 height 17
click at [475, 245] on icon "button" at bounding box center [477, 246] width 8 height 8
click at [416, 300] on button "MoM" at bounding box center [427, 301] width 119 height 20
click at [479, 248] on icon "button" at bounding box center [481, 246] width 8 height 8
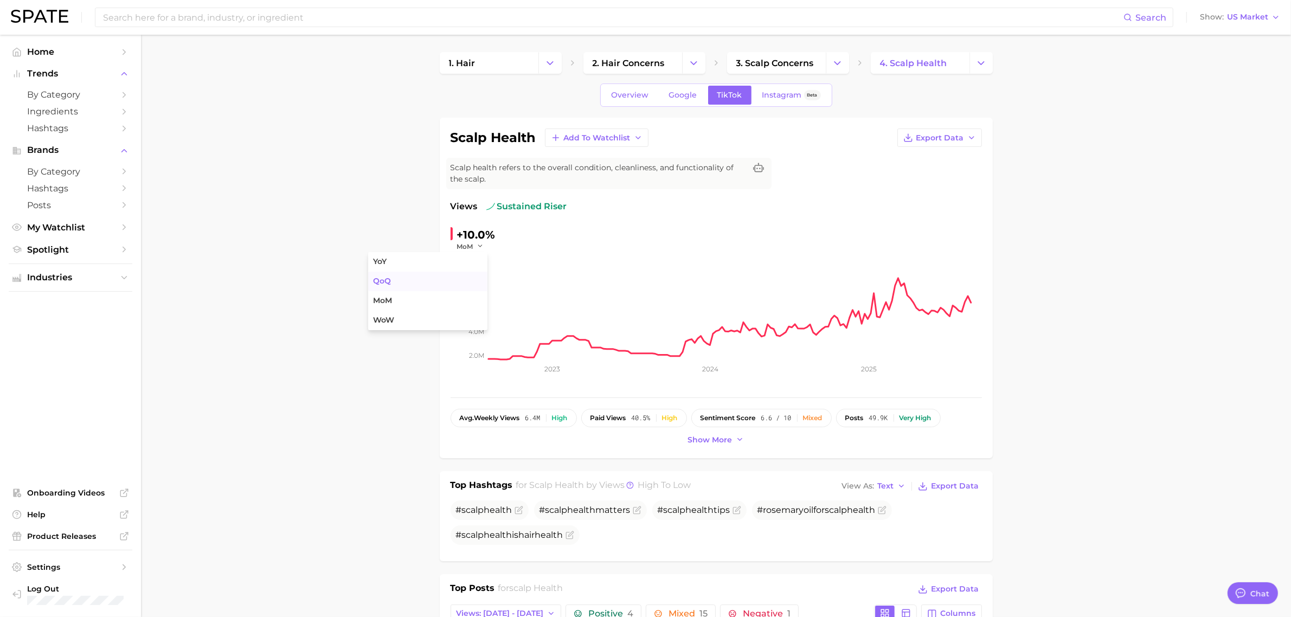
click at [427, 278] on button "QoQ" at bounding box center [427, 282] width 119 height 20
click at [477, 247] on icon "button" at bounding box center [480, 246] width 8 height 8
click at [442, 261] on button "YoY" at bounding box center [427, 262] width 119 height 20
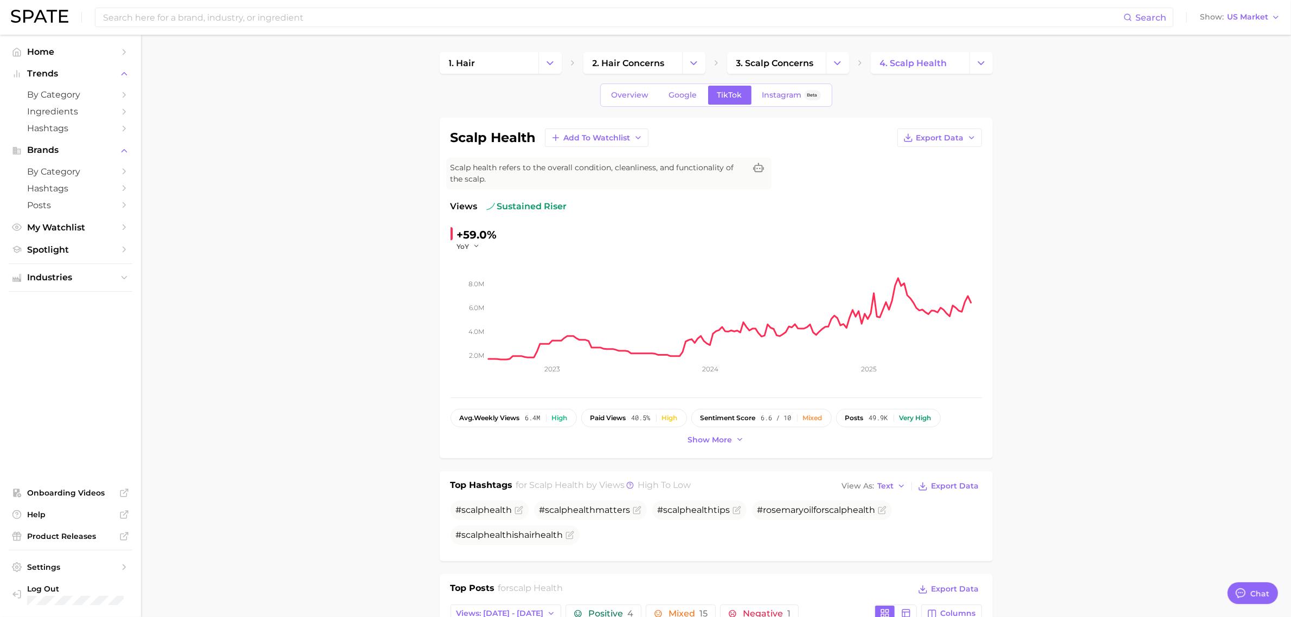
click at [283, 5] on div "Search Show US Market" at bounding box center [645, 17] width 1269 height 35
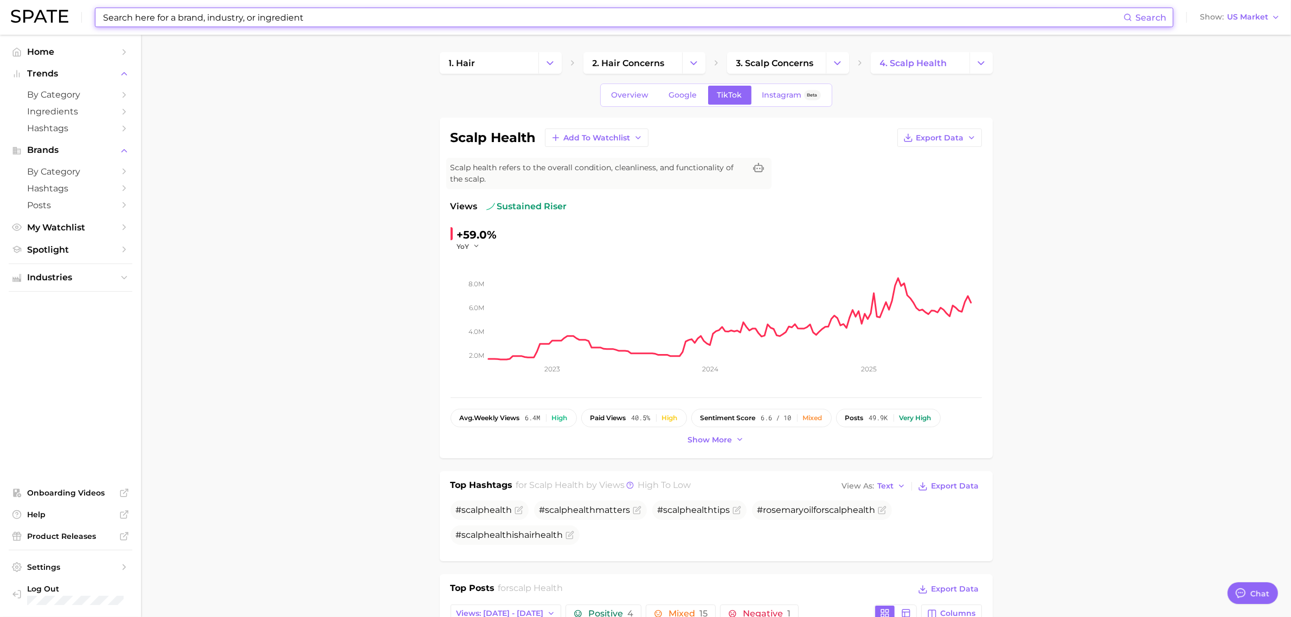
click at [285, 23] on input at bounding box center [612, 17] width 1021 height 18
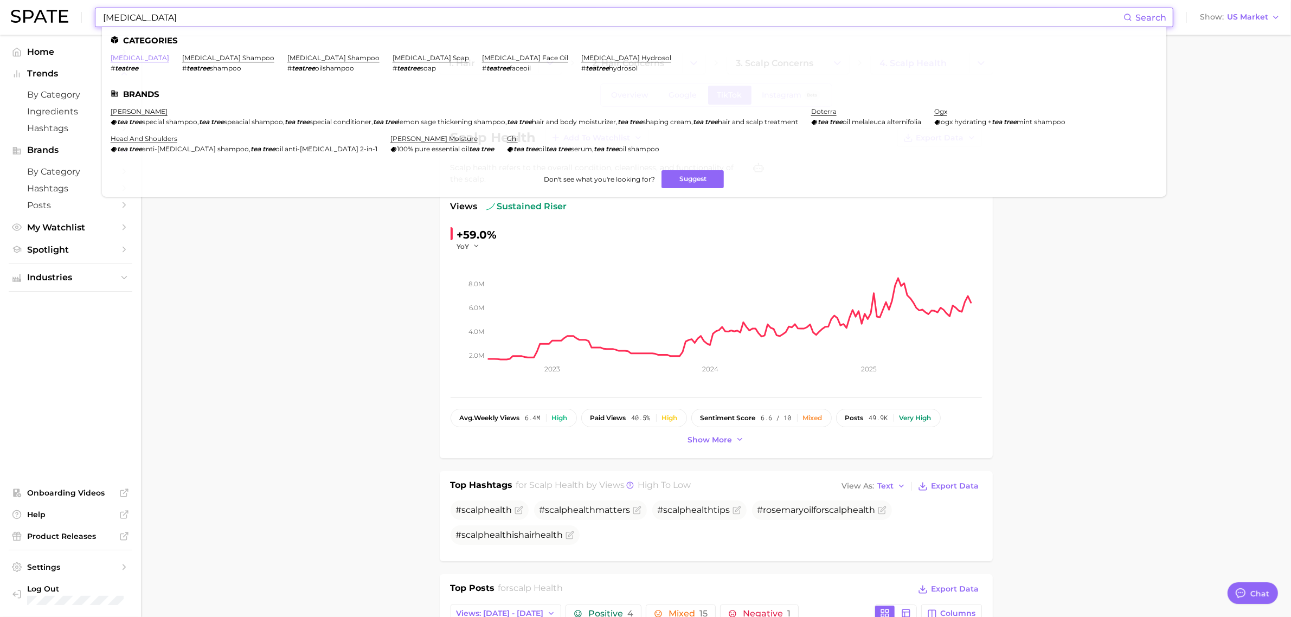
type input "tea tree"
click at [140, 60] on link "tea tree oil" at bounding box center [140, 58] width 59 height 8
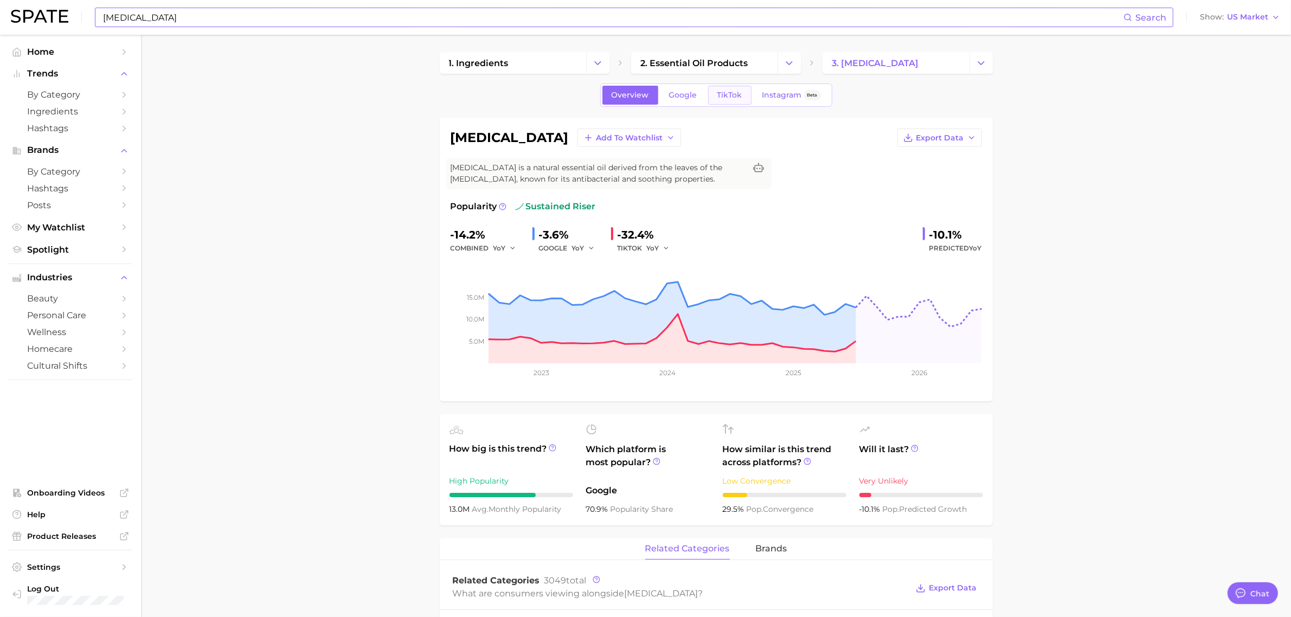
click at [719, 94] on span "TikTok" at bounding box center [729, 95] width 25 height 9
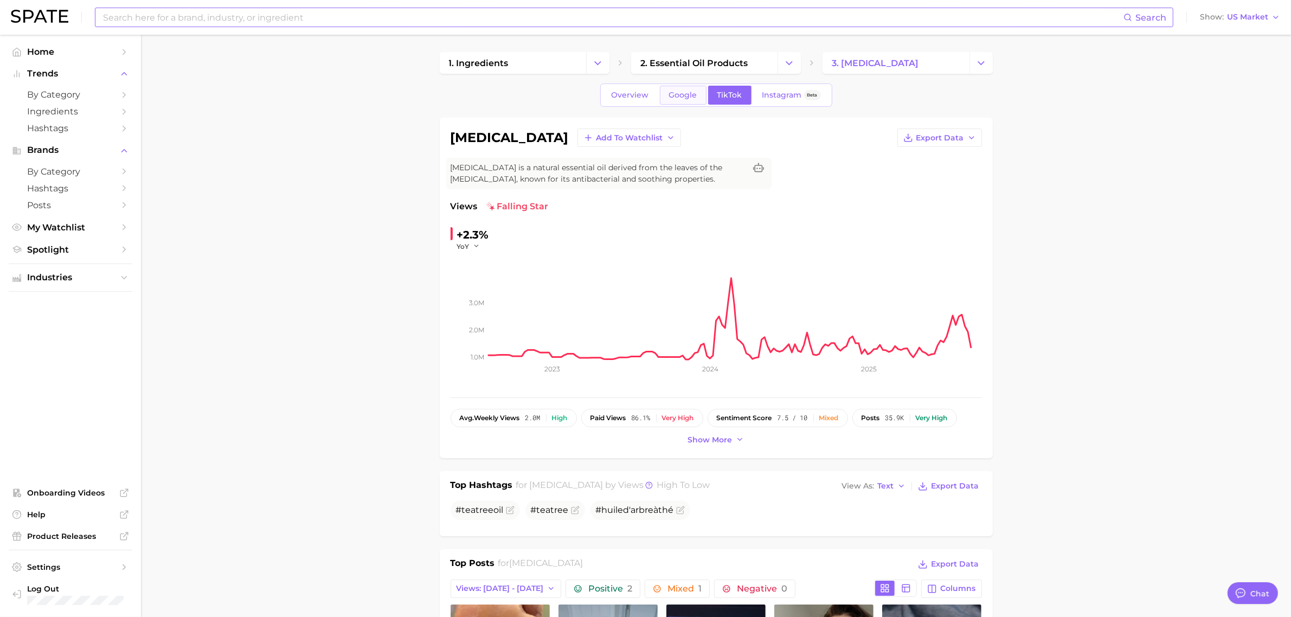
click at [691, 95] on span "Google" at bounding box center [683, 95] width 28 height 9
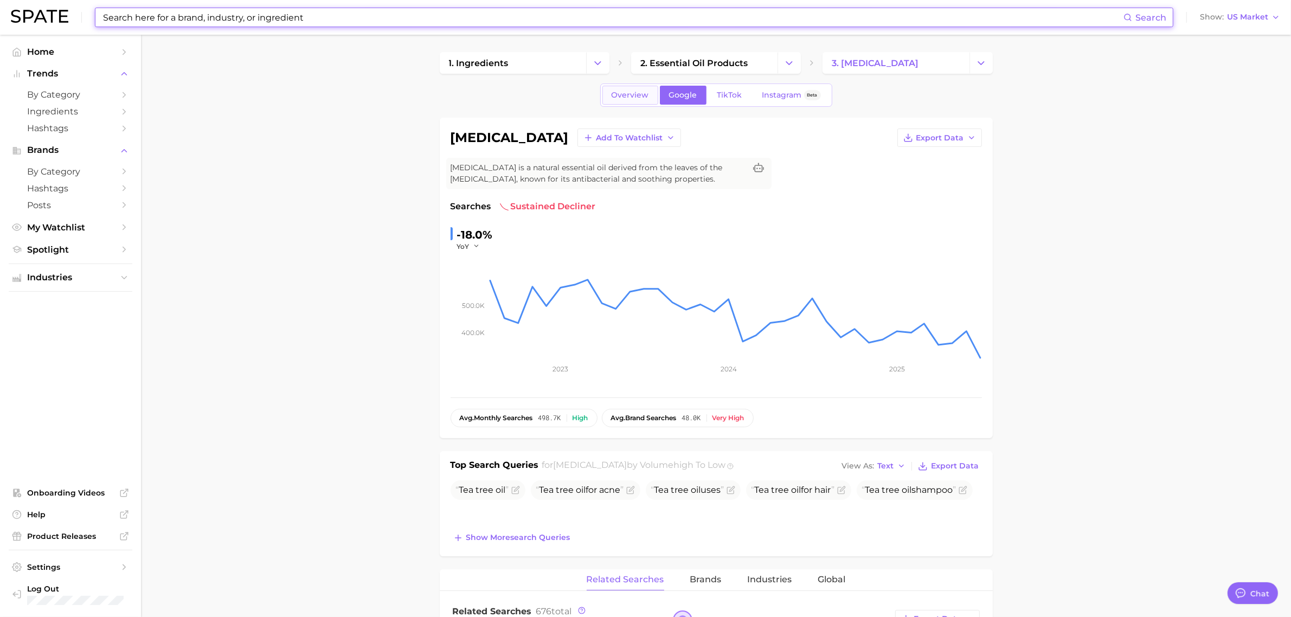
click at [629, 95] on span "Overview" at bounding box center [630, 95] width 37 height 9
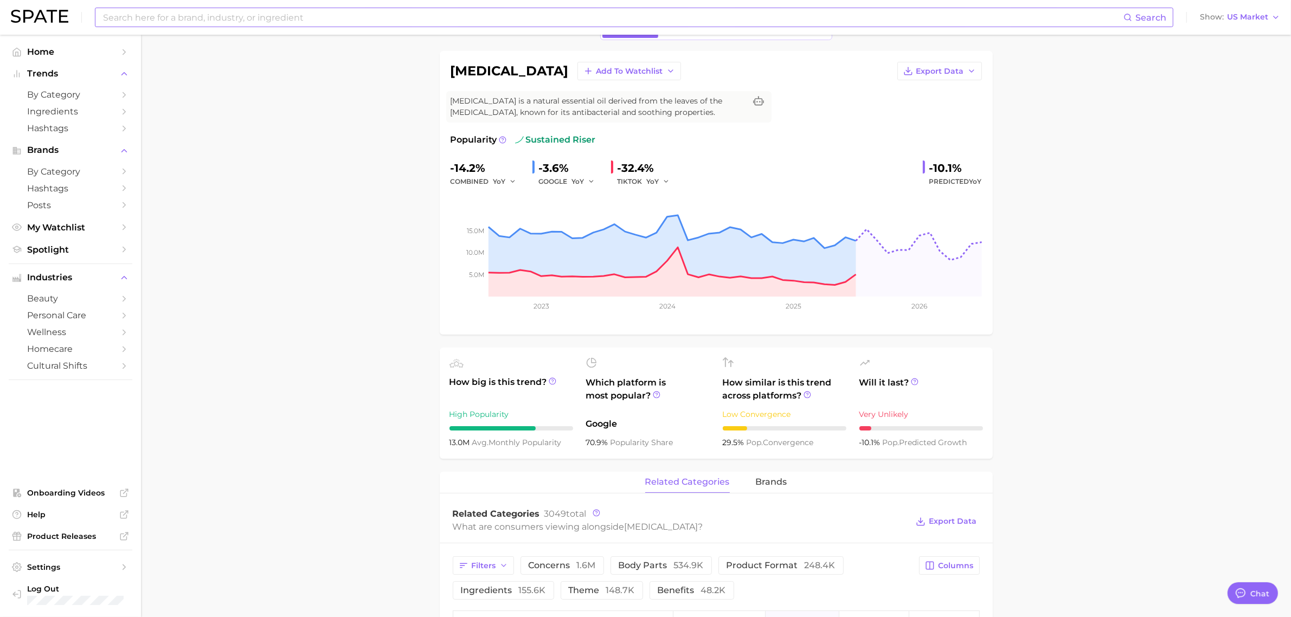
scroll to position [68, 0]
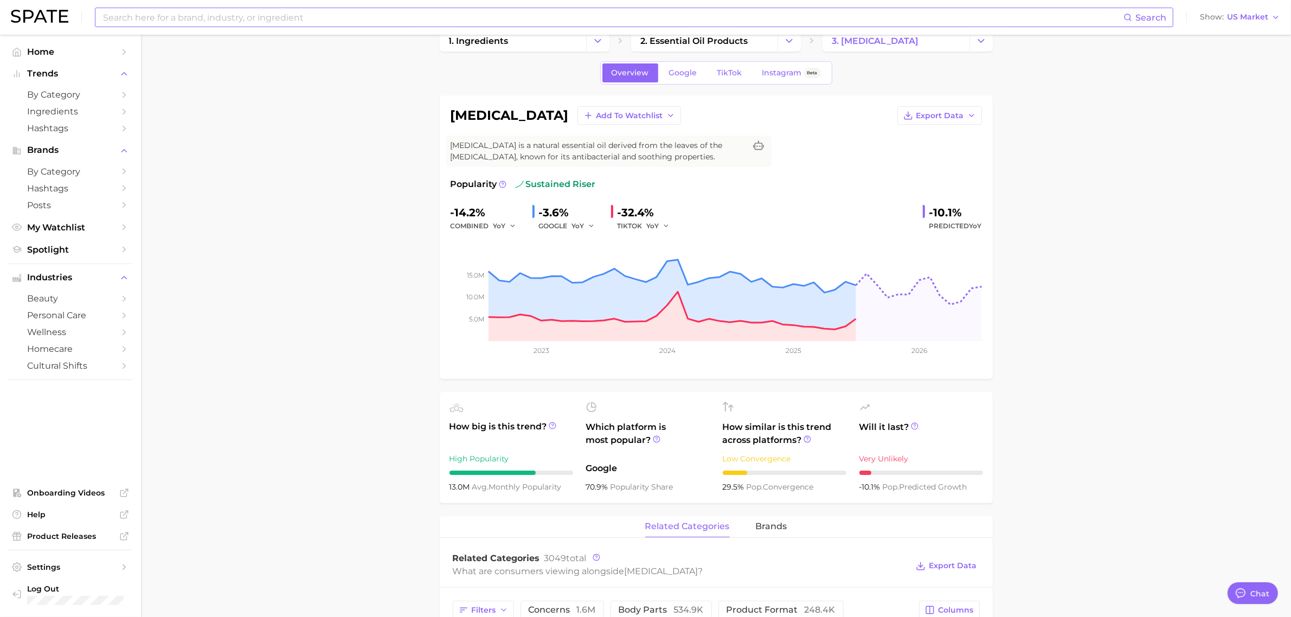
scroll to position [0, 0]
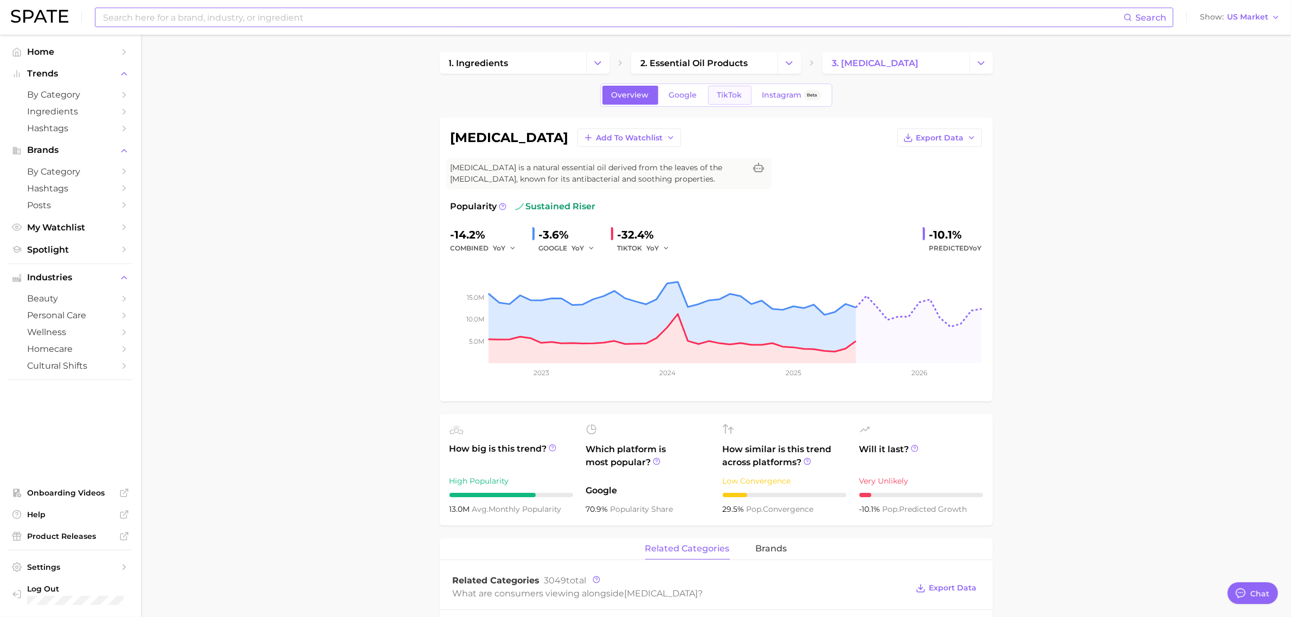
click at [724, 92] on span "TikTok" at bounding box center [729, 95] width 25 height 9
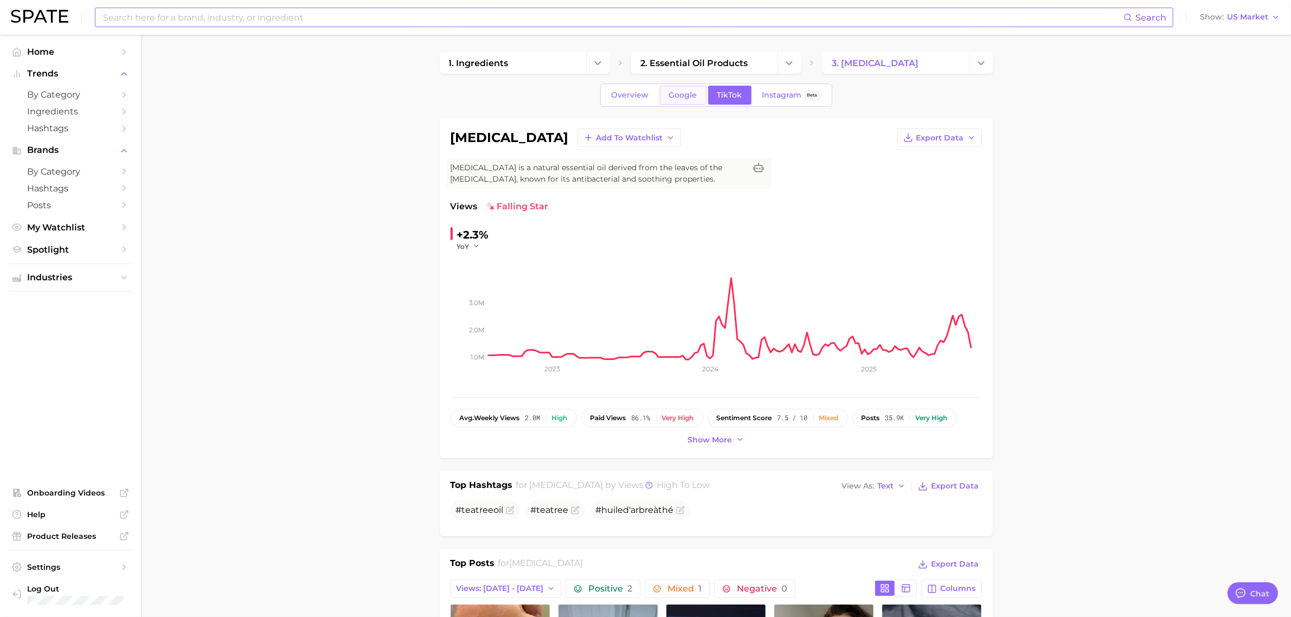
click at [669, 95] on span "Google" at bounding box center [683, 95] width 28 height 9
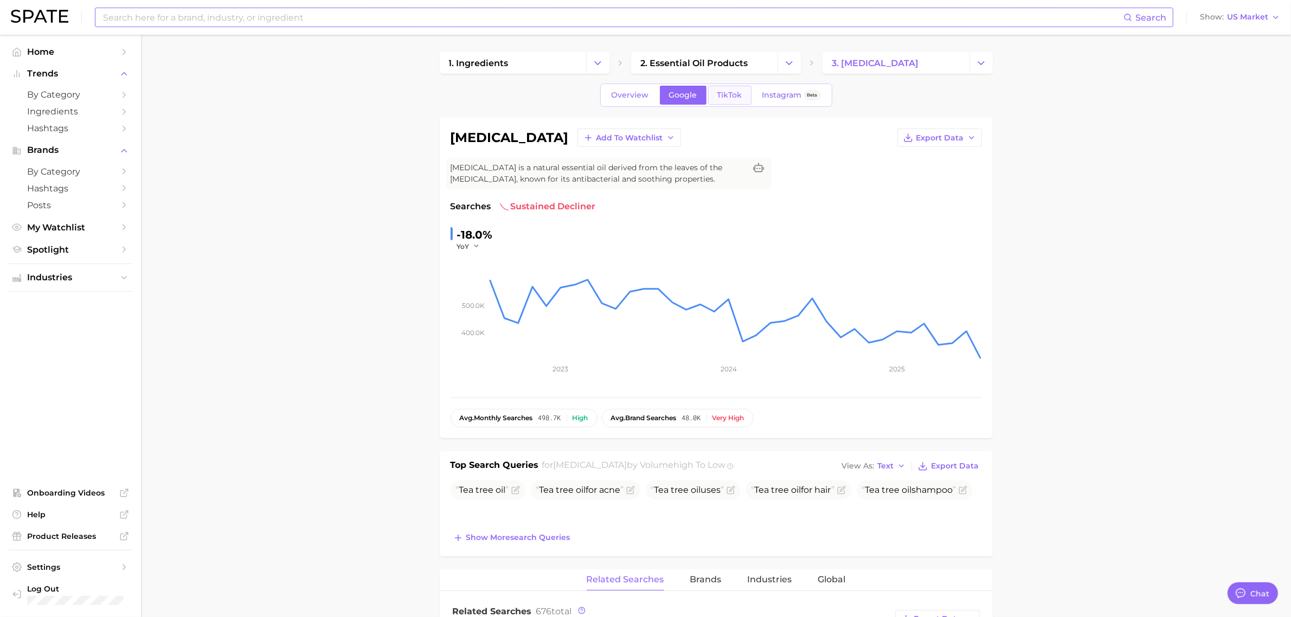
click at [722, 99] on span "TikTok" at bounding box center [729, 95] width 25 height 9
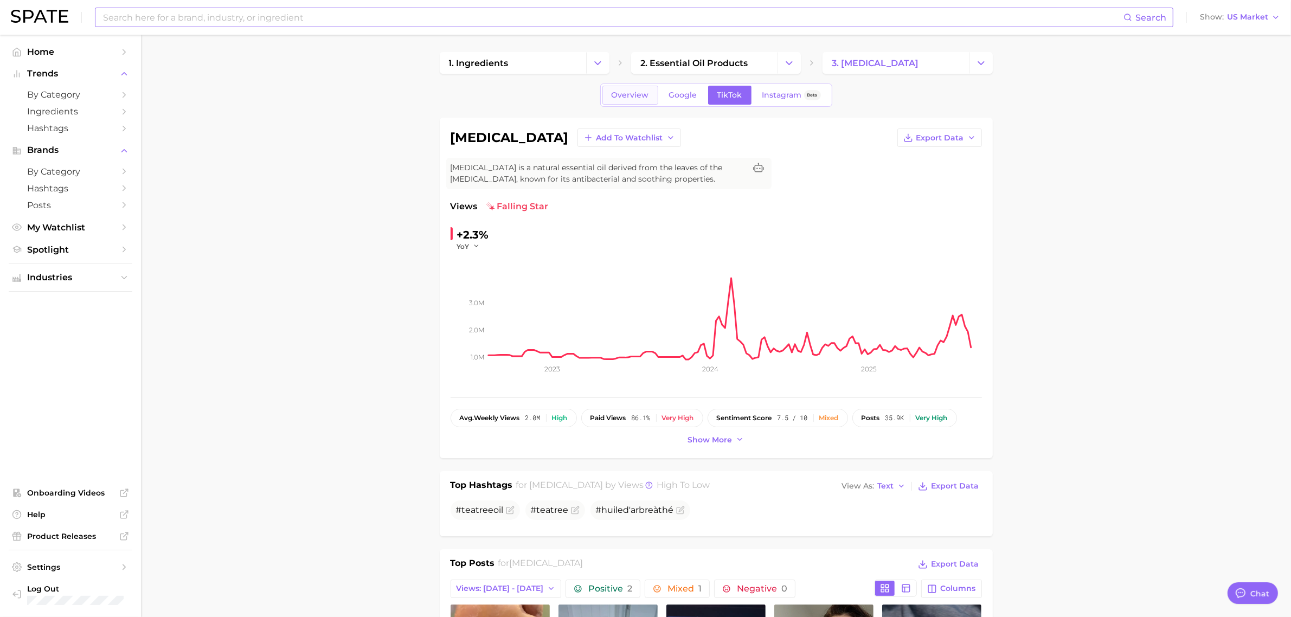
click at [638, 94] on span "Overview" at bounding box center [630, 95] width 37 height 9
